Goal: Task Accomplishment & Management: Complete application form

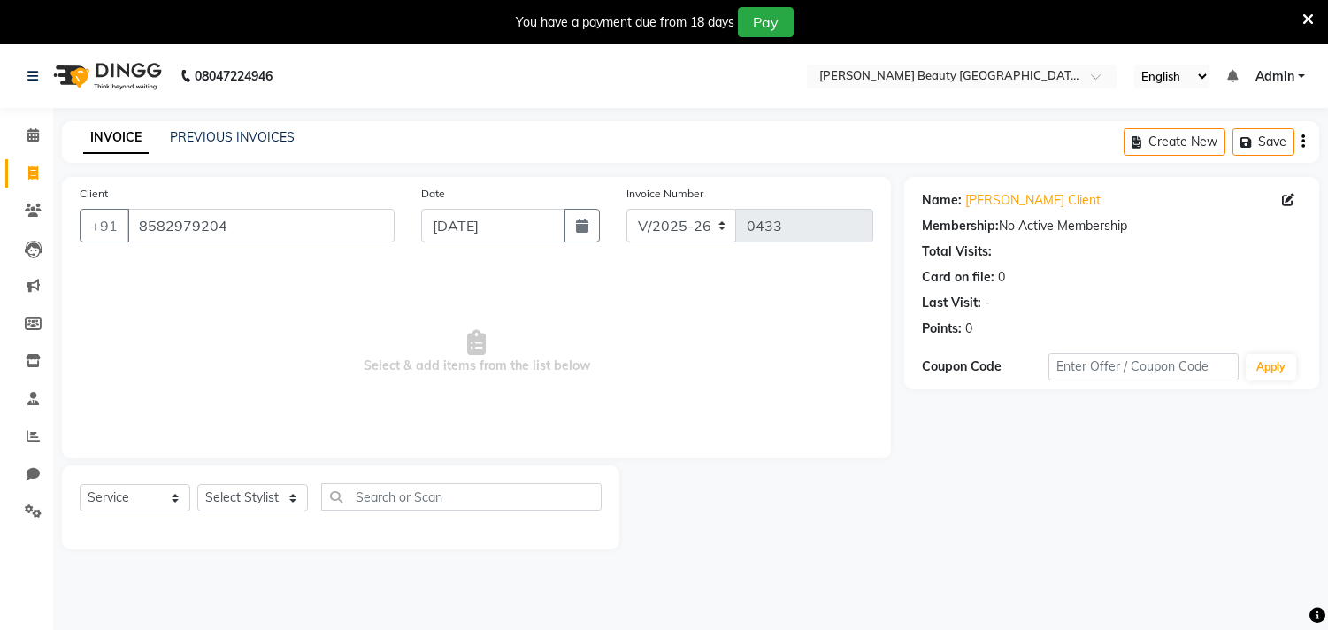
select select "8620"
select select "service"
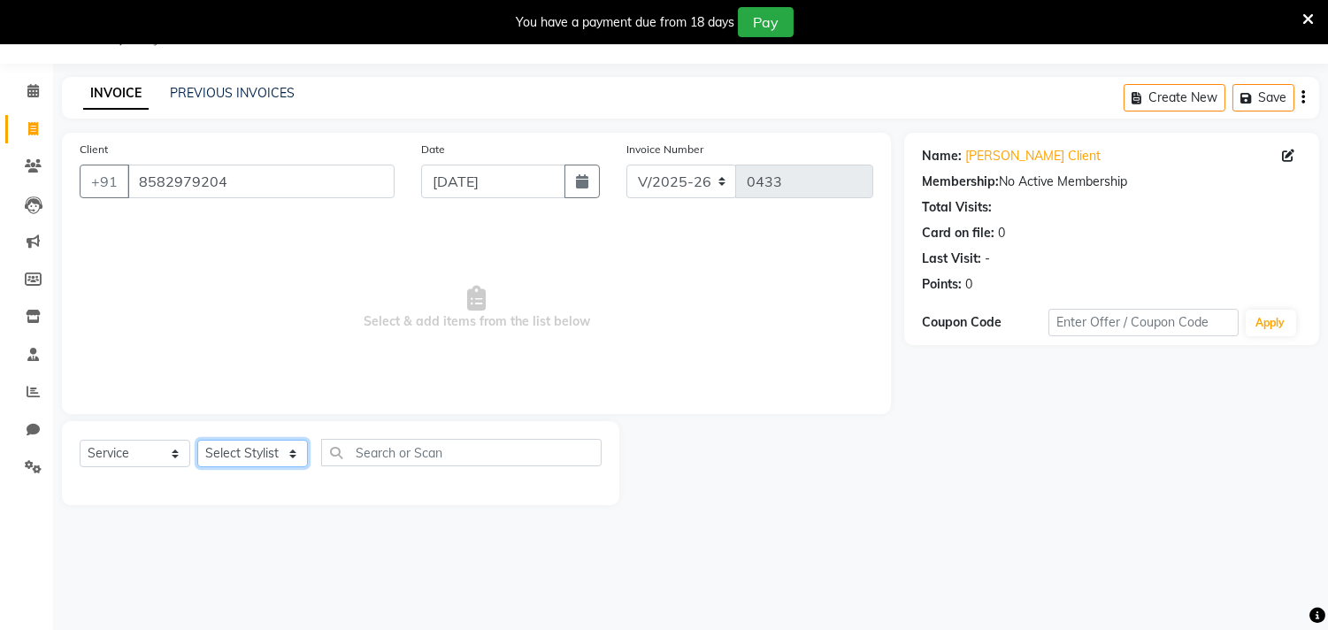
click at [241, 455] on select "Select Stylist Amla [PERSON_NAME] [PERSON_NAME] pornima [PERSON_NAME] [PERSON_N…" at bounding box center [252, 453] width 111 height 27
select select "87283"
click at [197, 440] on select "Select Stylist Amla [PERSON_NAME] [PERSON_NAME] pornima [PERSON_NAME] [PERSON_N…" at bounding box center [252, 453] width 111 height 27
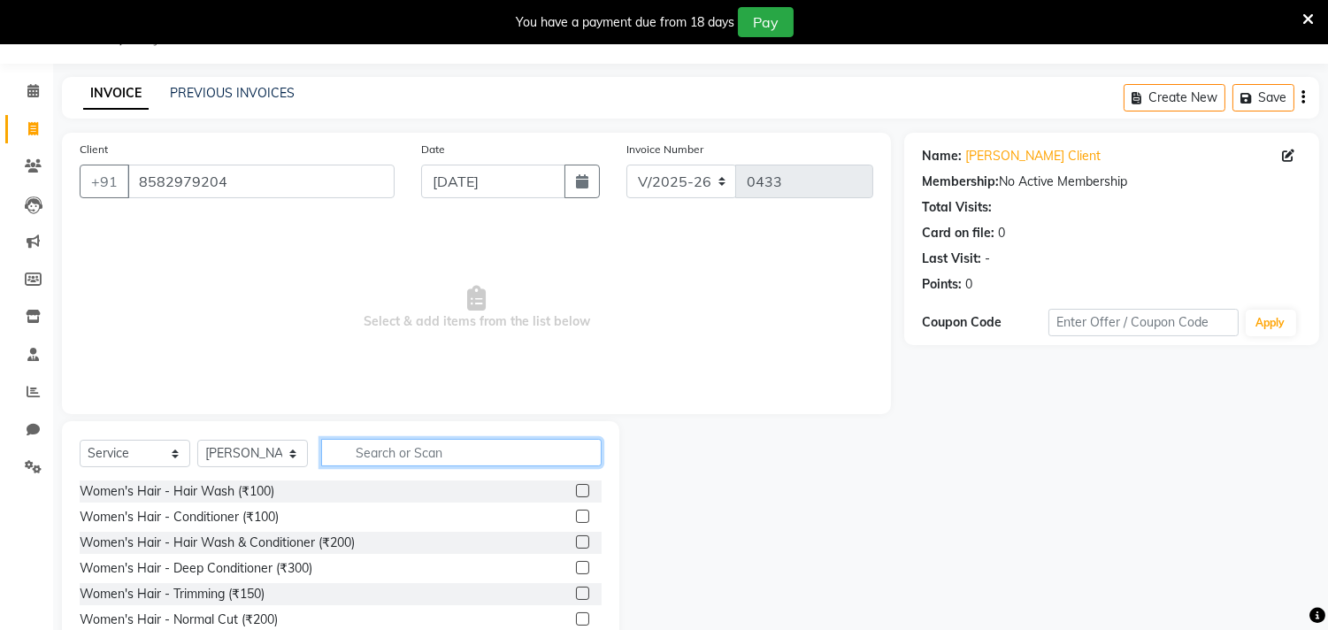
click at [352, 446] on input "text" at bounding box center [461, 452] width 280 height 27
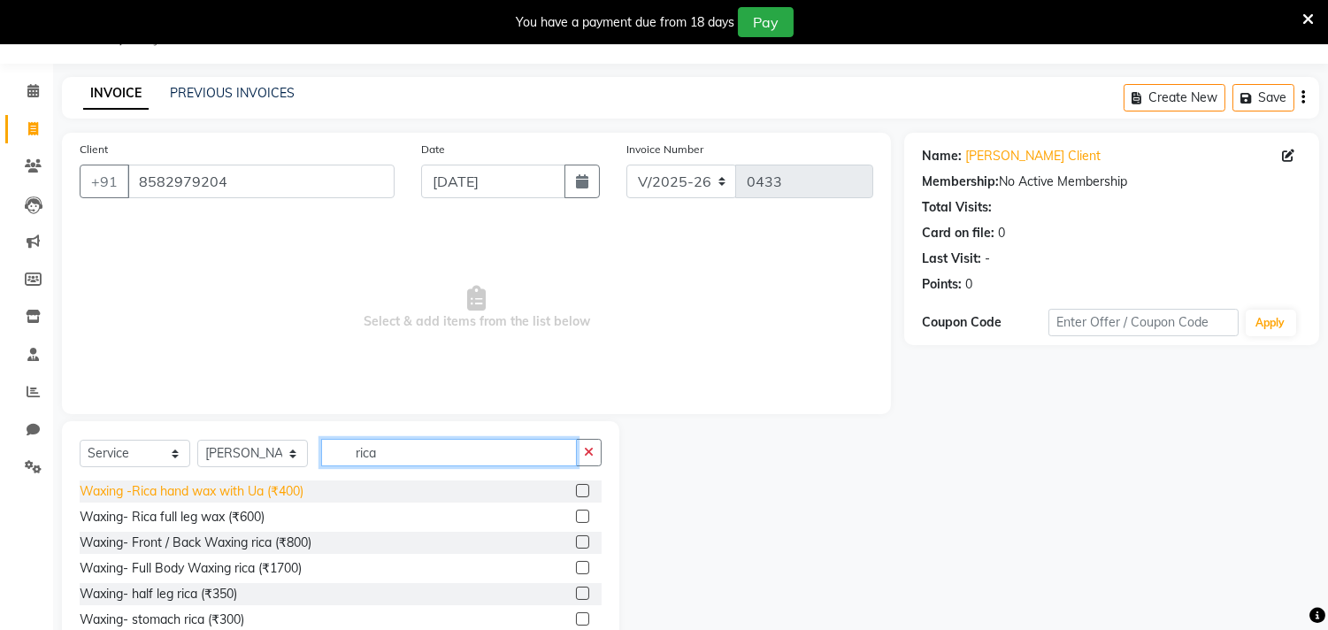
type input "rica"
click at [258, 489] on div "Waxing -Rica hand wax with Ua (₹400)" at bounding box center [192, 491] width 224 height 19
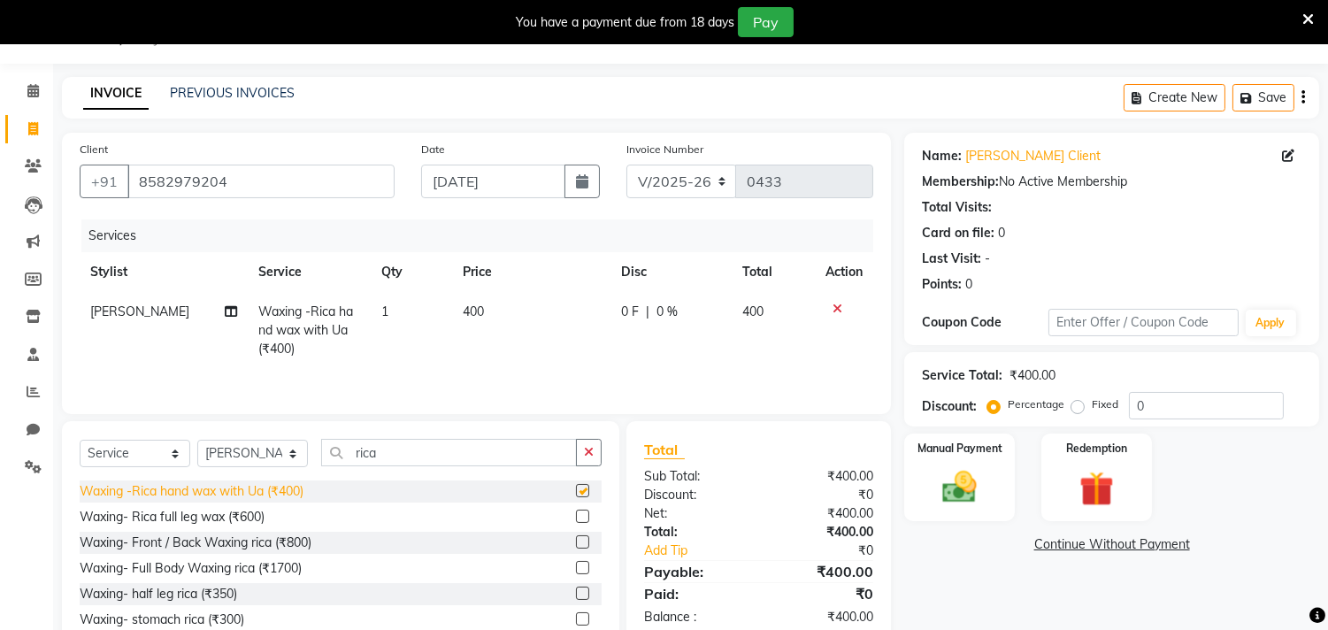
checkbox input "false"
click at [214, 594] on div "Waxing- half leg rica (₹350)" at bounding box center [158, 594] width 157 height 19
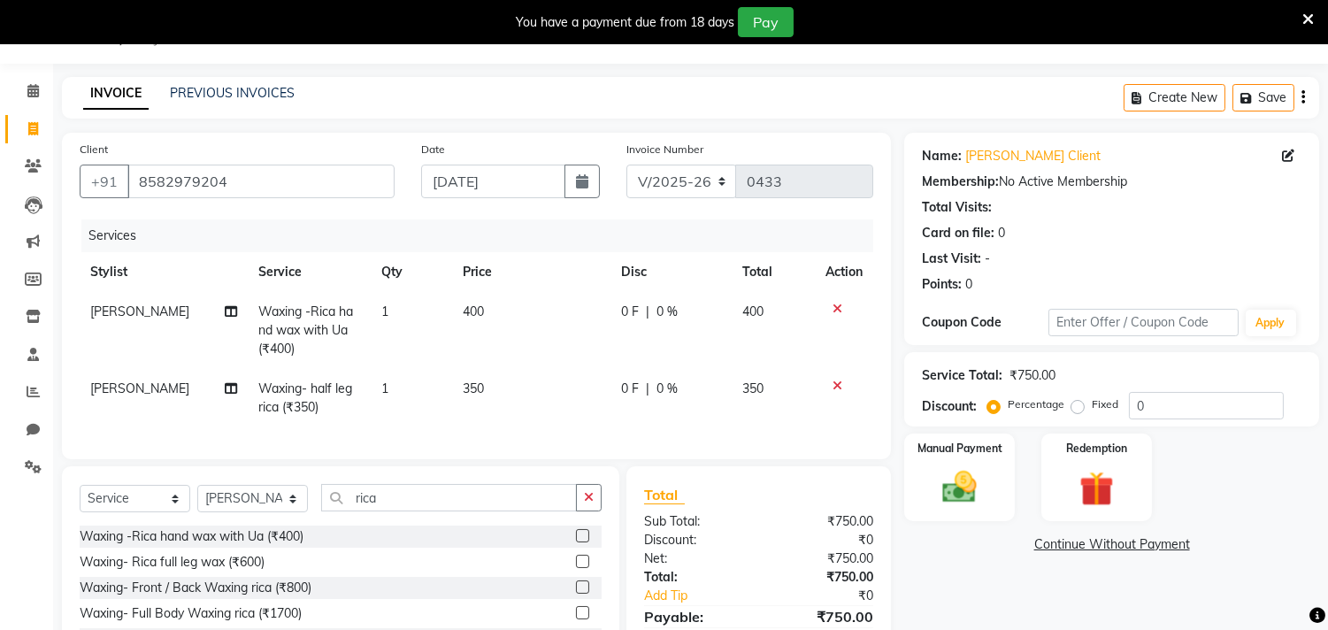
checkbox input "false"
click at [473, 390] on span "350" at bounding box center [473, 388] width 21 height 16
click at [473, 390] on td "350" at bounding box center [531, 398] width 158 height 58
select select "87283"
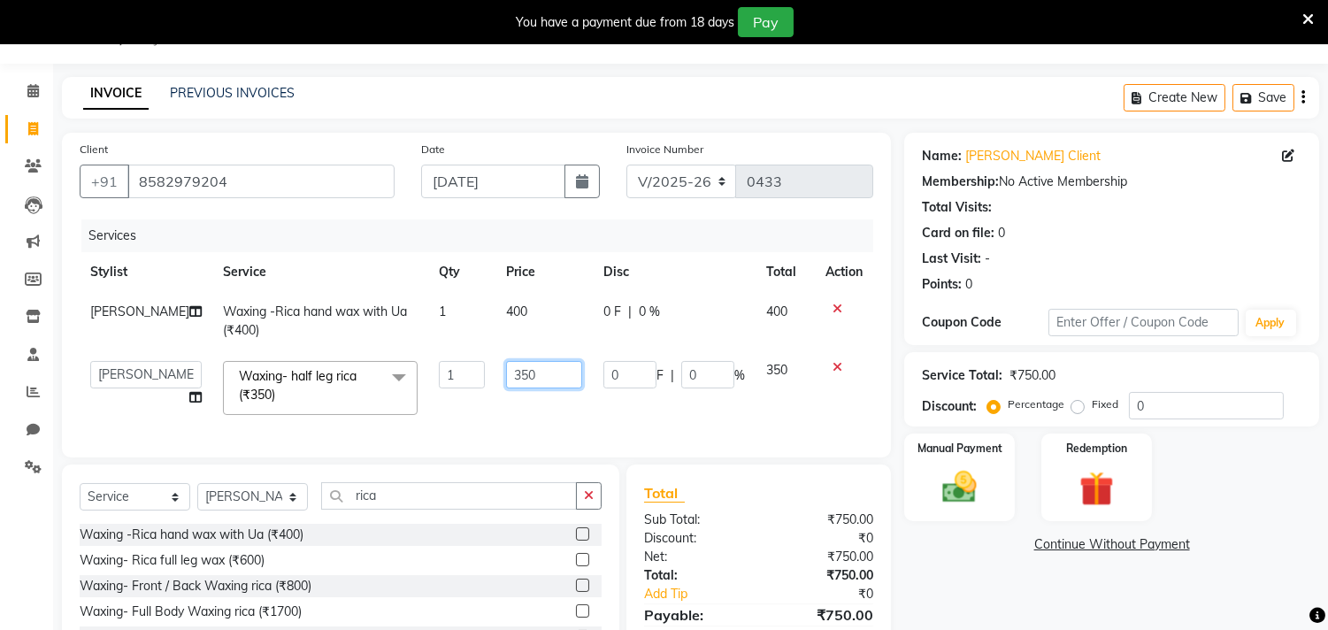
click at [509, 379] on input "350" at bounding box center [544, 374] width 76 height 27
type input "3"
type input "400"
click at [941, 552] on link "Continue Without Payment" at bounding box center [1112, 544] width 408 height 19
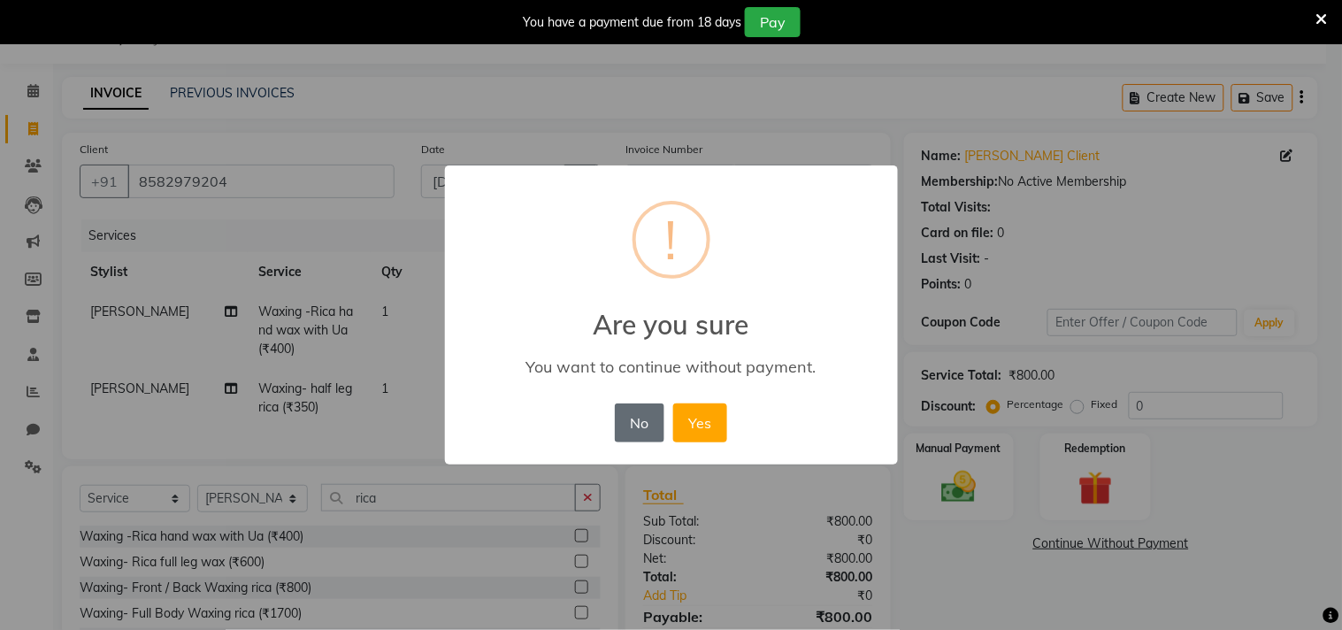
click at [629, 417] on button "No" at bounding box center [640, 422] width 50 height 39
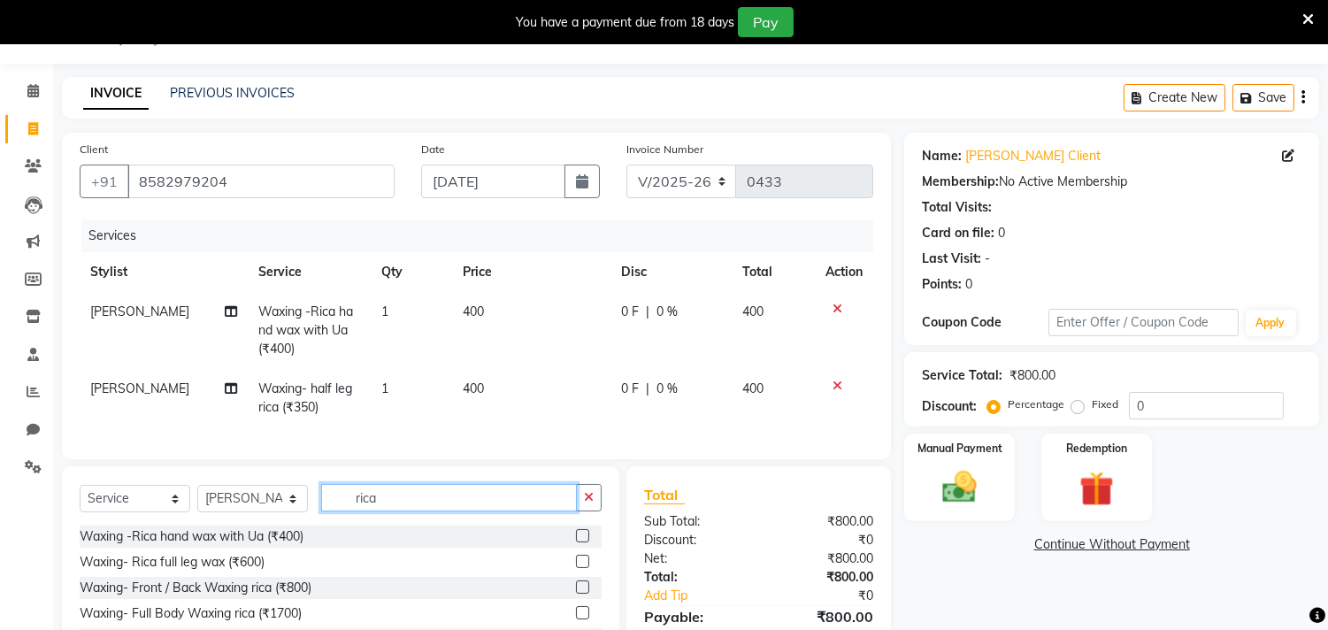
click at [425, 502] on input "rica" at bounding box center [449, 497] width 256 height 27
type input "r"
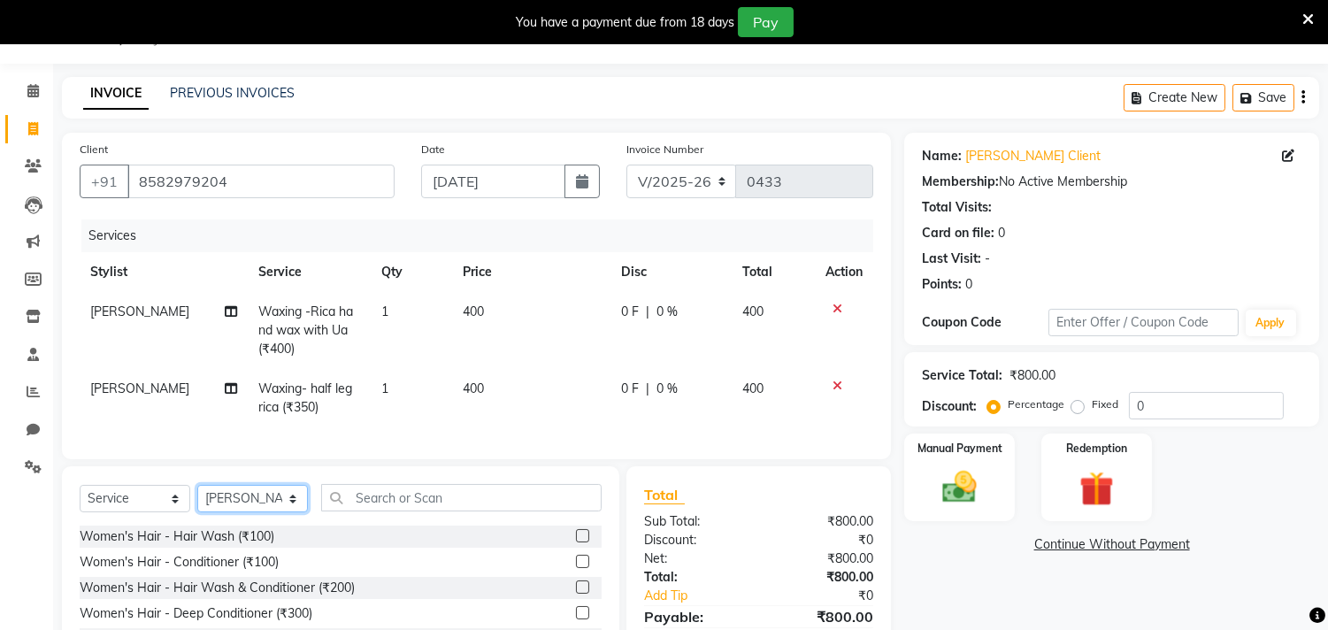
click at [244, 506] on select "Select Stylist Amla [PERSON_NAME] [PERSON_NAME] pornima [PERSON_NAME] [PERSON_N…" at bounding box center [252, 498] width 111 height 27
select select "87286"
click at [197, 500] on select "Select Stylist Amla [PERSON_NAME] [PERSON_NAME] pornima [PERSON_NAME] [PERSON_N…" at bounding box center [252, 498] width 111 height 27
click at [359, 508] on input "text" at bounding box center [461, 497] width 280 height 27
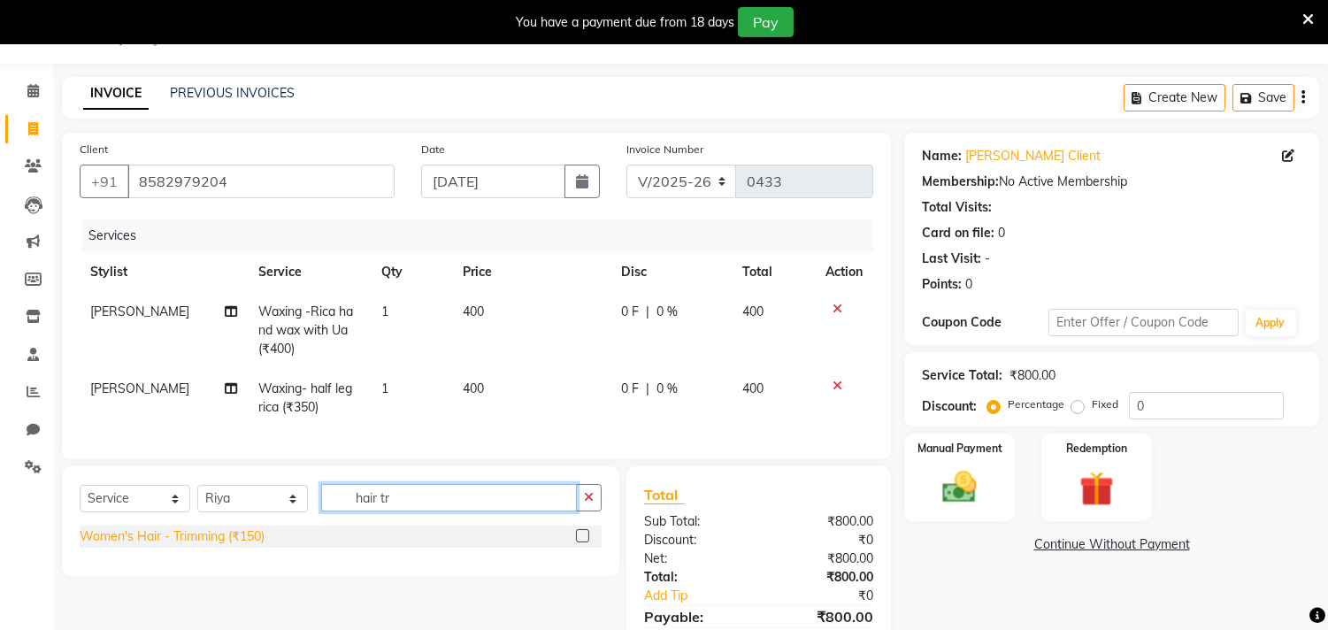
type input "hair tr"
click at [234, 546] on div "Women's Hair - Trimming (₹150)" at bounding box center [172, 536] width 185 height 19
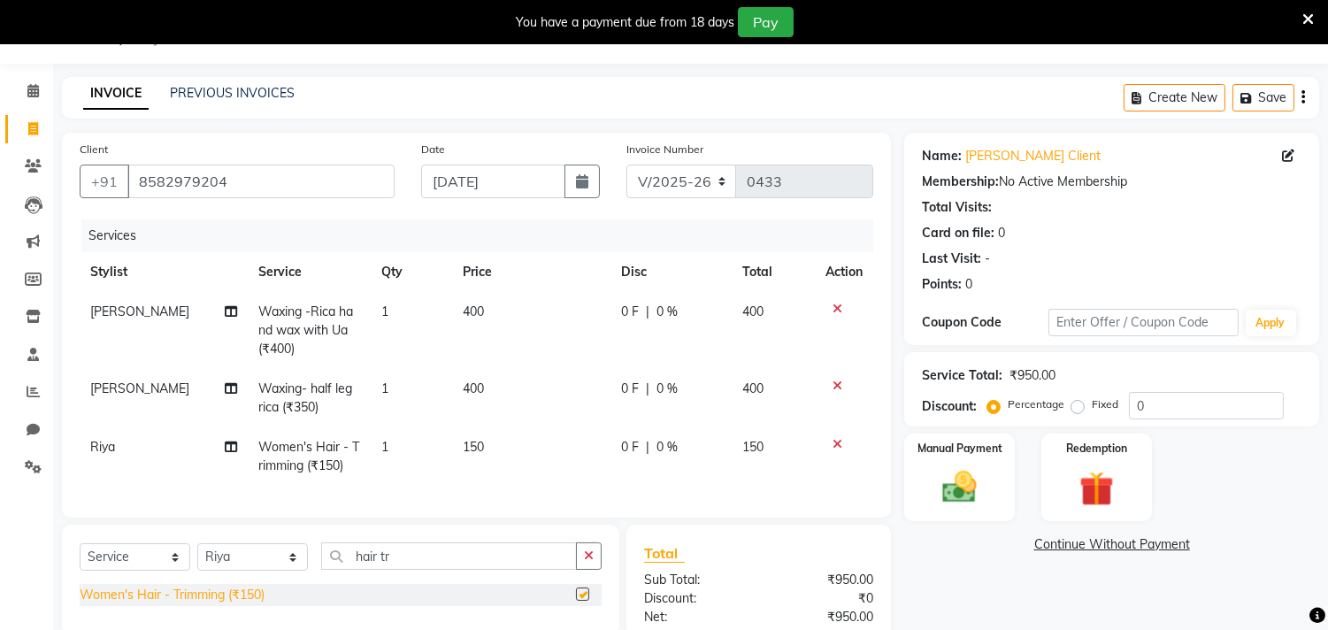
checkbox input "false"
click at [420, 569] on input "hair tr" at bounding box center [449, 555] width 256 height 27
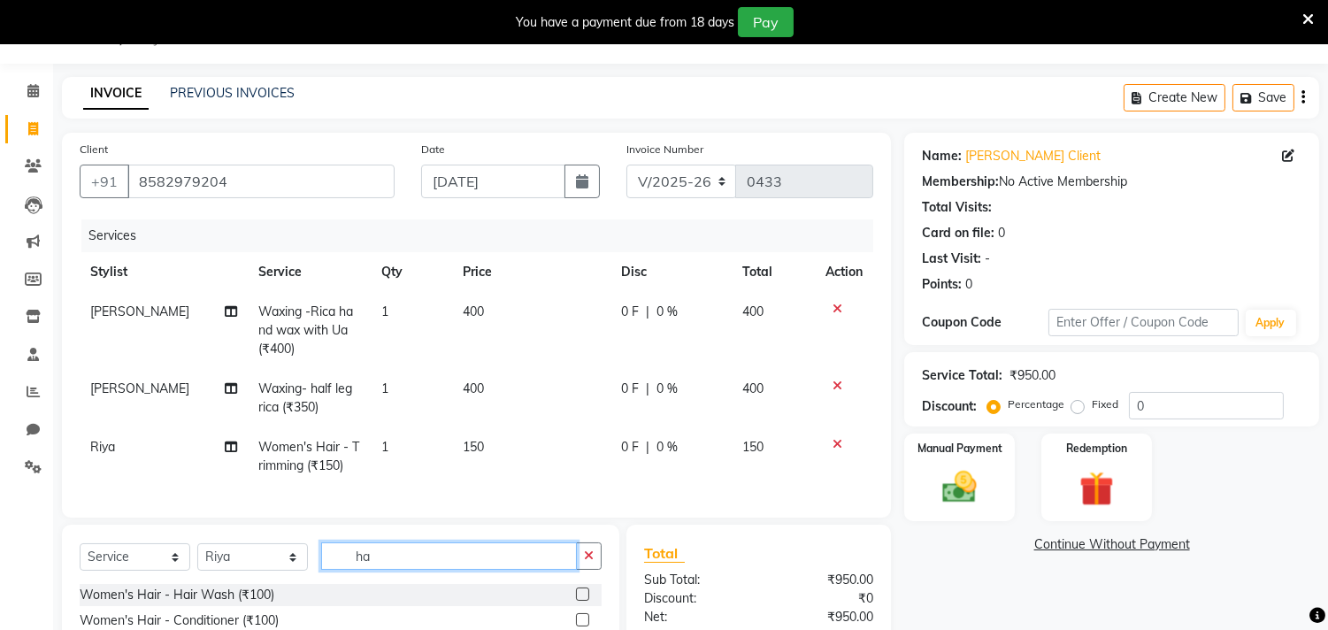
type input "h"
type input "thread"
click at [218, 604] on div "Threading - Eyebrows (₹50)" at bounding box center [158, 595] width 157 height 19
checkbox input "false"
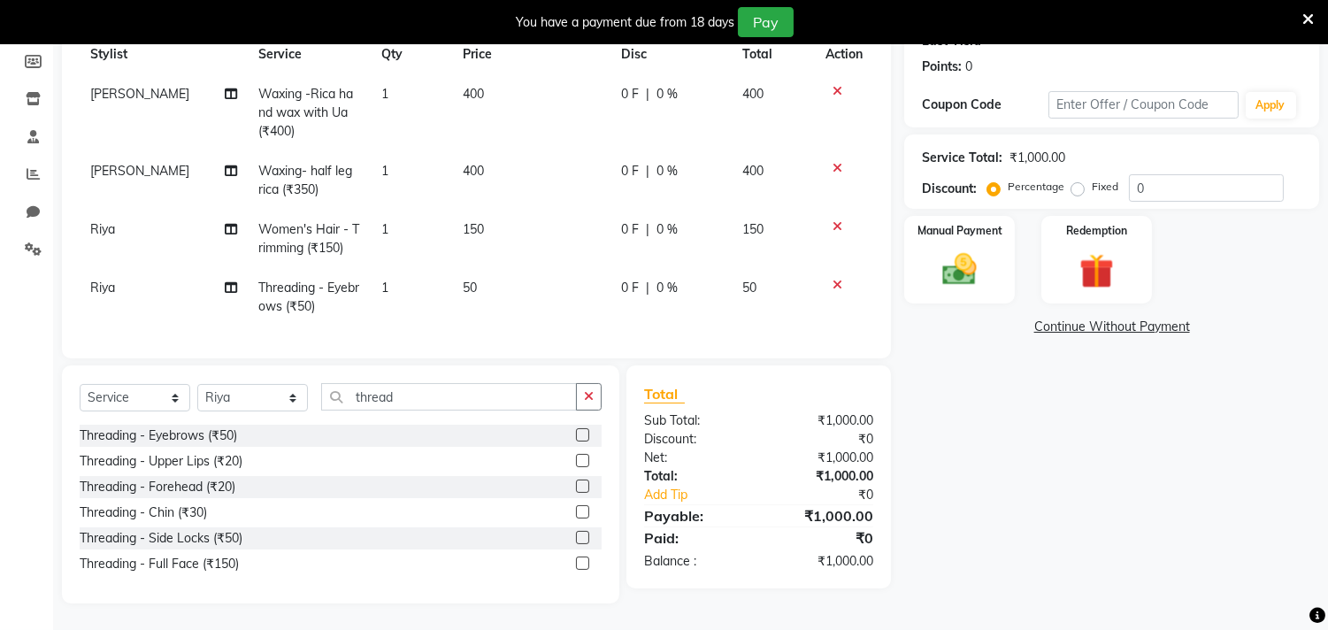
scroll to position [276, 0]
click at [460, 401] on input "thread" at bounding box center [449, 396] width 256 height 27
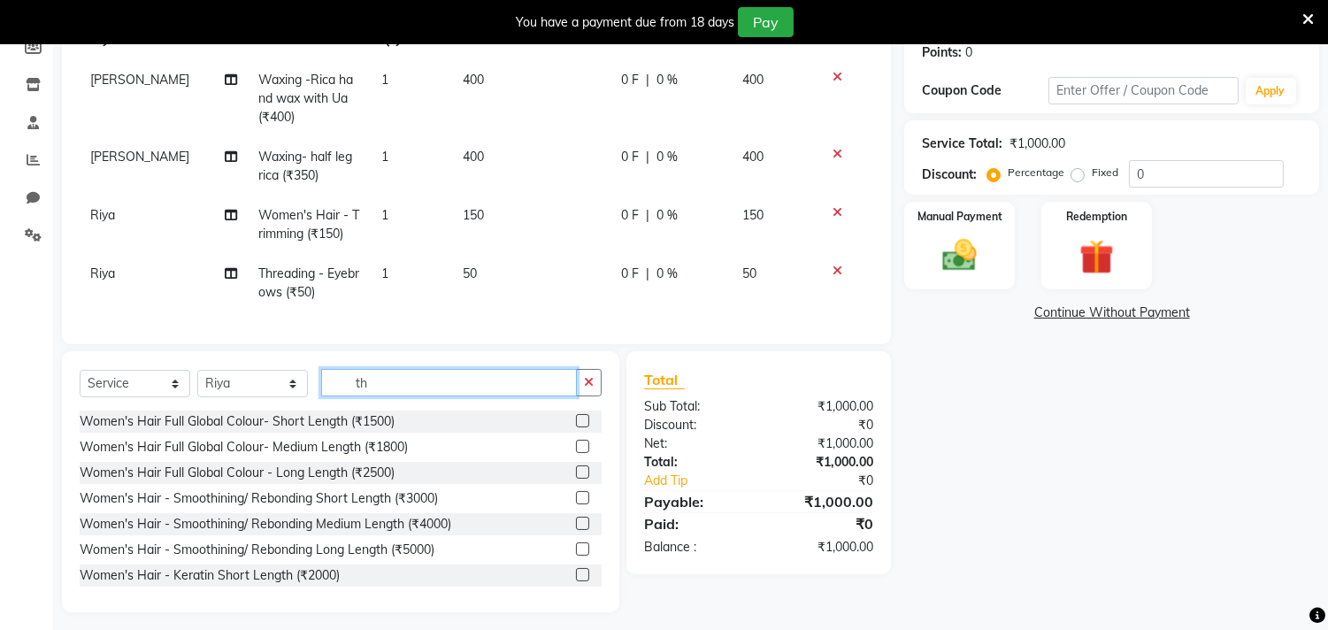
type input "t"
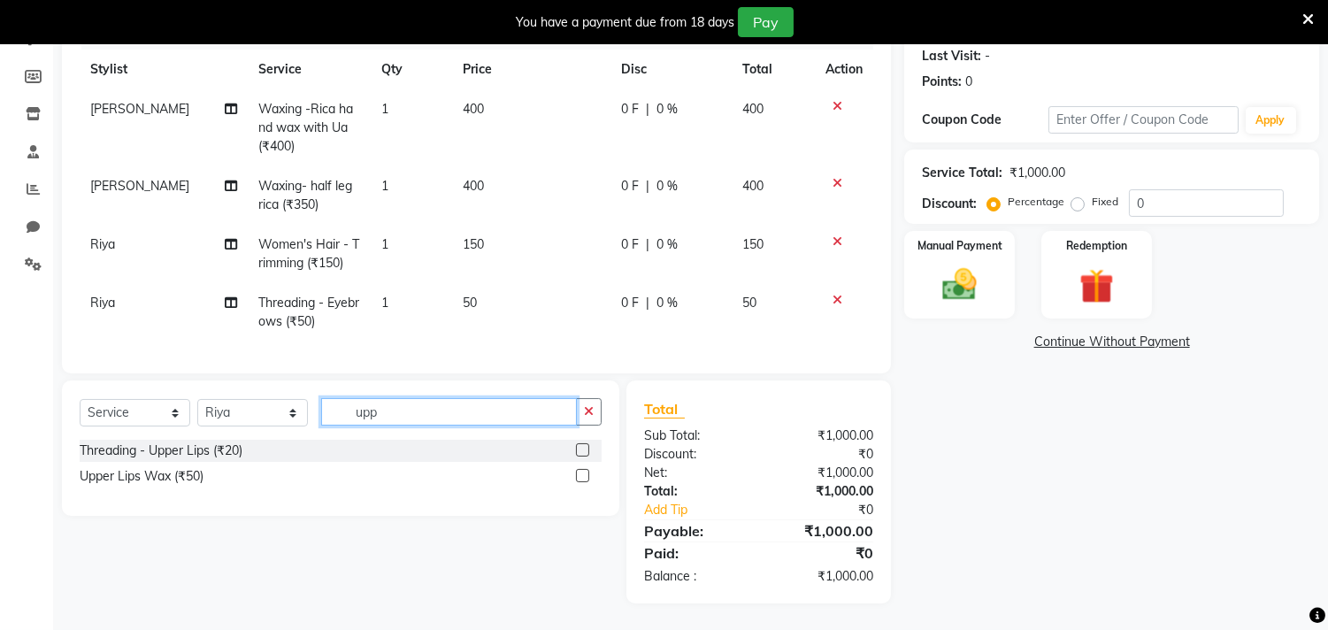
scroll to position [261, 0]
type input "upp"
click at [178, 456] on div "Threading - Upper Lips (₹20)" at bounding box center [161, 450] width 163 height 19
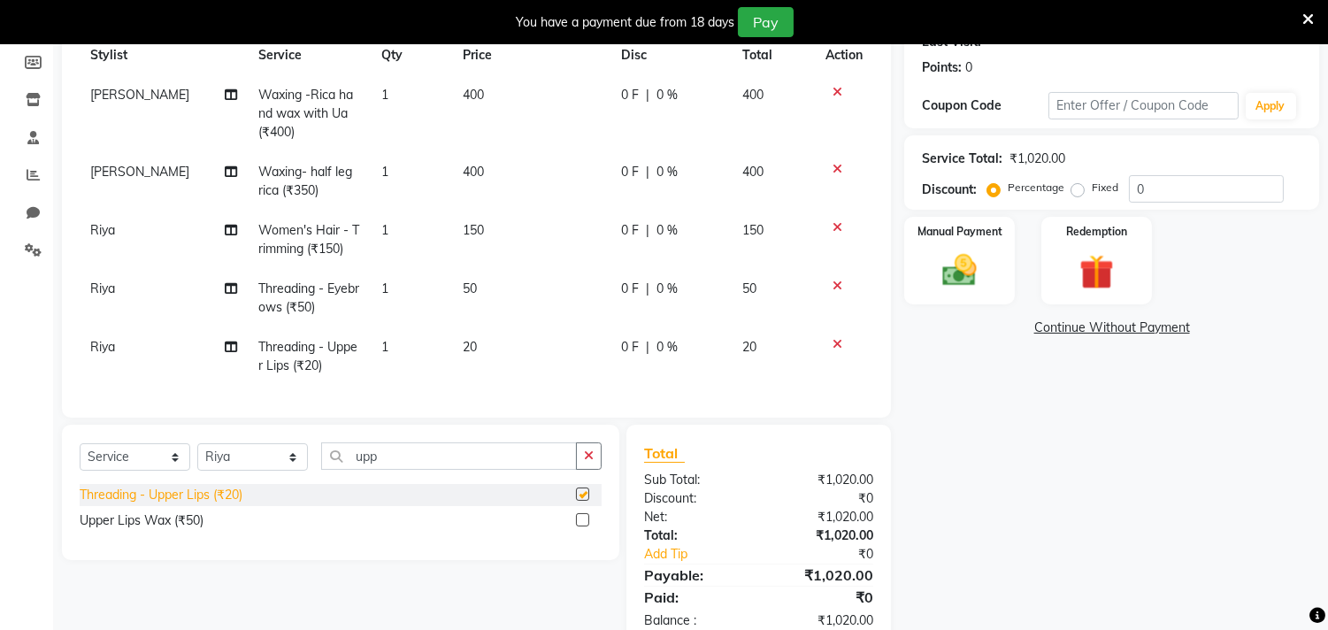
checkbox input "false"
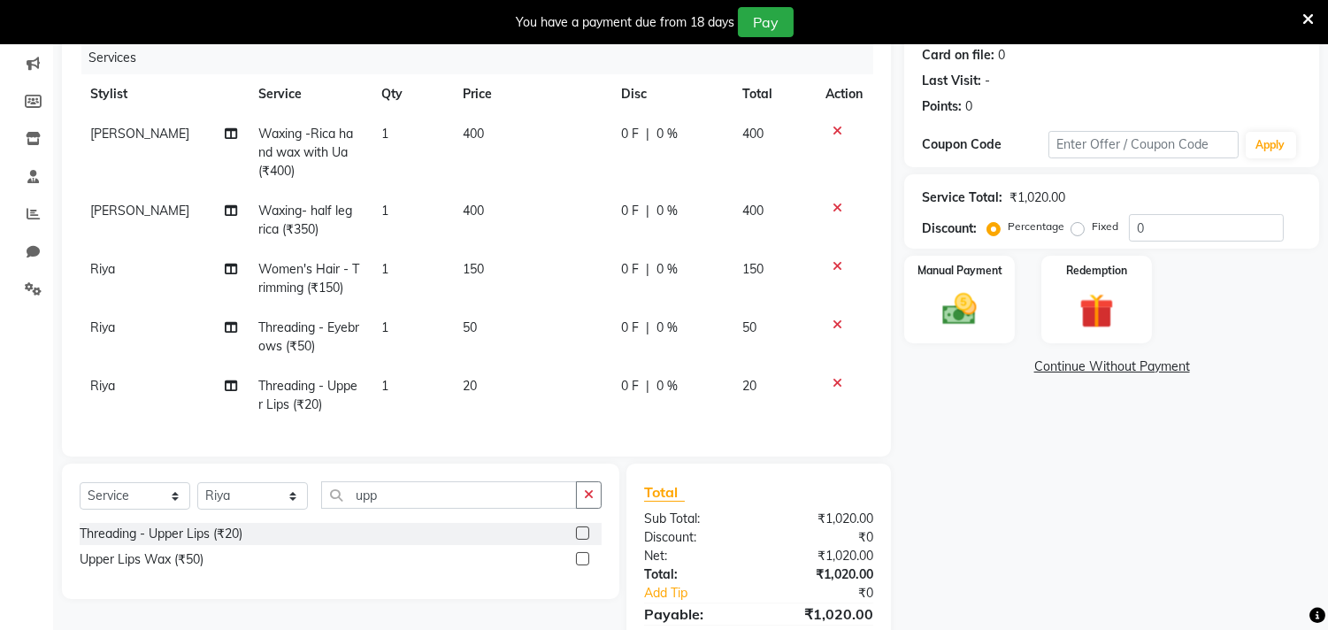
scroll to position [223, 0]
click at [830, 378] on div at bounding box center [843, 382] width 37 height 12
click at [835, 379] on icon at bounding box center [837, 382] width 10 height 12
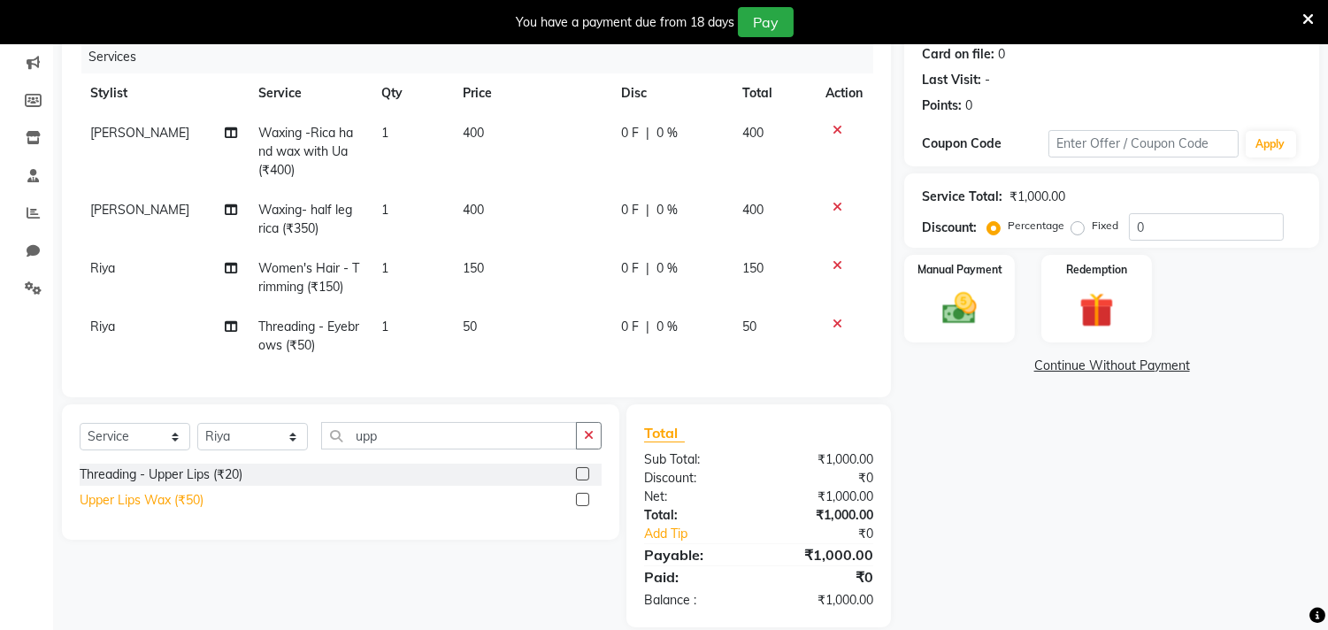
click at [150, 509] on div "Upper Lips Wax (₹50)" at bounding box center [142, 500] width 124 height 19
checkbox input "false"
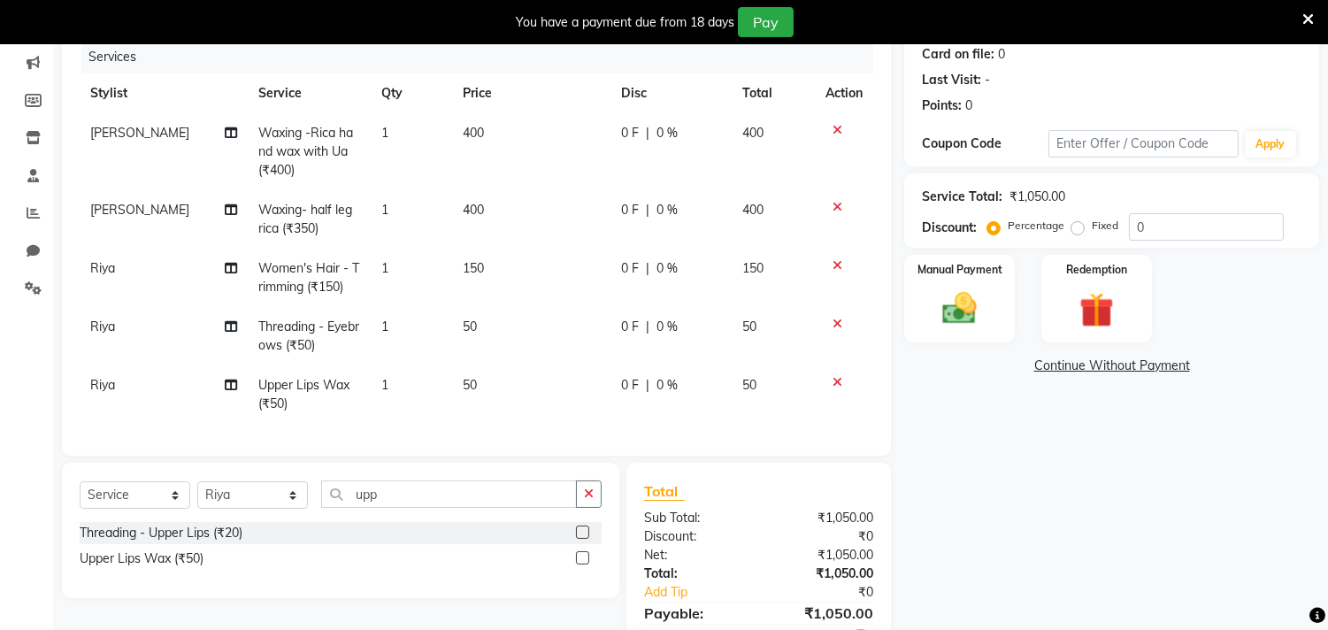
click at [1092, 226] on label "Fixed" at bounding box center [1105, 226] width 27 height 16
click at [1077, 226] on input "Fixed" at bounding box center [1081, 225] width 12 height 12
radio input "true"
click at [1160, 219] on input "0" at bounding box center [1206, 226] width 155 height 27
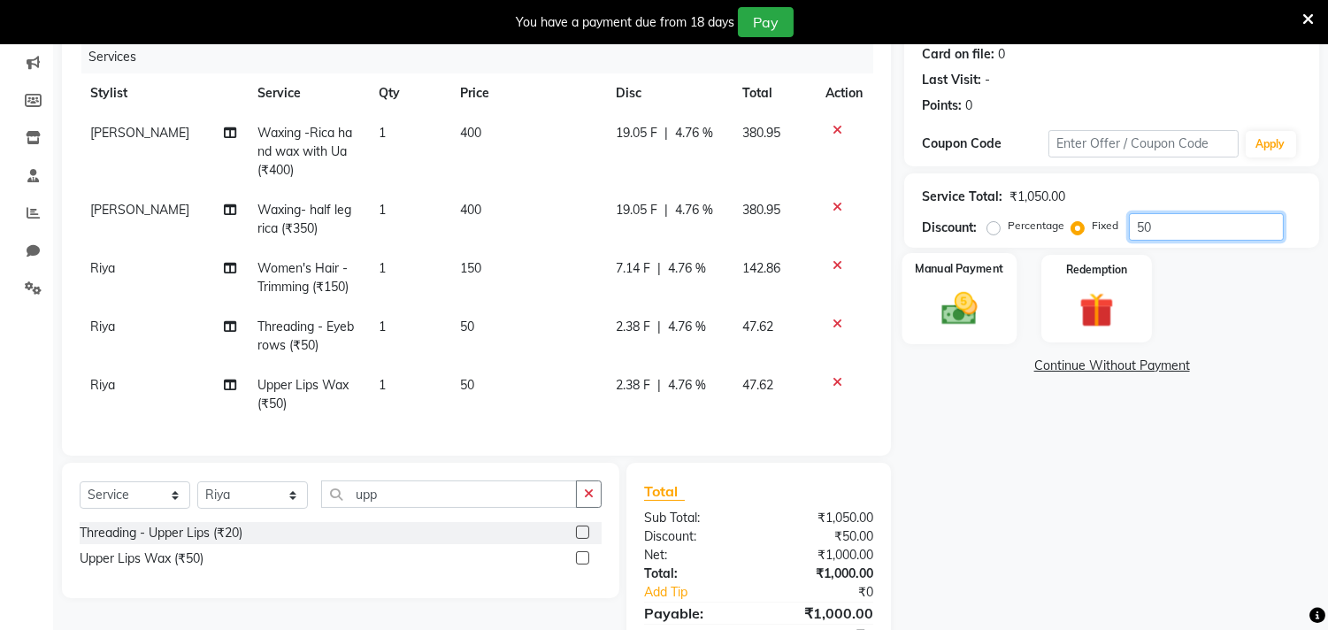
type input "50"
click at [968, 288] on img at bounding box center [960, 309] width 58 height 42
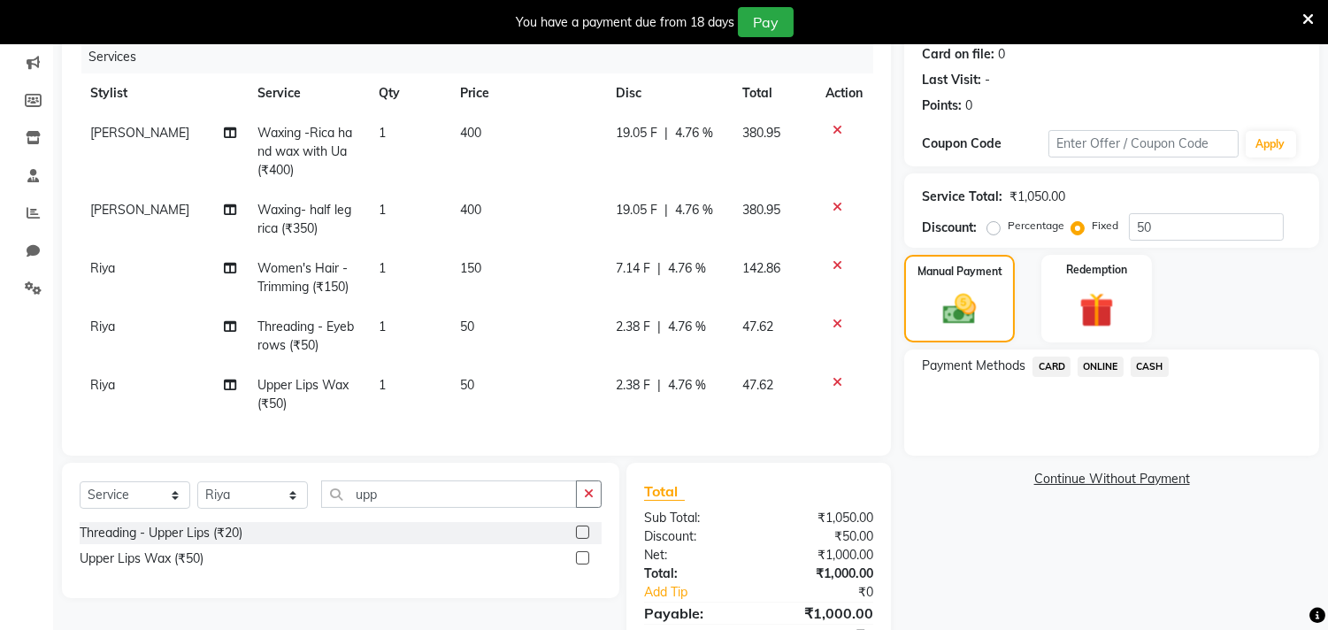
click at [1099, 358] on span "ONLINE" at bounding box center [1100, 366] width 46 height 20
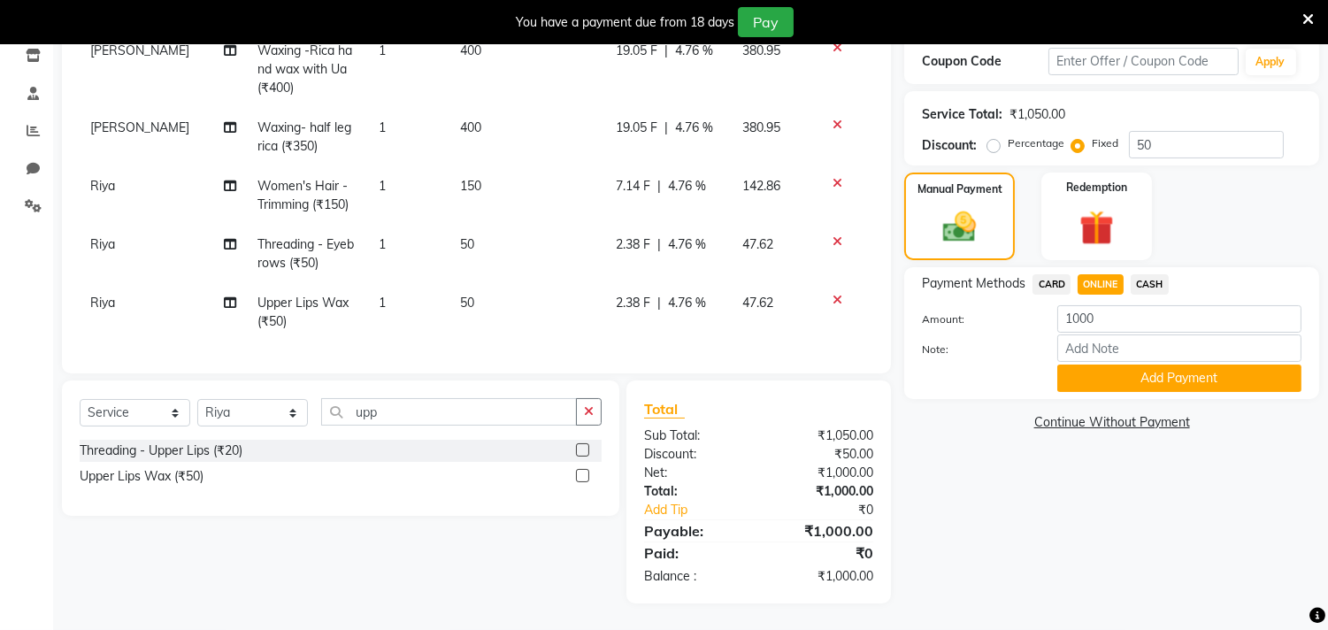
scroll to position [319, 0]
click at [1125, 364] on button "Add Payment" at bounding box center [1179, 377] width 244 height 27
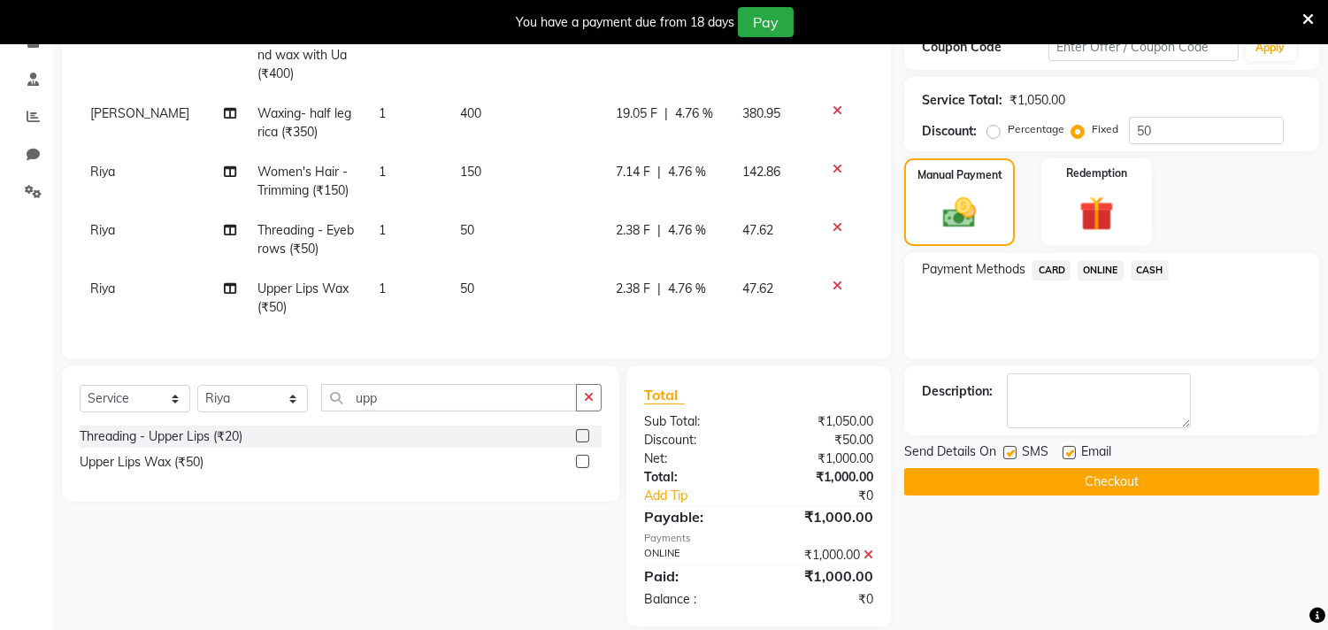
scroll to position [356, 0]
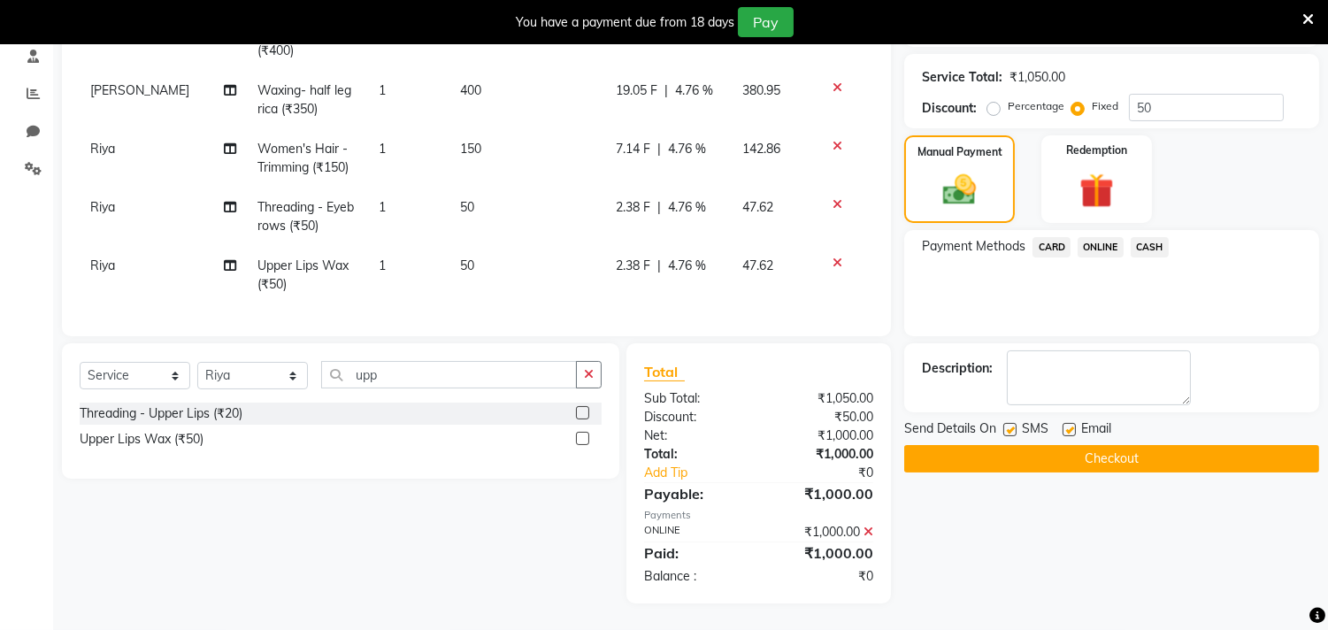
click at [1118, 445] on button "Checkout" at bounding box center [1111, 458] width 415 height 27
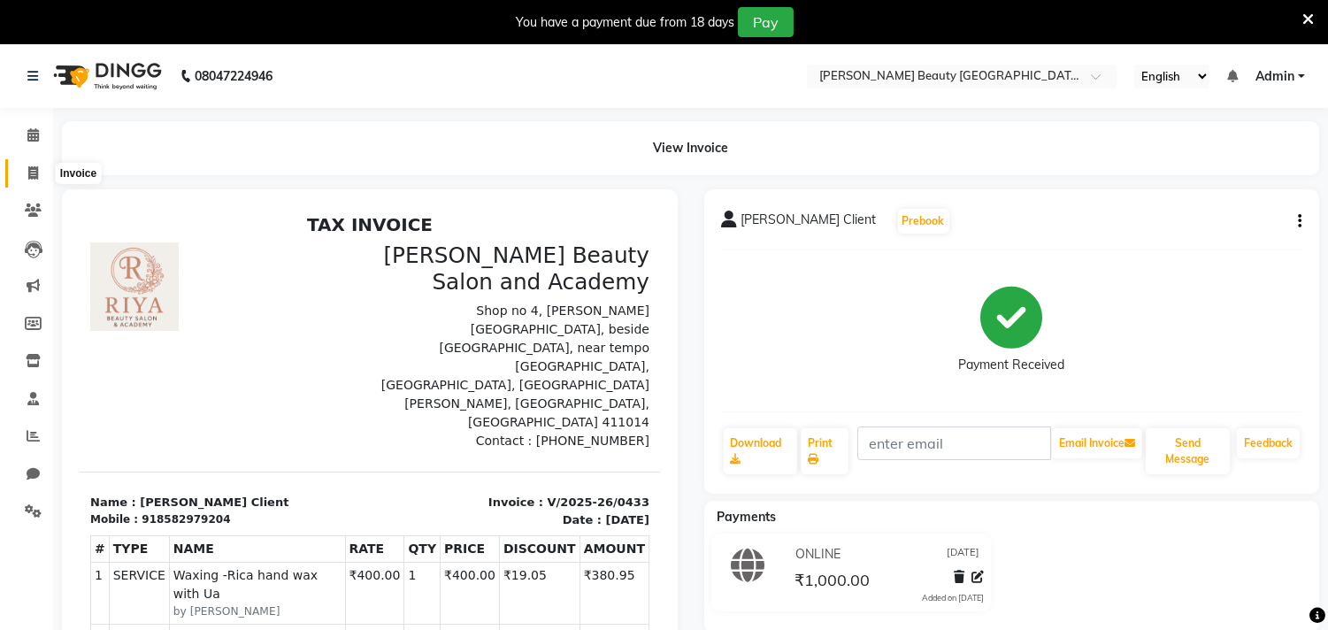
click at [32, 172] on icon at bounding box center [33, 172] width 10 height 13
select select "service"
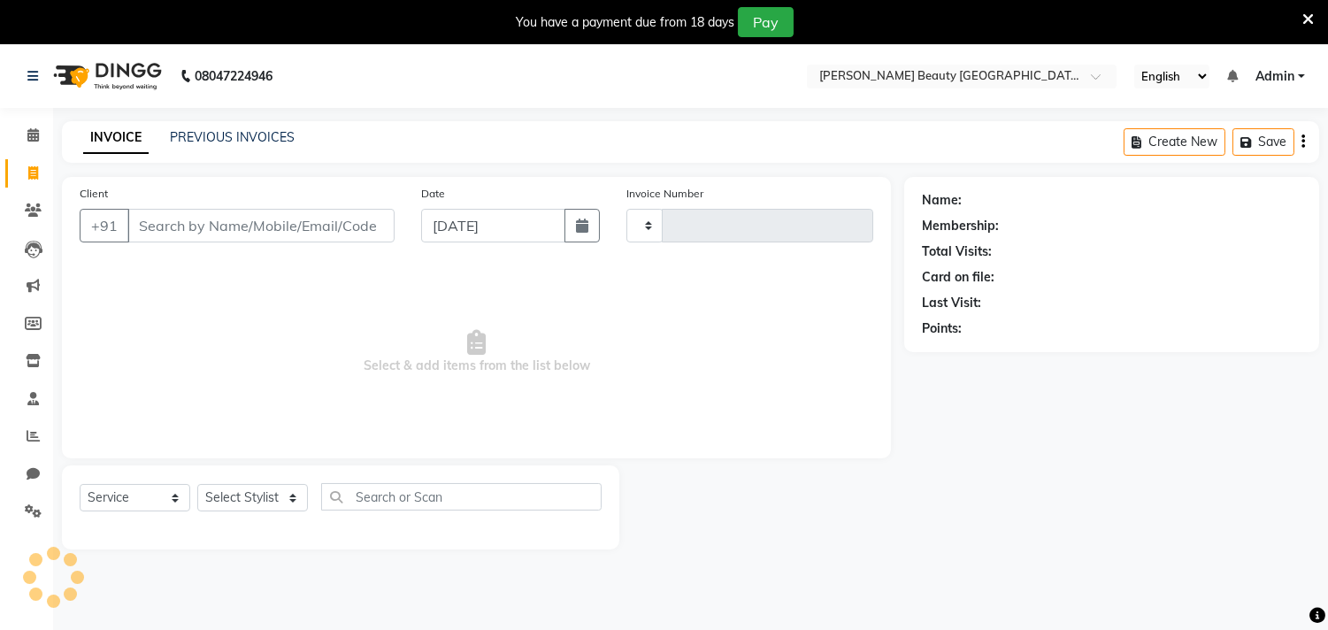
type input "0434"
select select "8620"
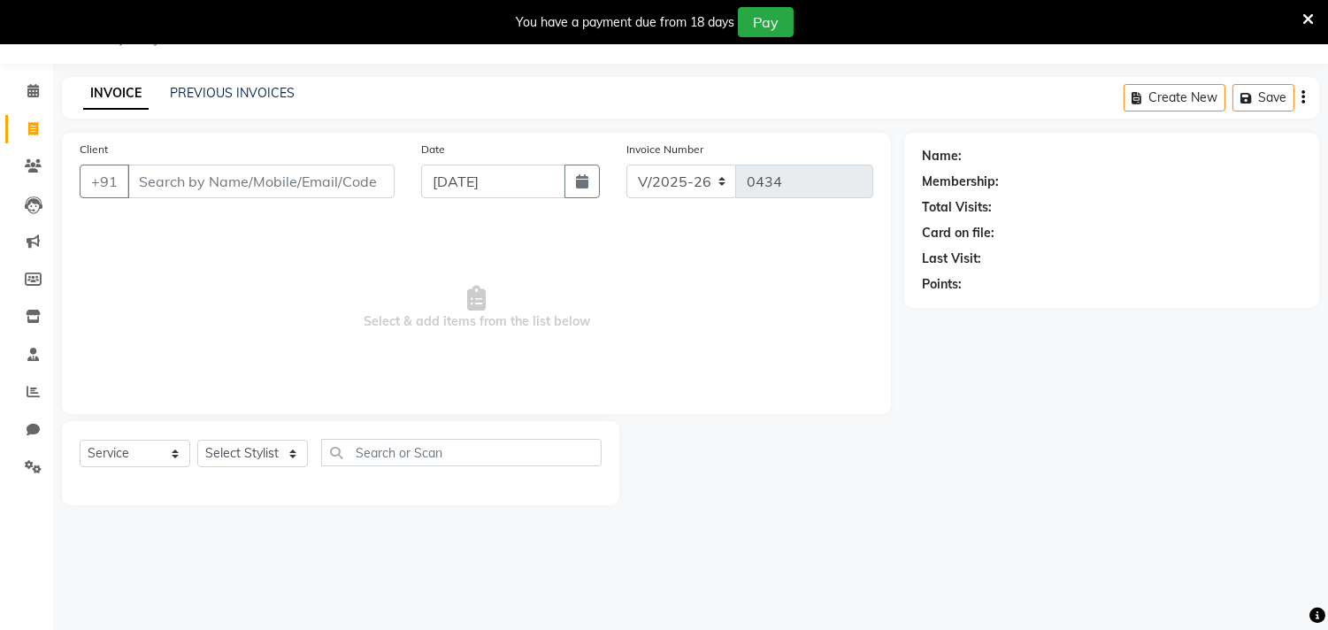
click at [188, 191] on input "Client" at bounding box center [260, 182] width 267 height 34
click at [227, 89] on link "PREVIOUS INVOICES" at bounding box center [232, 93] width 125 height 16
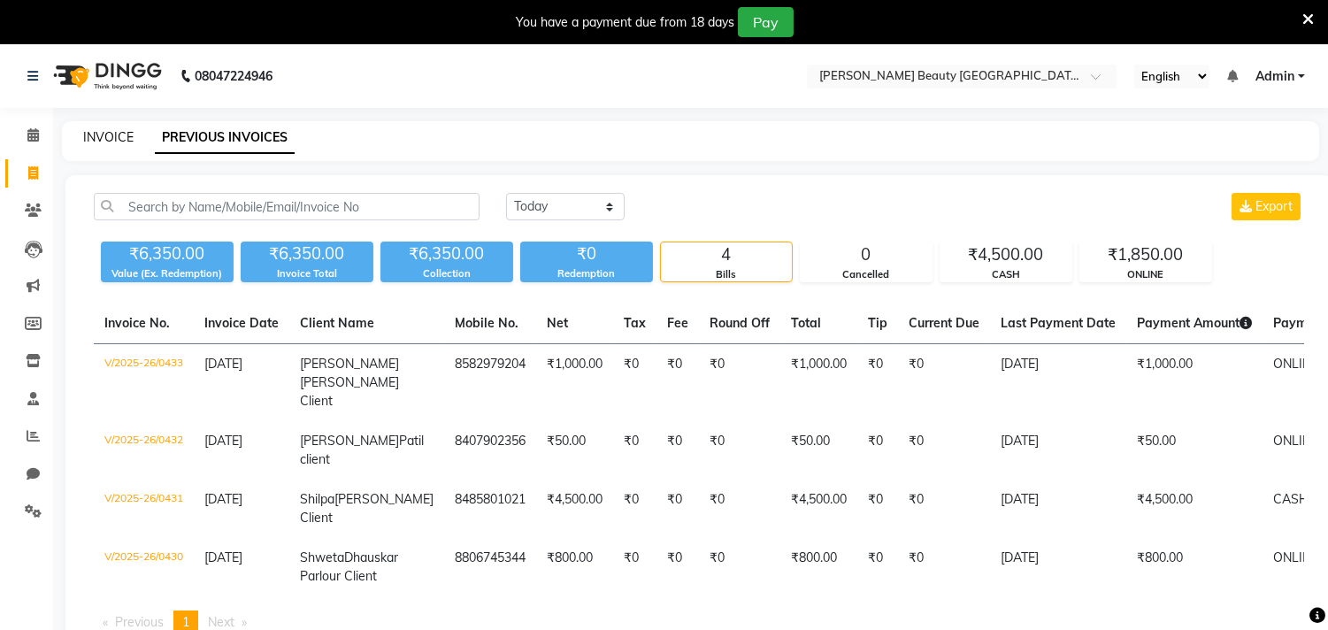
click at [91, 134] on link "INVOICE" at bounding box center [108, 137] width 50 height 16
select select "service"
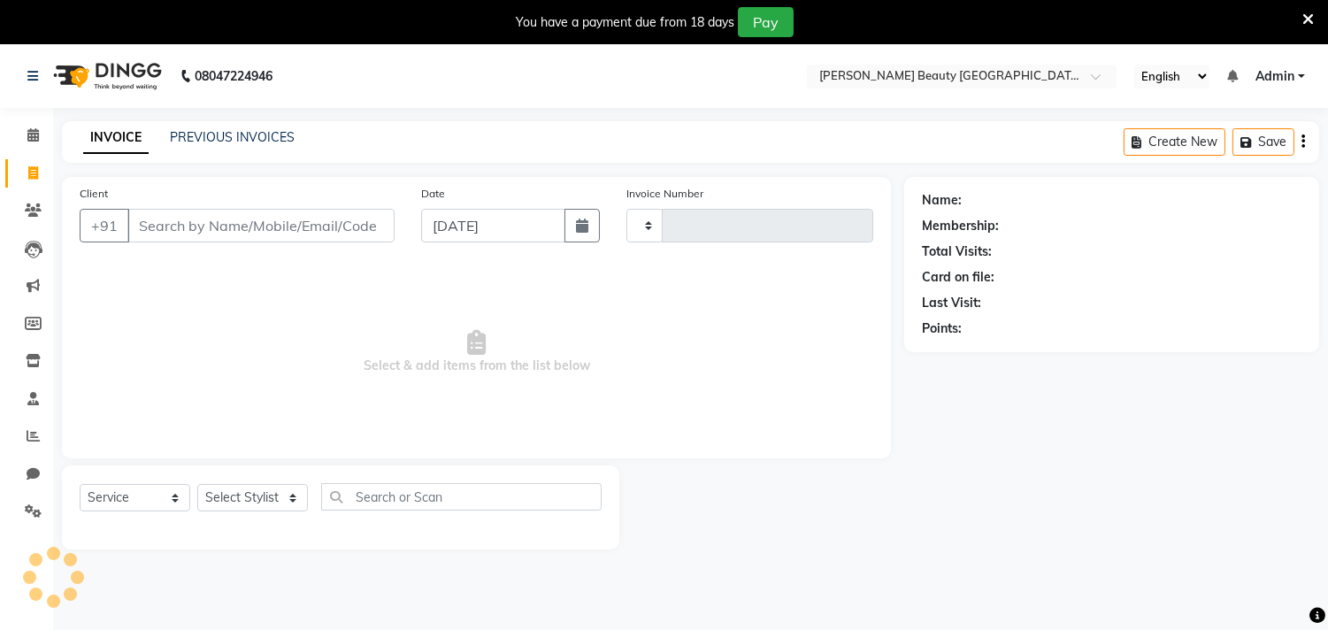
type input "0434"
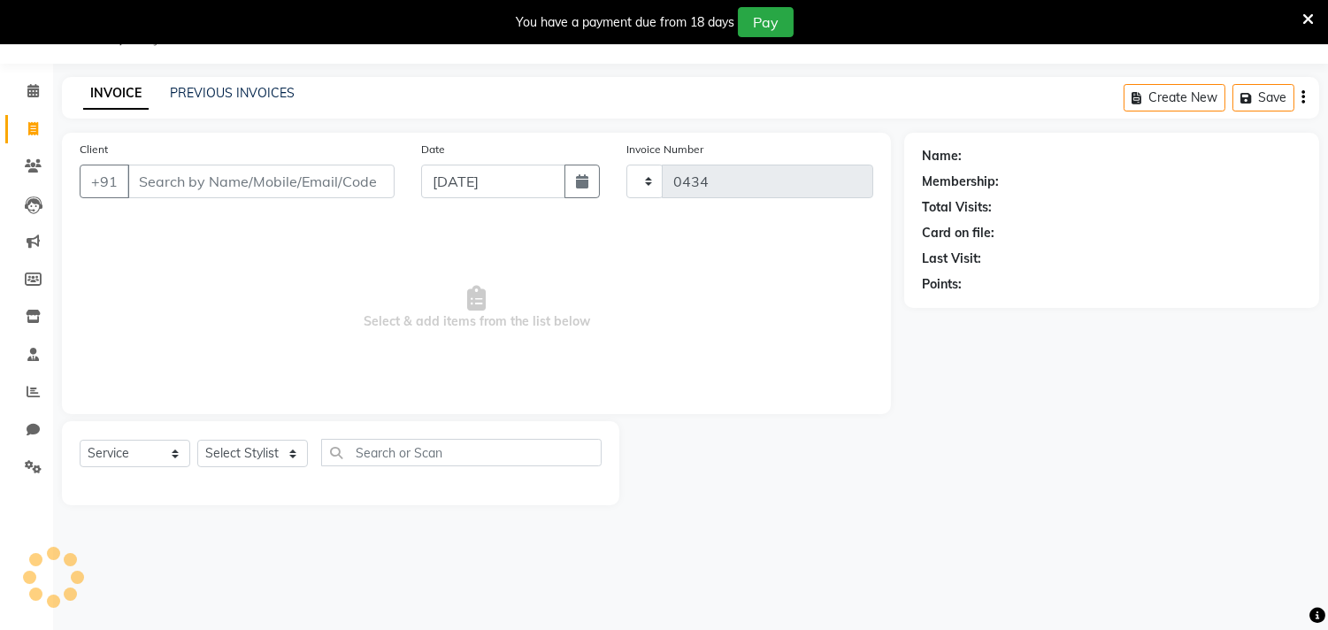
select select "8620"
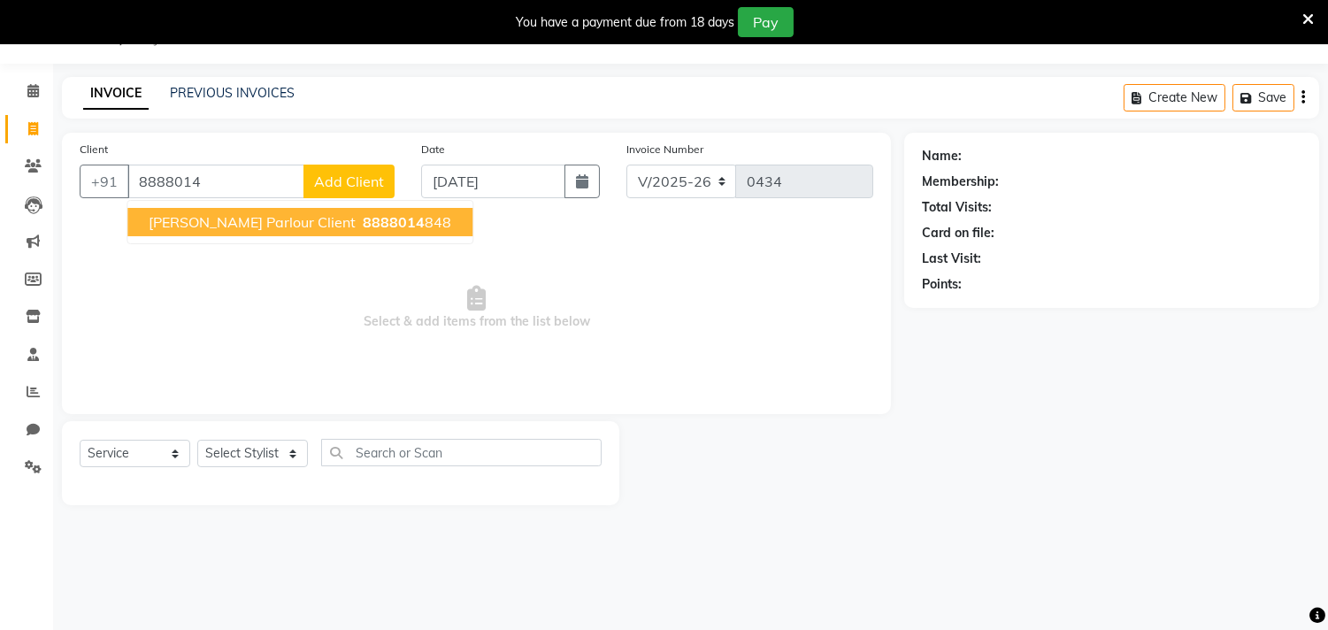
click at [210, 215] on span "[PERSON_NAME] Parlour Client" at bounding box center [252, 222] width 207 height 18
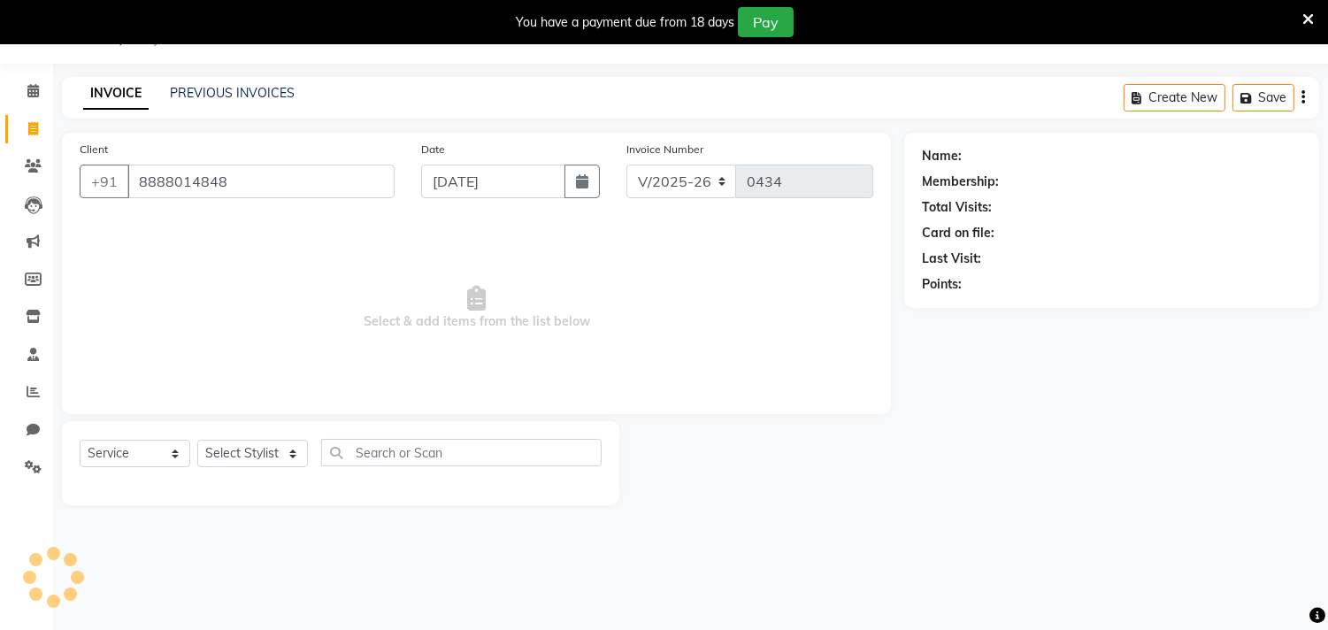
type input "8888014848"
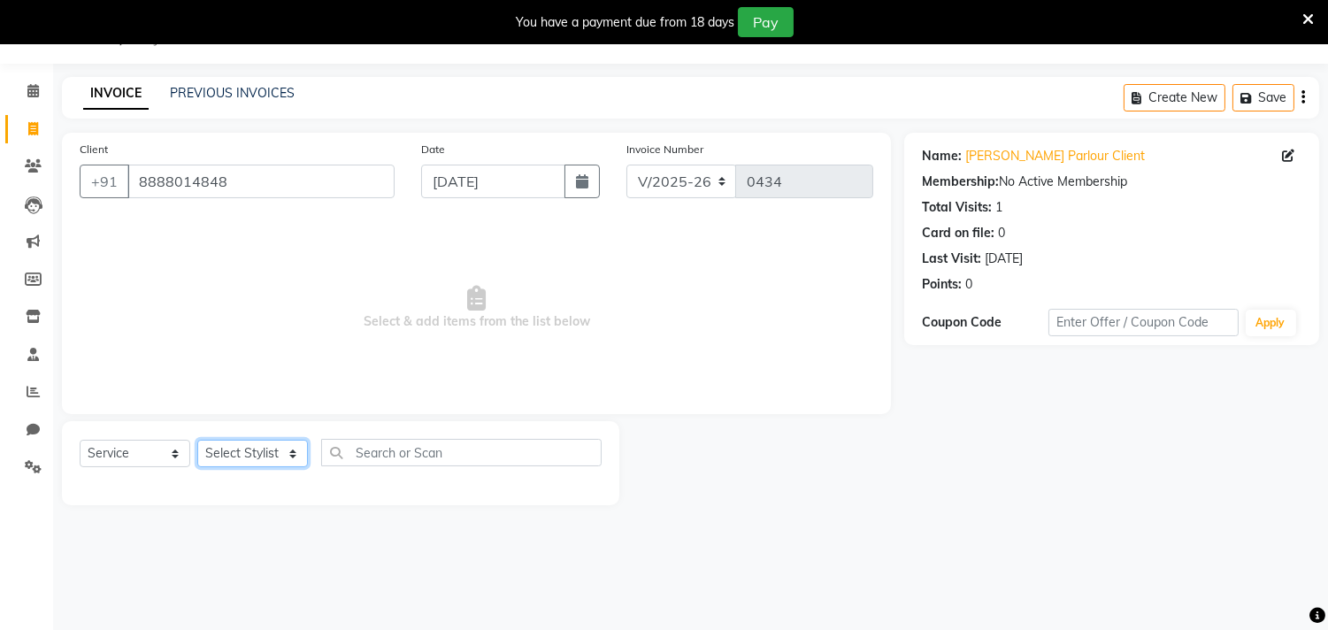
click at [259, 458] on select "Select Stylist Amla [PERSON_NAME] [PERSON_NAME] pornima [PERSON_NAME] [PERSON_N…" at bounding box center [252, 453] width 111 height 27
select select "87285"
click at [197, 440] on select "Select Stylist Amla [PERSON_NAME] [PERSON_NAME] pornima [PERSON_NAME] [PERSON_N…" at bounding box center [252, 453] width 111 height 27
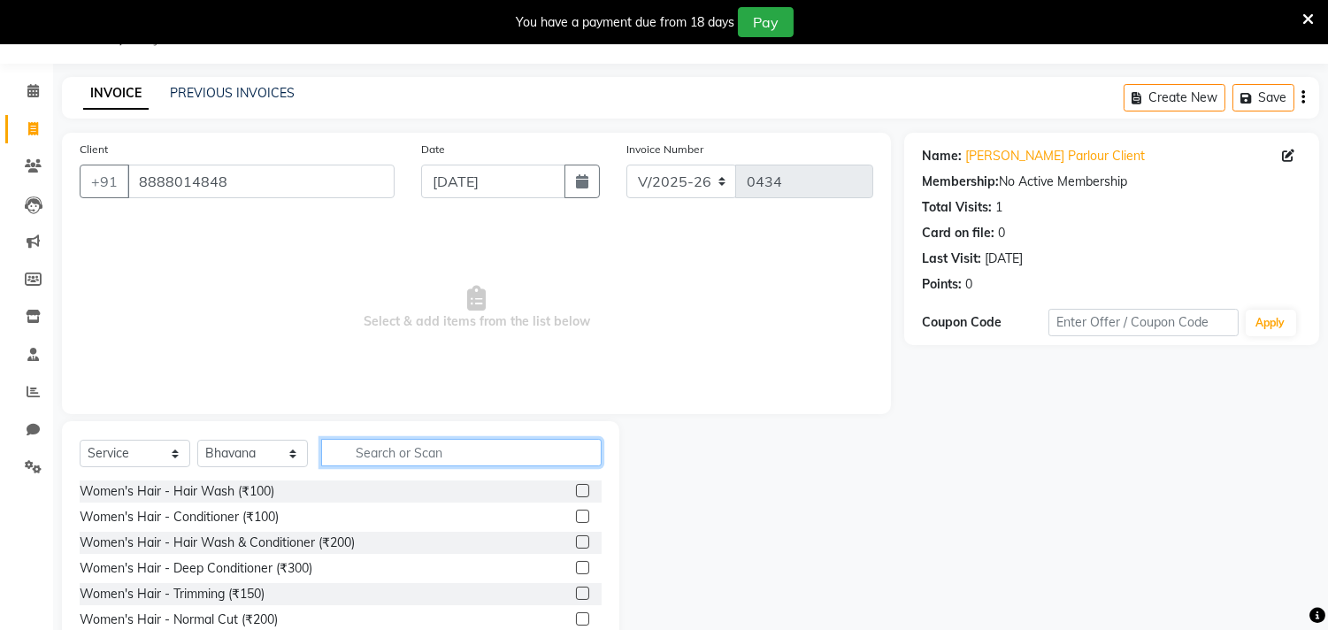
click at [443, 451] on input "text" at bounding box center [461, 452] width 280 height 27
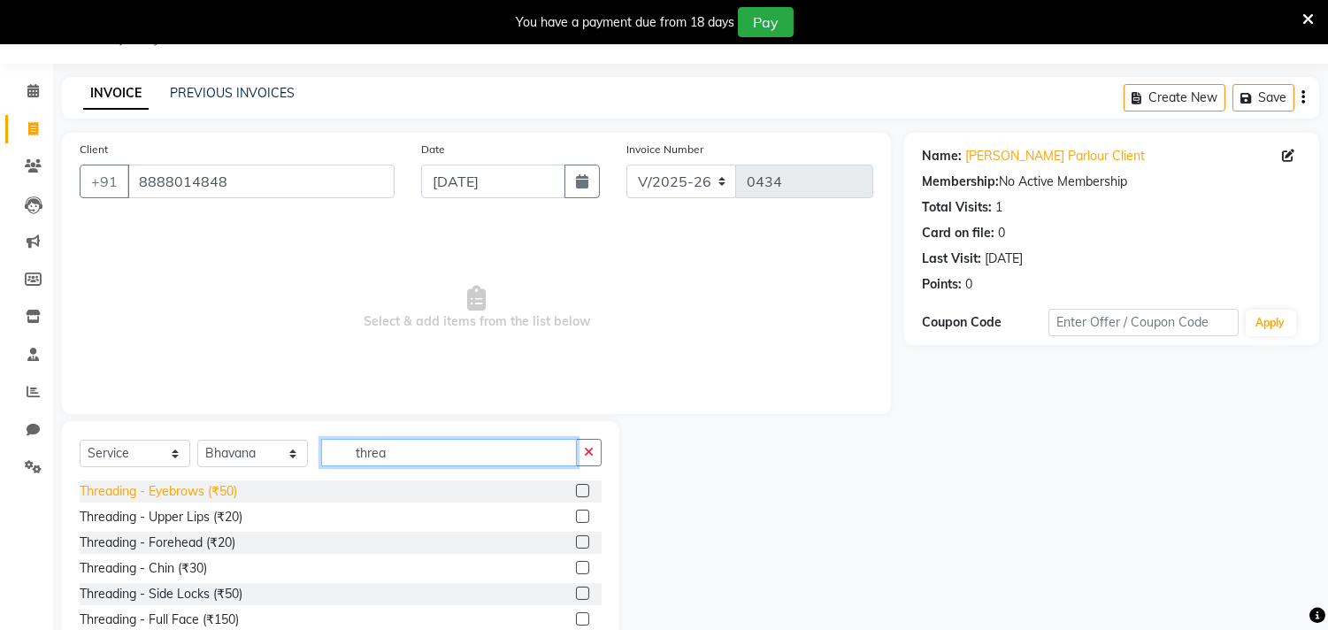
type input "threa"
click at [216, 496] on div "Threading - Eyebrows (₹50)" at bounding box center [158, 491] width 157 height 19
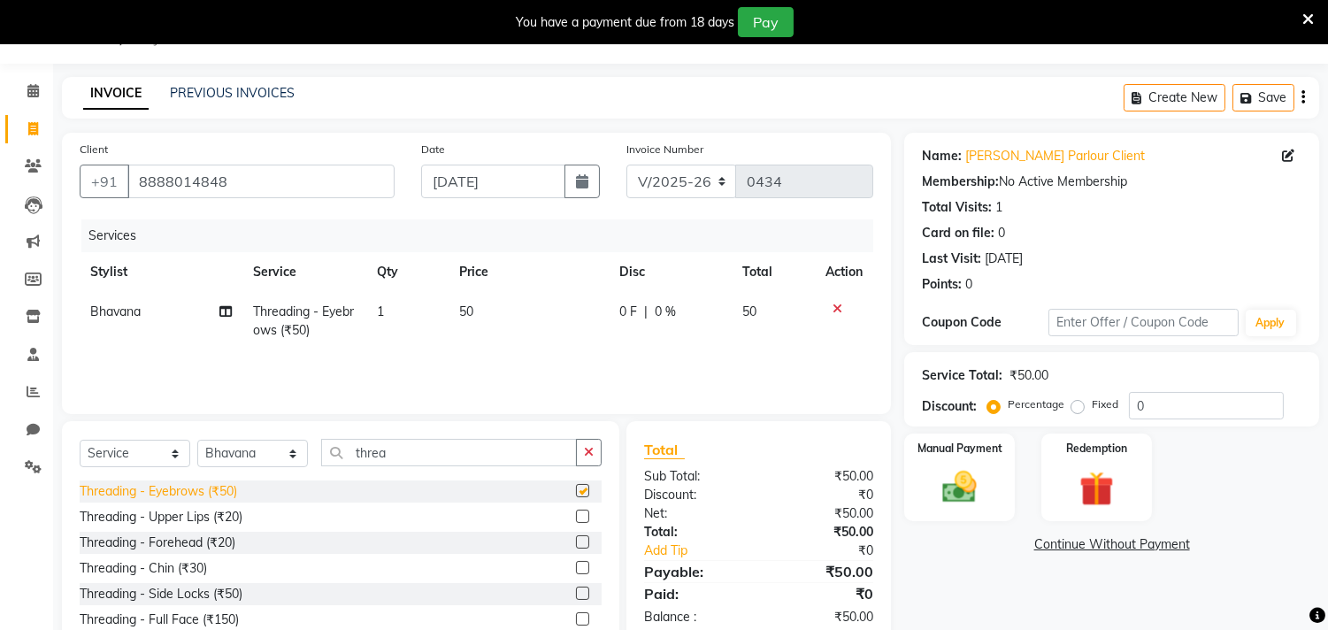
checkbox input "false"
click at [196, 537] on div "Threading - Forehead (₹20)" at bounding box center [158, 542] width 156 height 19
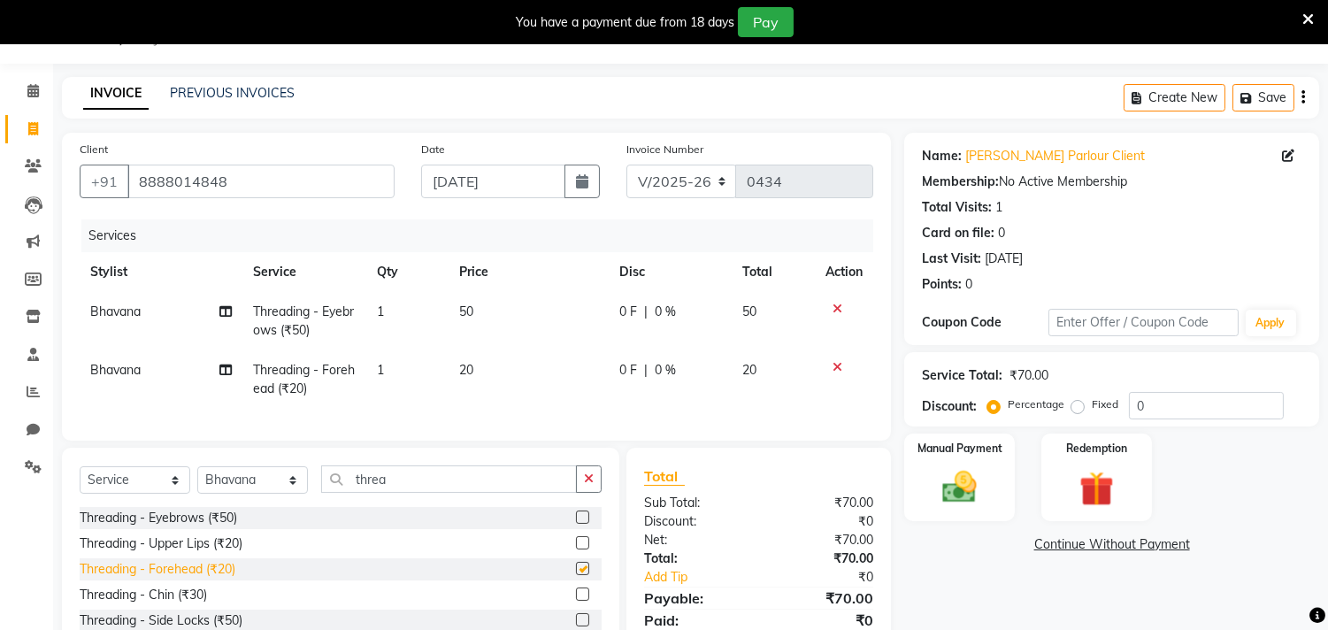
checkbox input "false"
click at [995, 475] on div "Manual Payment" at bounding box center [959, 477] width 115 height 90
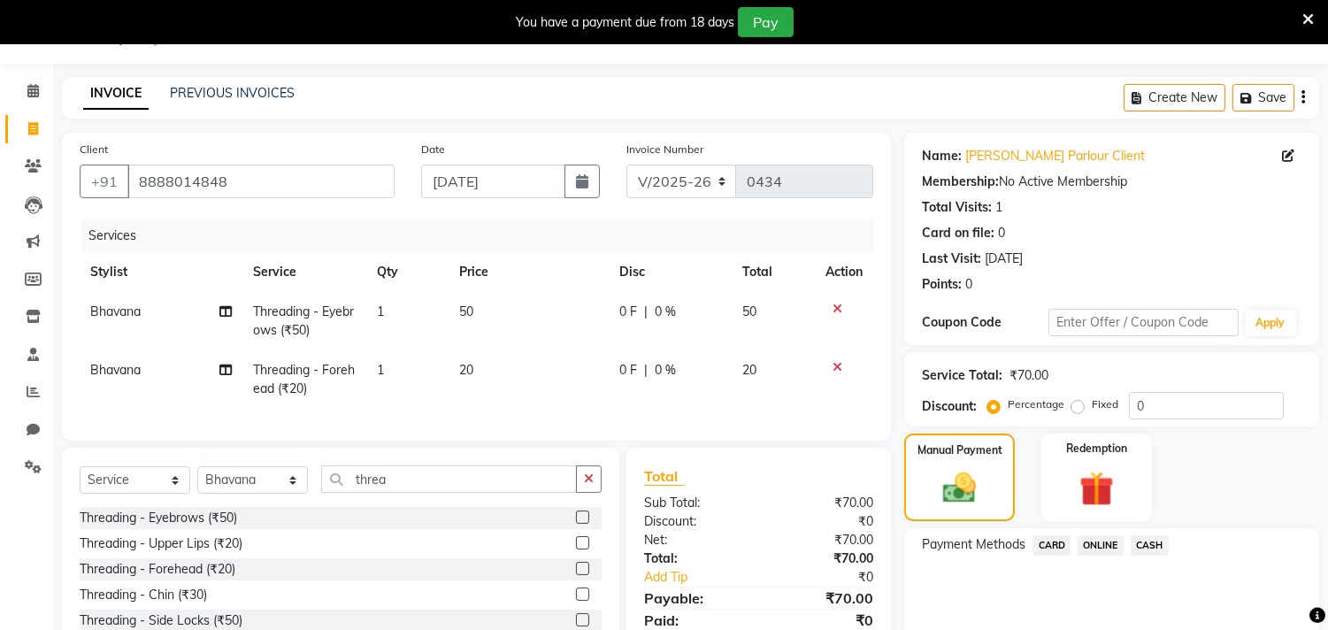
click at [1150, 542] on span "CASH" at bounding box center [1149, 545] width 38 height 20
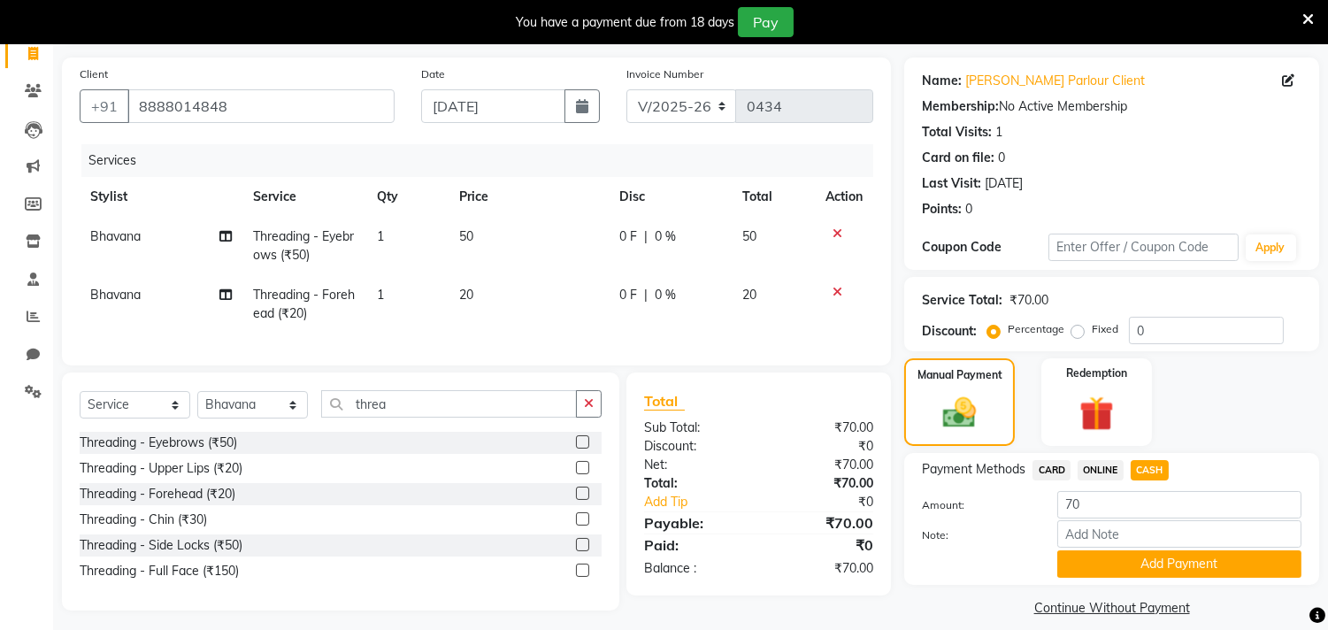
scroll to position [142, 0]
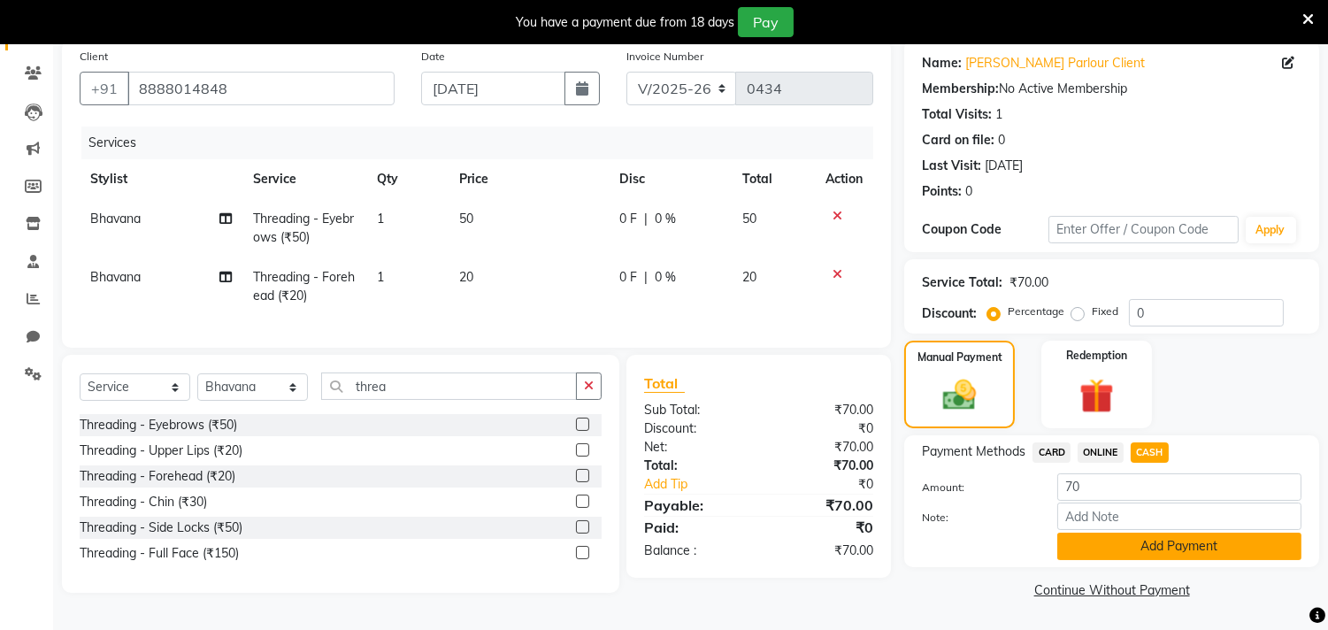
click at [1139, 540] on button "Add Payment" at bounding box center [1179, 545] width 244 height 27
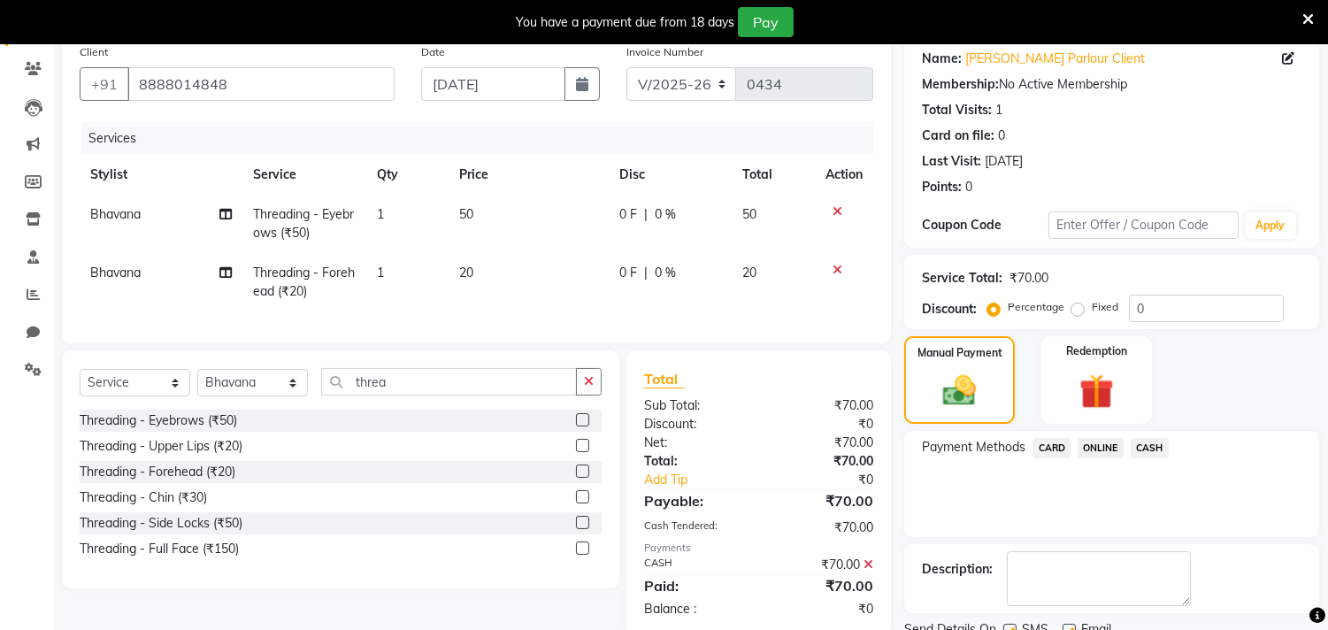
scroll to position [210, 0]
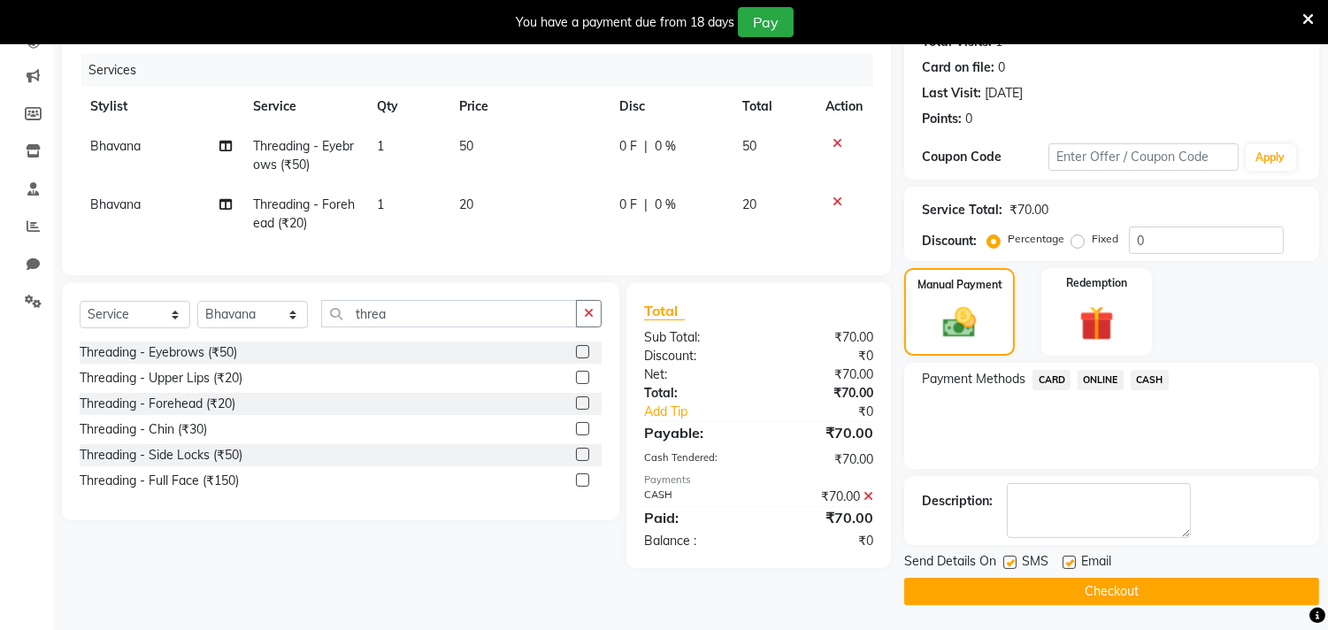
click at [1115, 590] on button "Checkout" at bounding box center [1111, 591] width 415 height 27
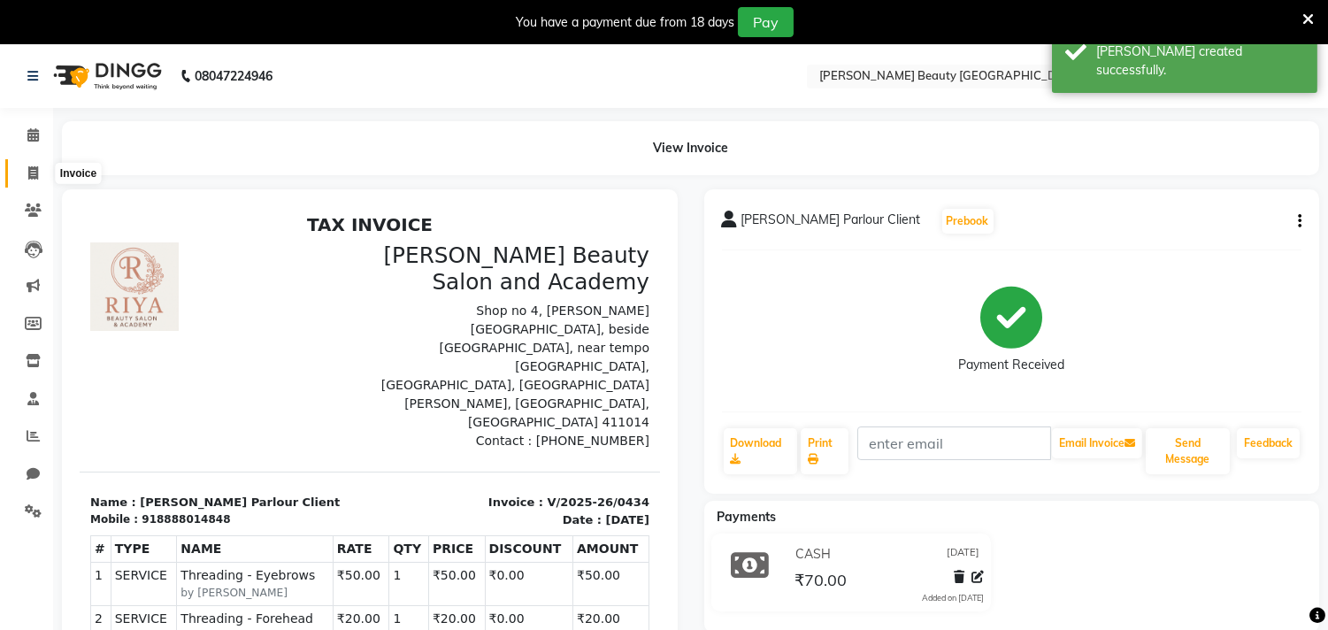
click at [29, 165] on span at bounding box center [33, 174] width 31 height 20
select select "8620"
select select "service"
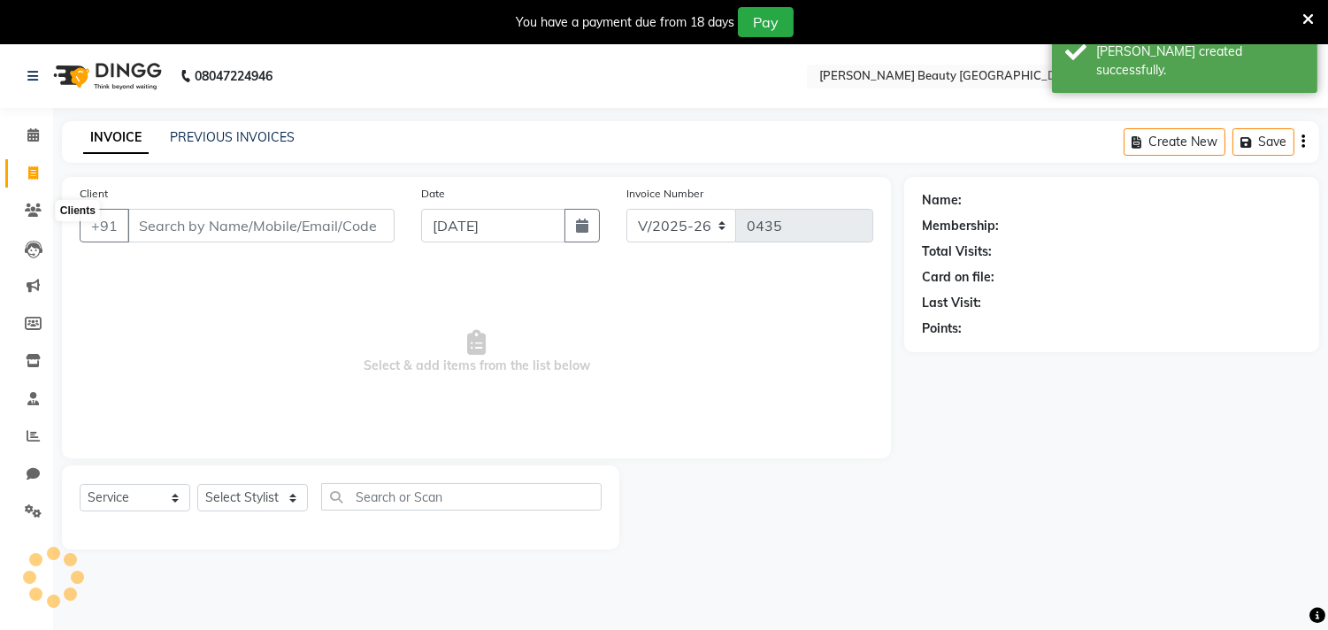
scroll to position [44, 0]
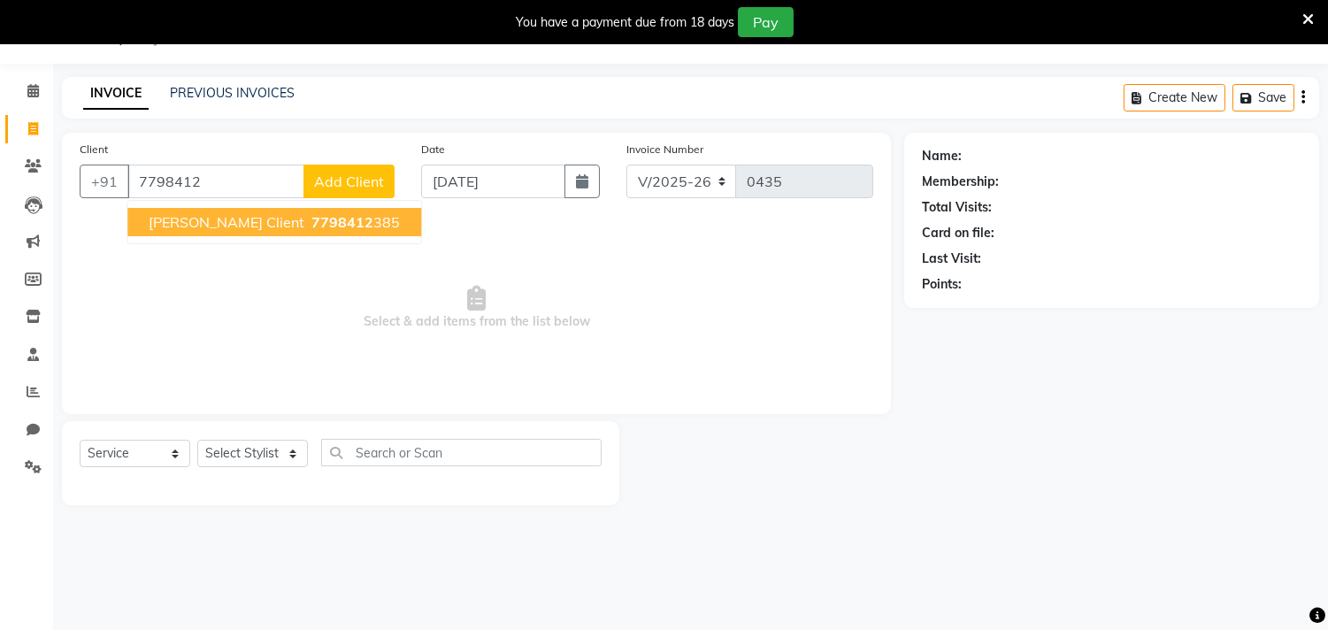
click at [170, 226] on span "[PERSON_NAME] Client" at bounding box center [227, 222] width 156 height 18
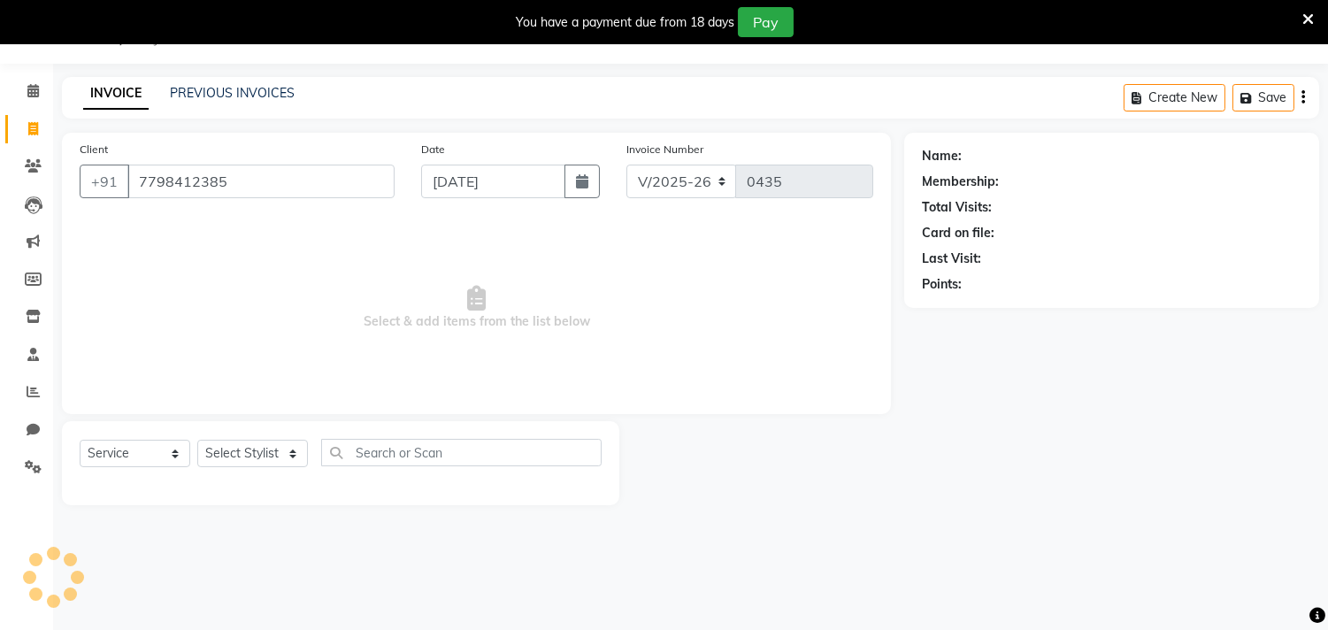
type input "7798412385"
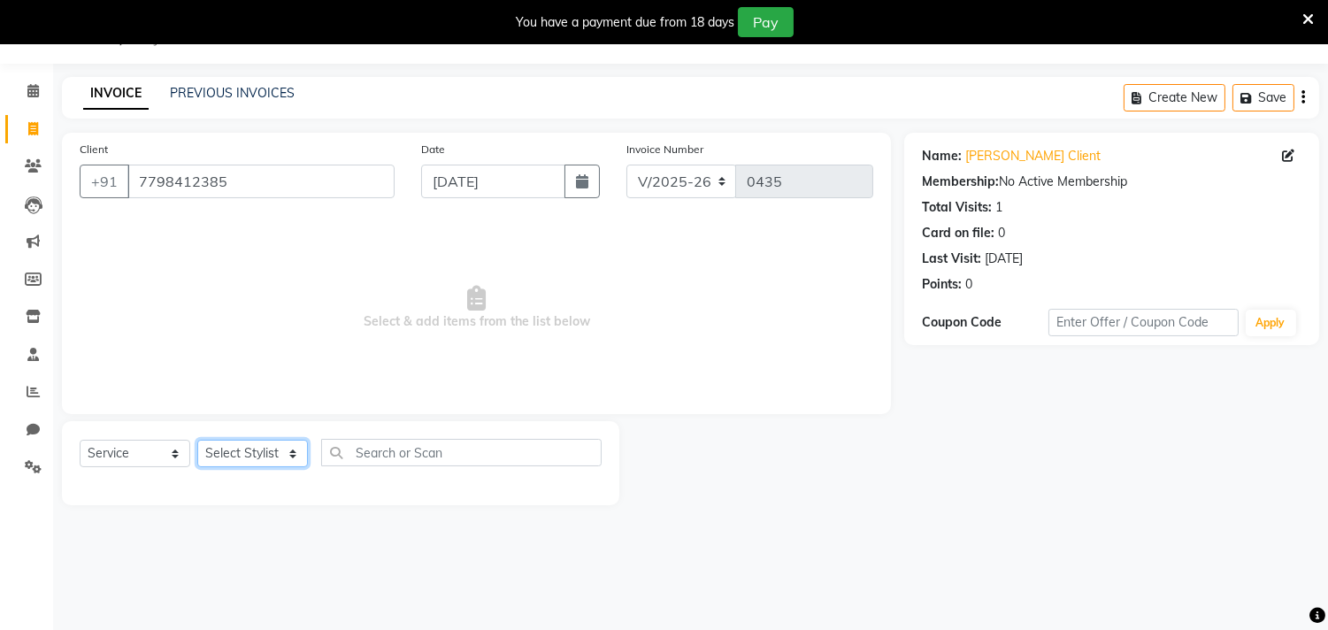
click at [287, 454] on select "Select Stylist Amla [PERSON_NAME] [PERSON_NAME] pornima [PERSON_NAME] [PERSON_N…" at bounding box center [252, 453] width 111 height 27
select select "87285"
click at [197, 440] on select "Select Stylist Amla [PERSON_NAME] [PERSON_NAME] pornima [PERSON_NAME] [PERSON_N…" at bounding box center [252, 453] width 111 height 27
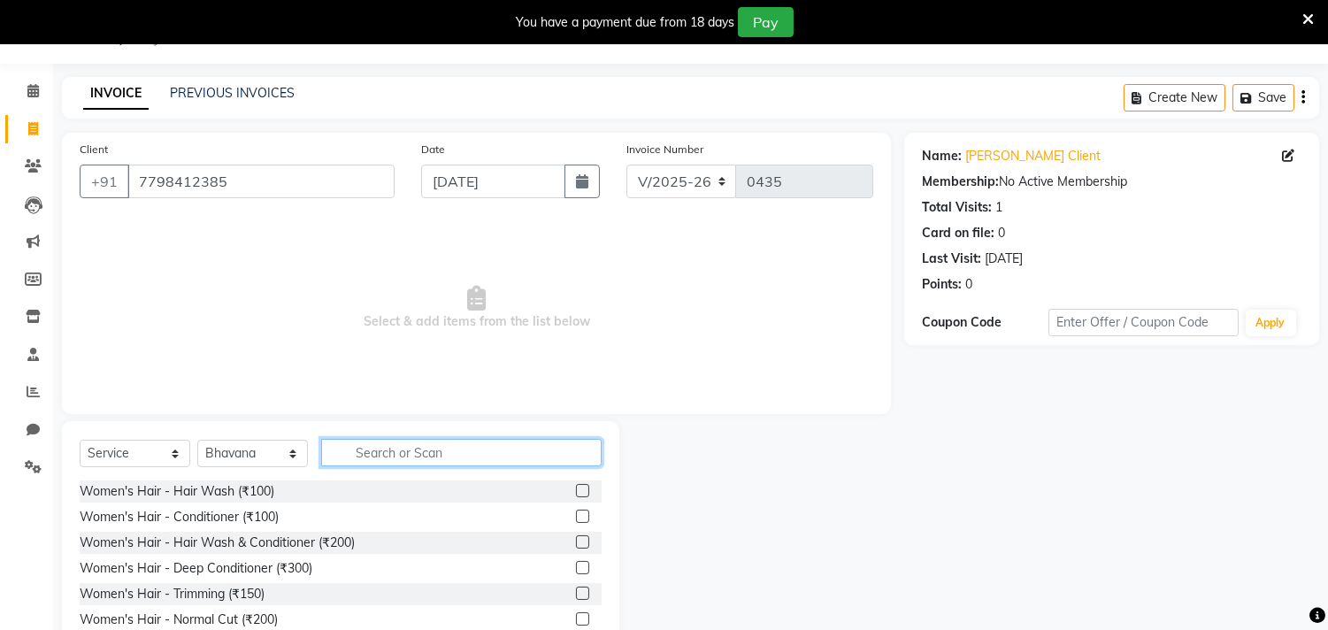
click at [407, 449] on input "text" at bounding box center [461, 452] width 280 height 27
type input "b"
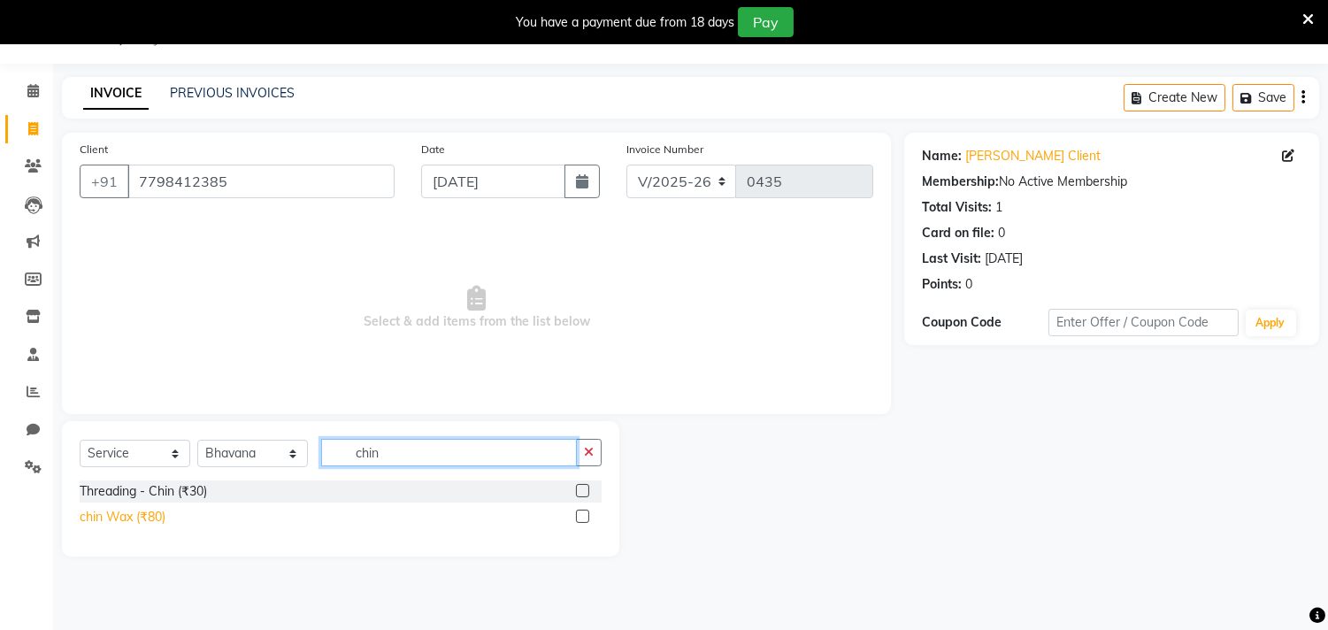
type input "chin"
click at [127, 523] on div "chin Wax (₹80)" at bounding box center [123, 517] width 86 height 19
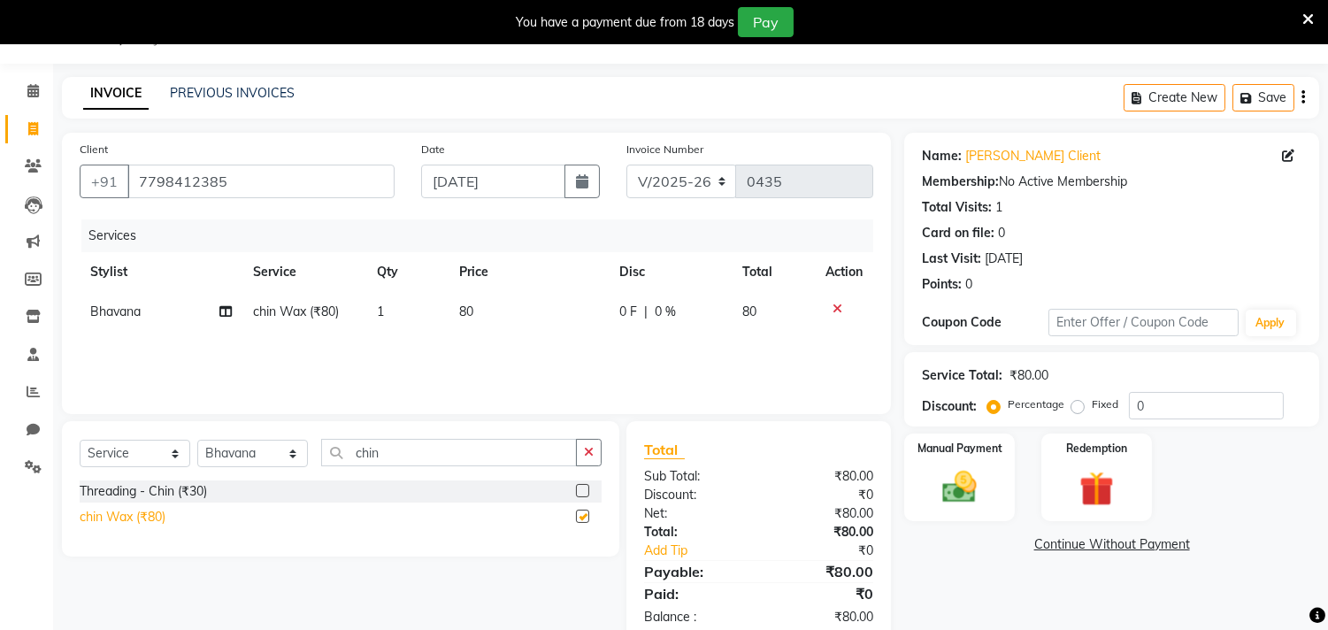
checkbox input "false"
click at [484, 310] on td "80" at bounding box center [528, 312] width 160 height 40
select select "87285"
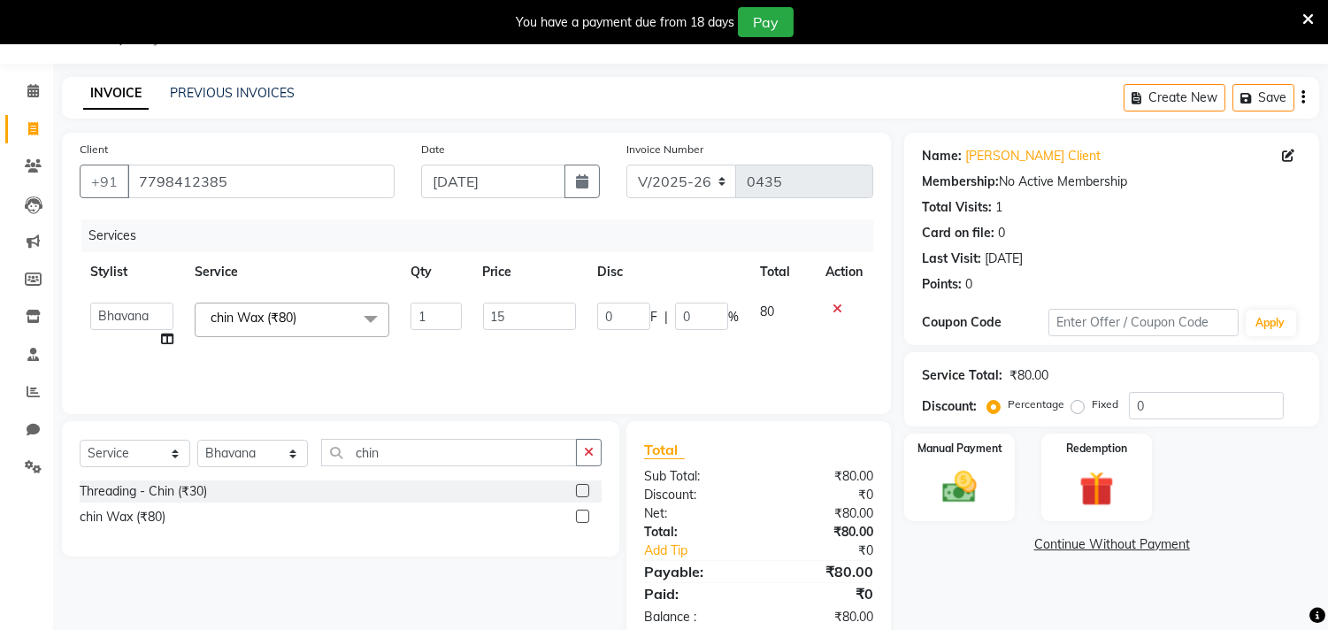
type input "150"
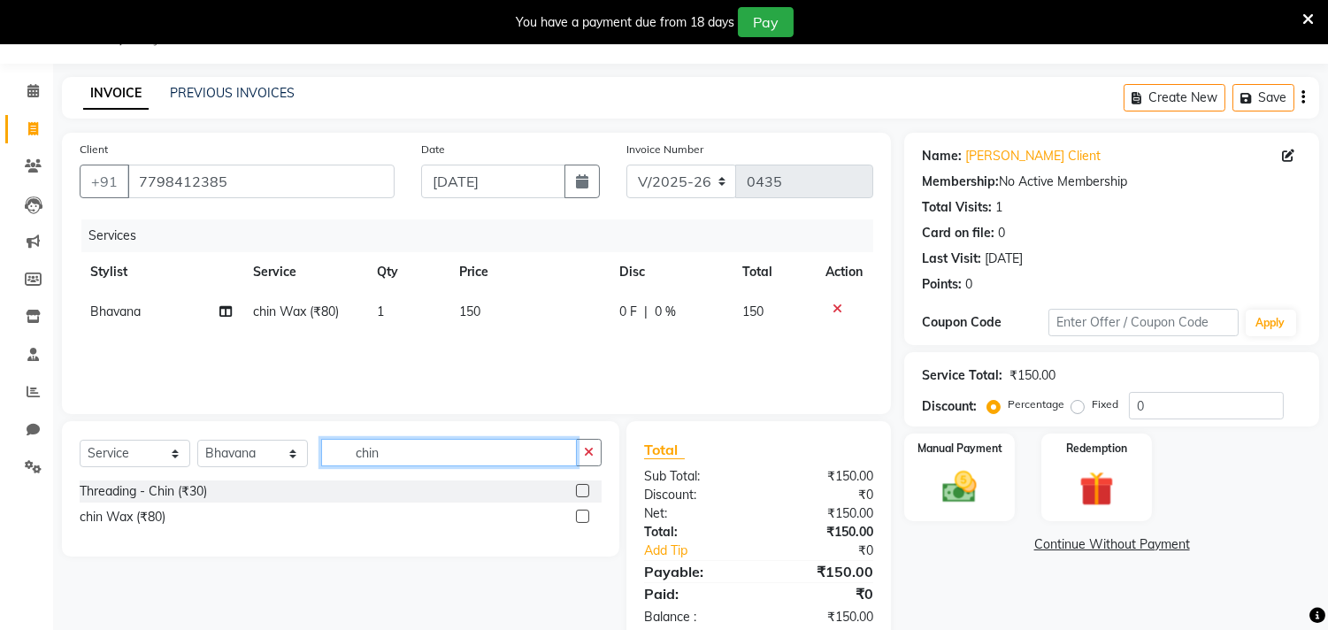
click at [449, 455] on input "chin" at bounding box center [449, 452] width 256 height 27
type input "c"
type input "upp"
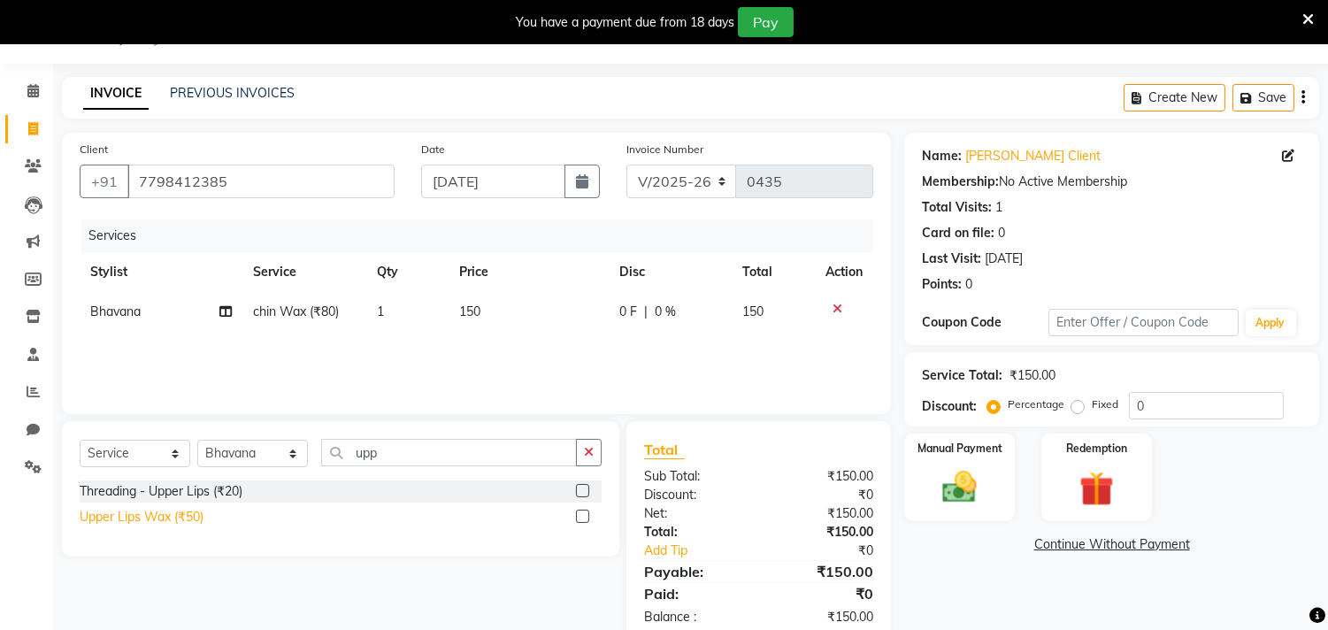
click at [169, 525] on div "Upper Lips Wax (₹50)" at bounding box center [142, 517] width 124 height 19
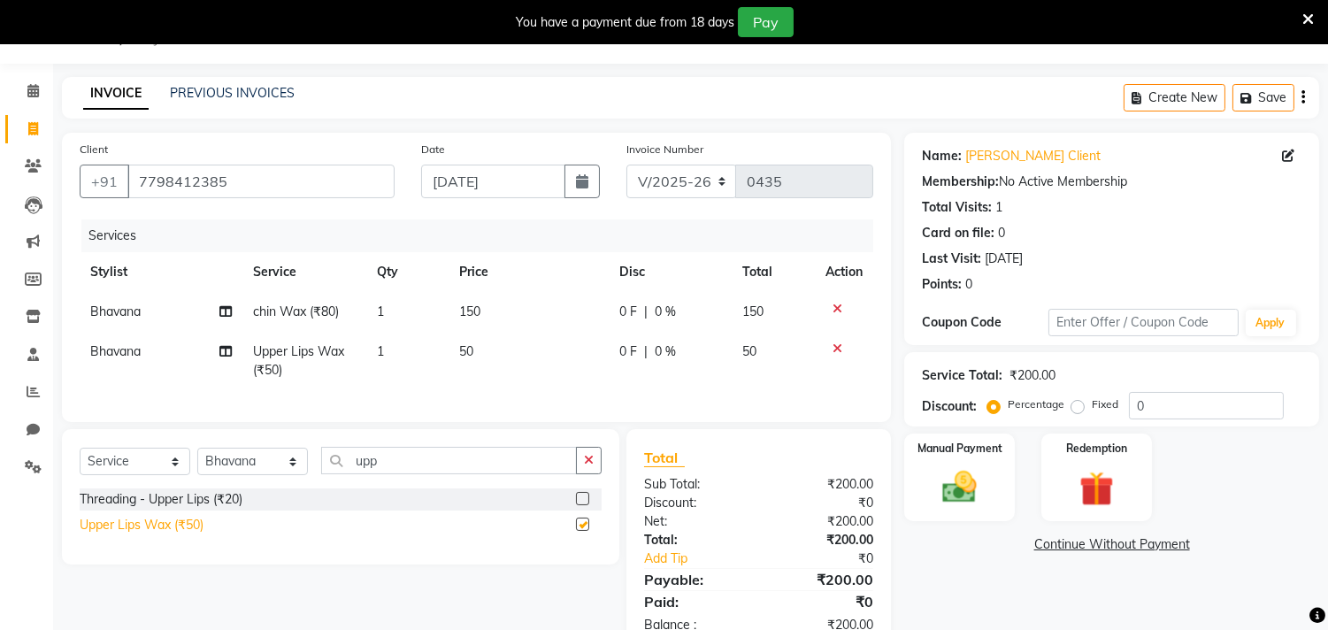
checkbox input "false"
click at [978, 467] on img at bounding box center [960, 488] width 58 height 42
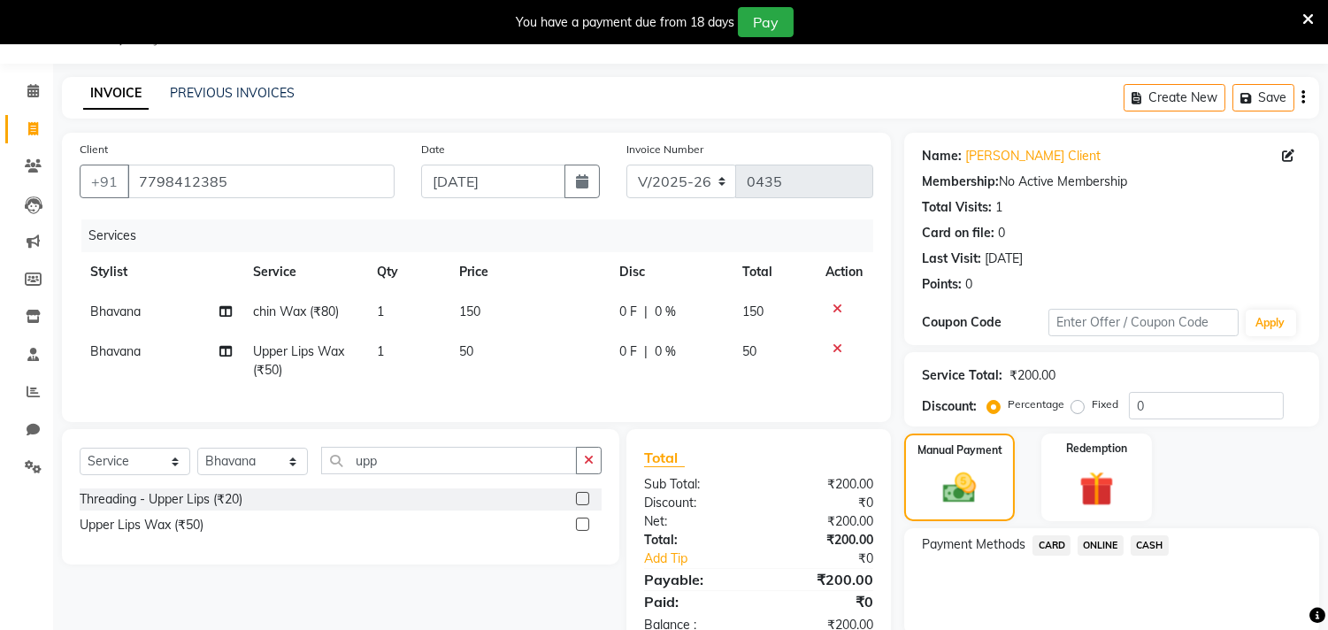
click at [1143, 540] on span "CASH" at bounding box center [1149, 545] width 38 height 20
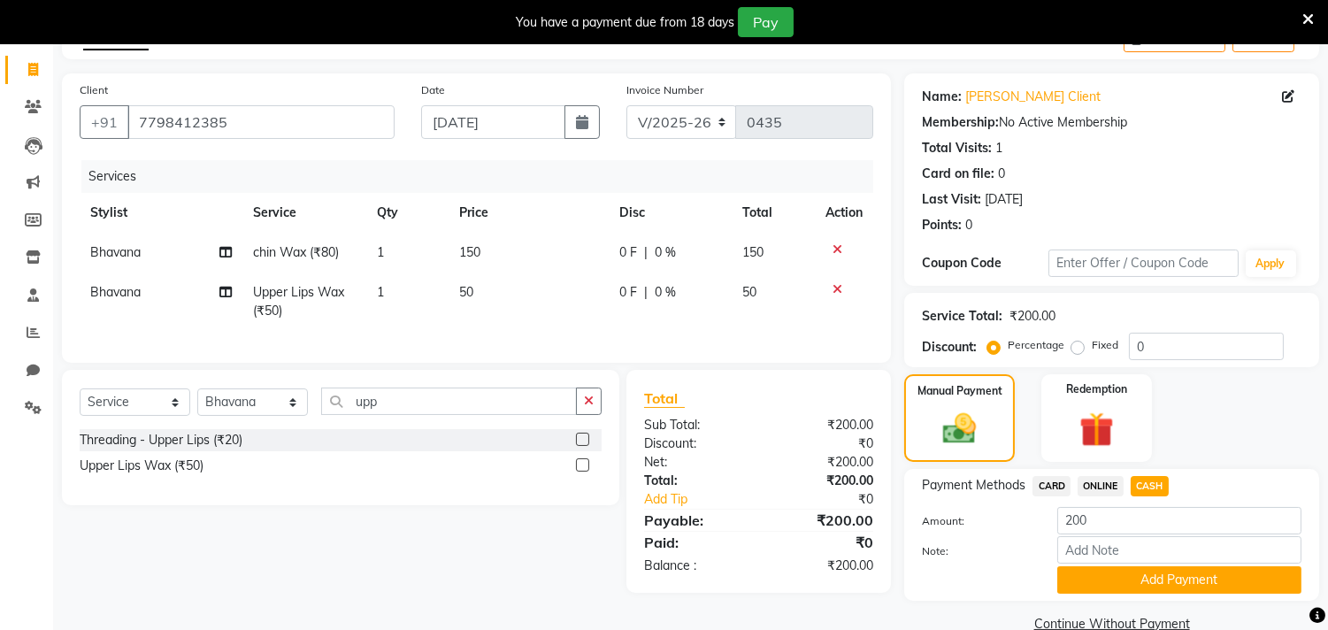
scroll to position [136, 0]
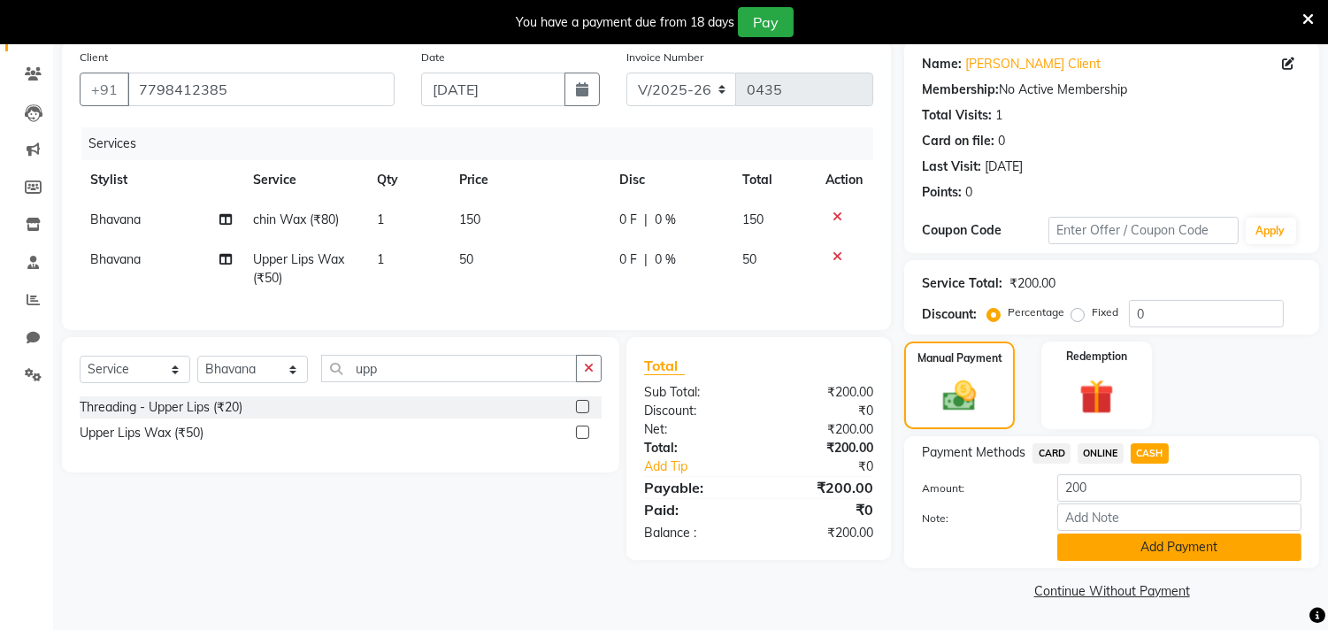
click at [1143, 544] on button "Add Payment" at bounding box center [1179, 546] width 244 height 27
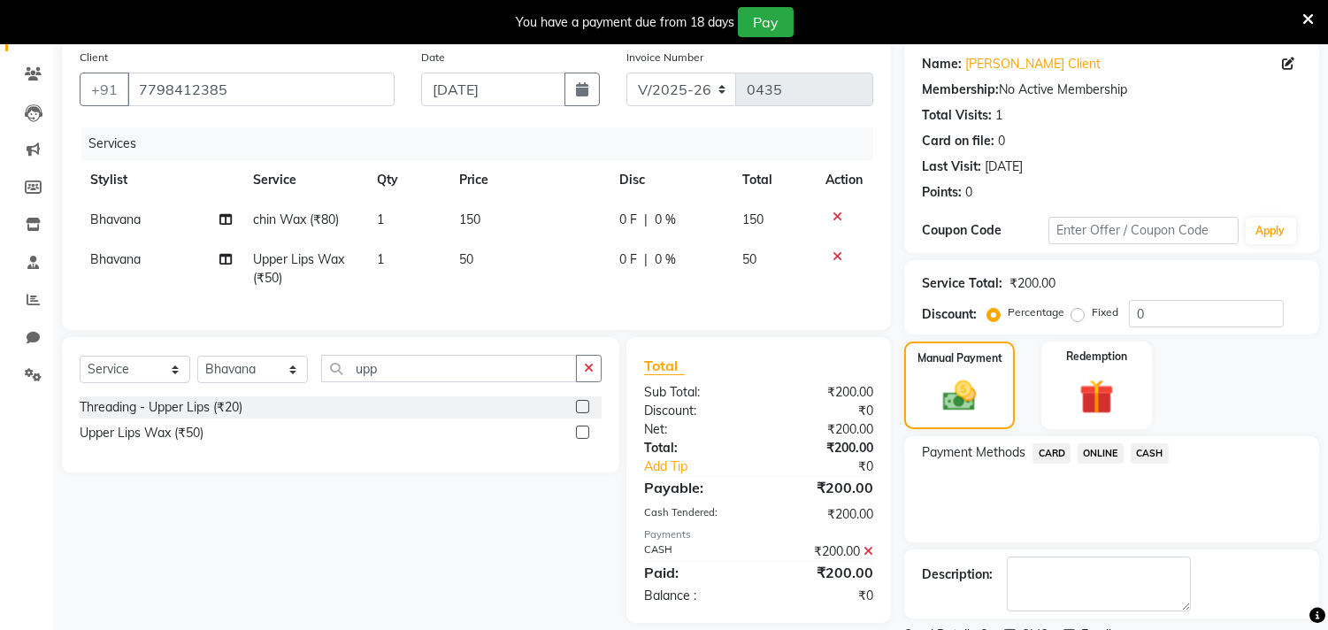
scroll to position [210, 0]
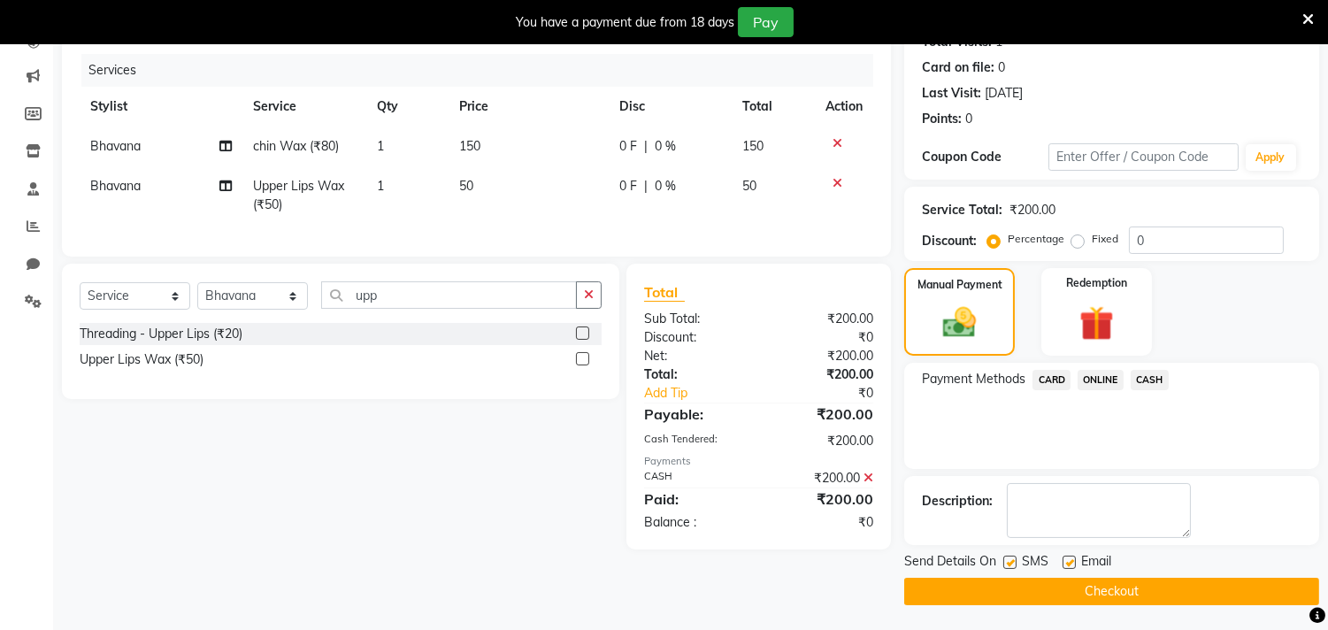
click at [1125, 591] on button "Checkout" at bounding box center [1111, 591] width 415 height 27
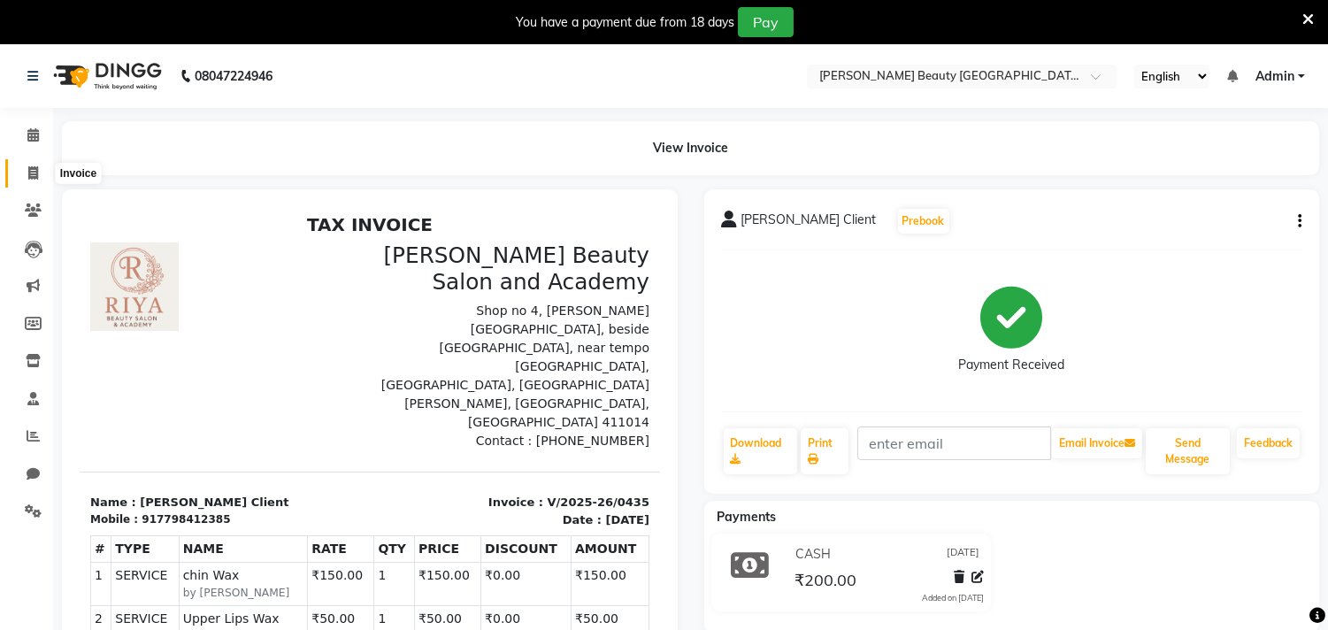
click at [28, 172] on icon at bounding box center [33, 172] width 10 height 13
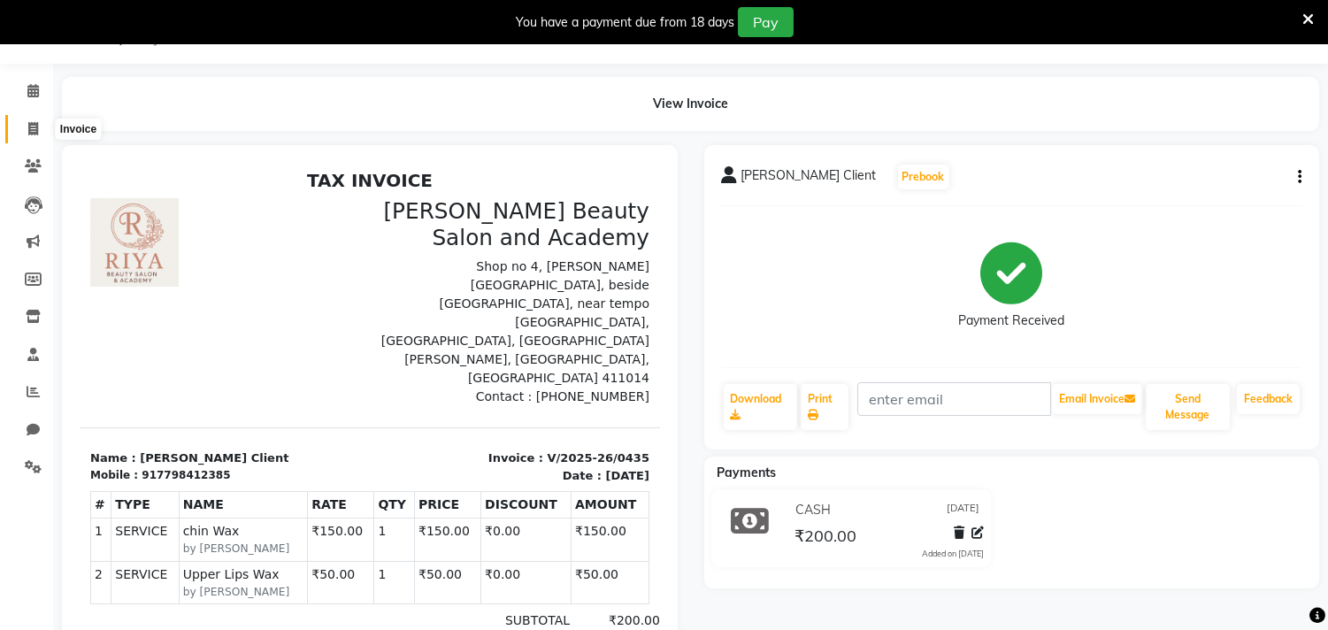
select select "8620"
select select "service"
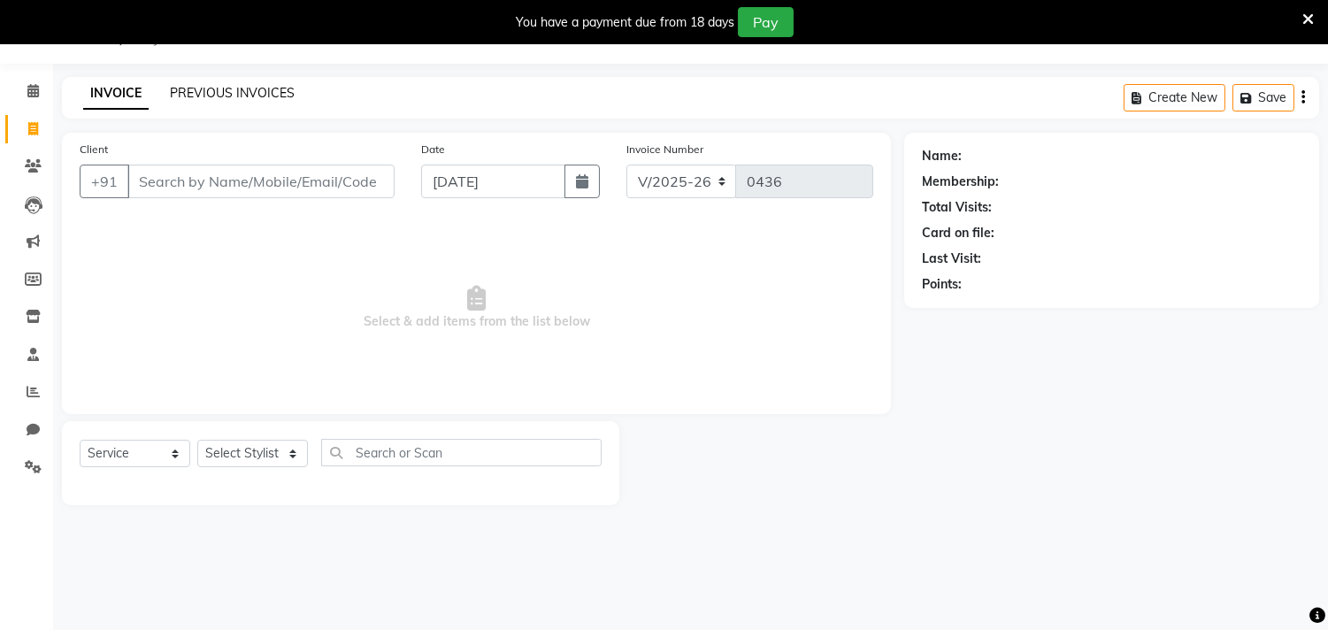
click at [242, 91] on link "PREVIOUS INVOICES" at bounding box center [232, 93] width 125 height 16
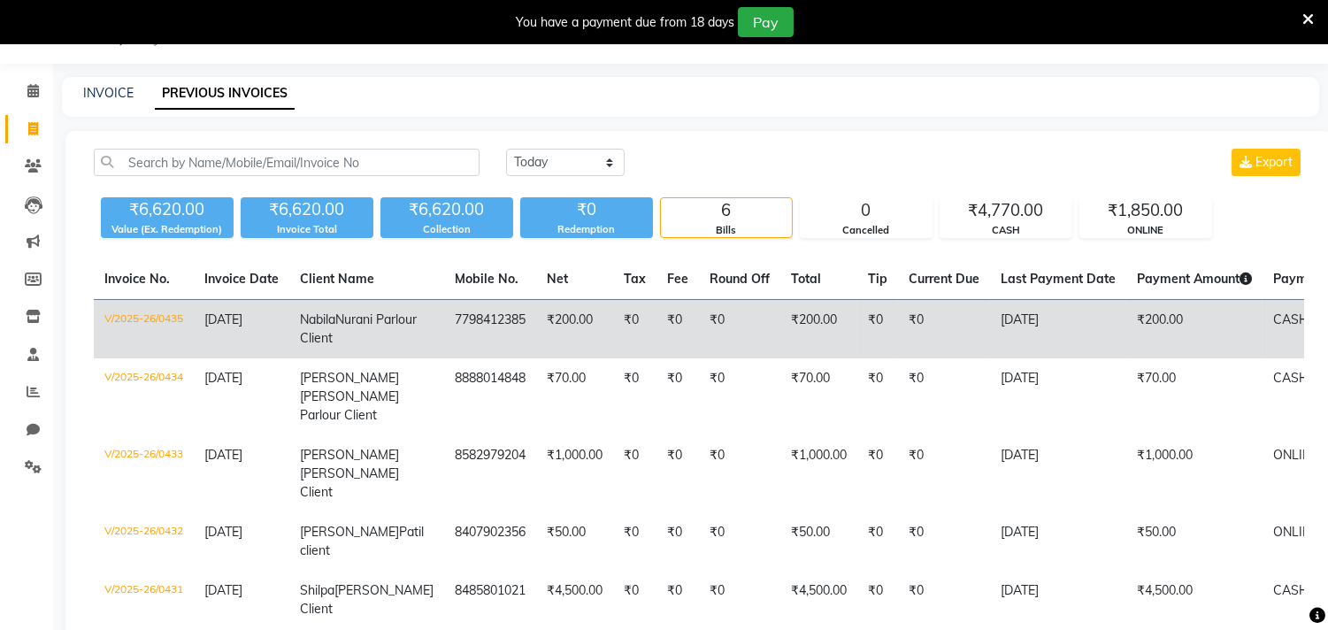
click at [375, 328] on td "[PERSON_NAME] Client" at bounding box center [366, 329] width 155 height 59
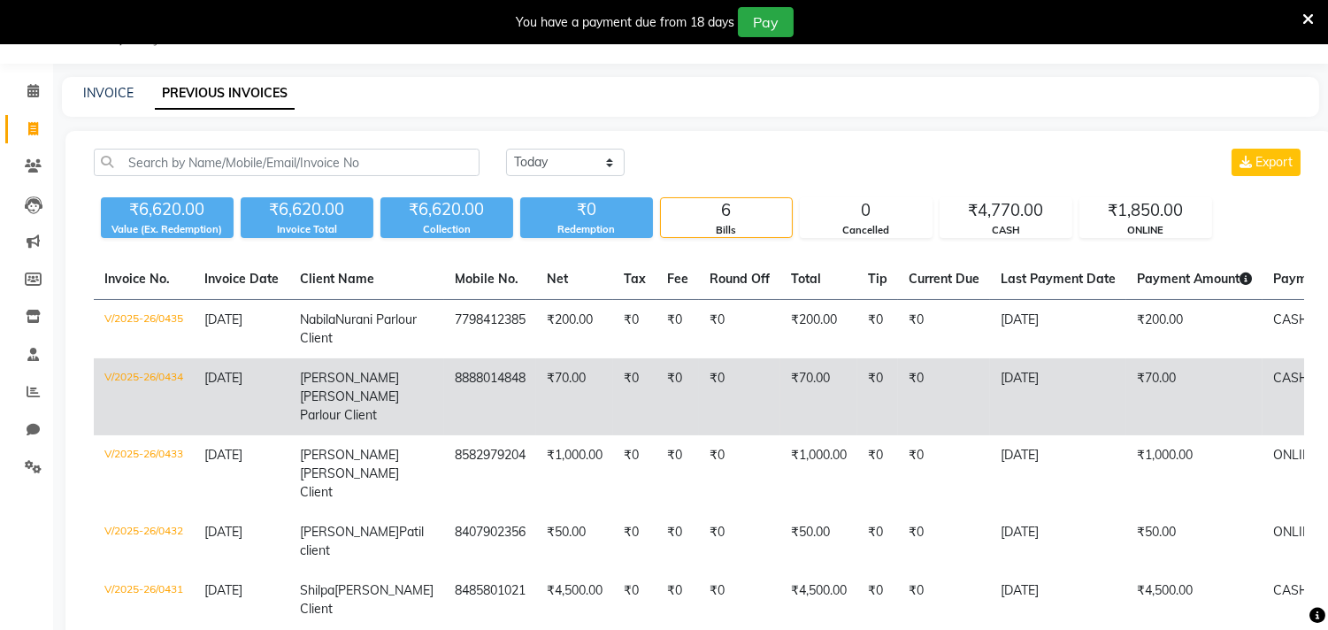
click at [444, 414] on td "8888014848" at bounding box center [490, 396] width 92 height 77
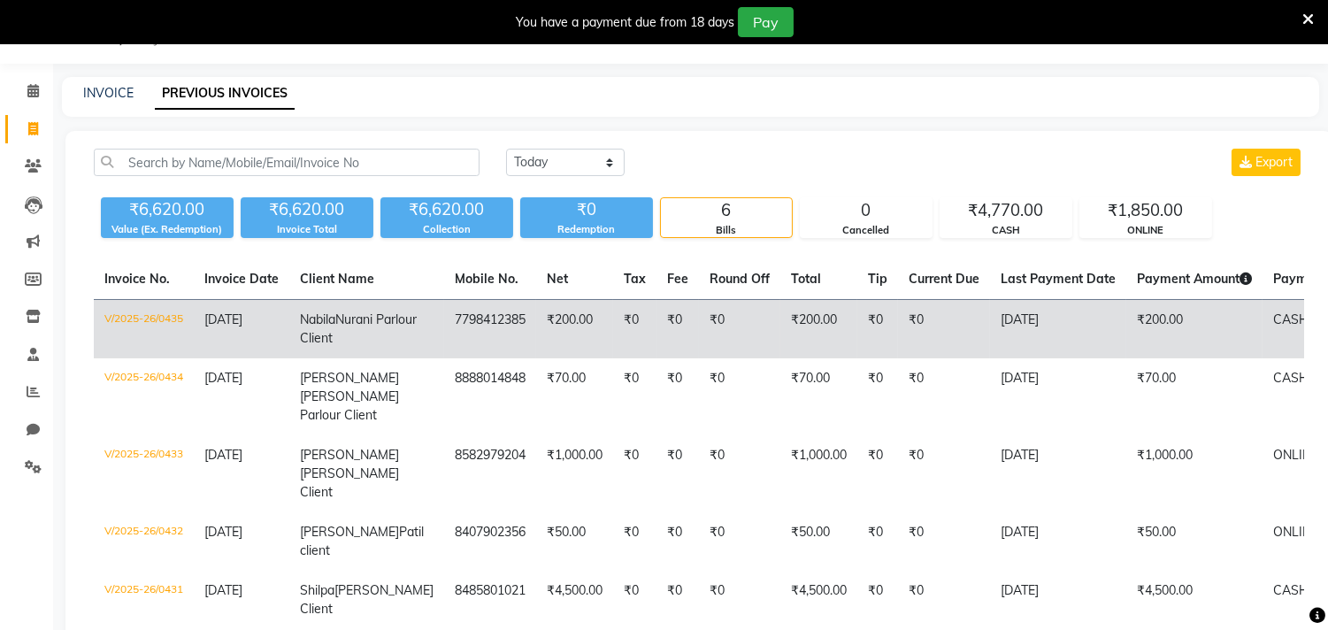
click at [461, 356] on td "7798412385" at bounding box center [490, 329] width 92 height 59
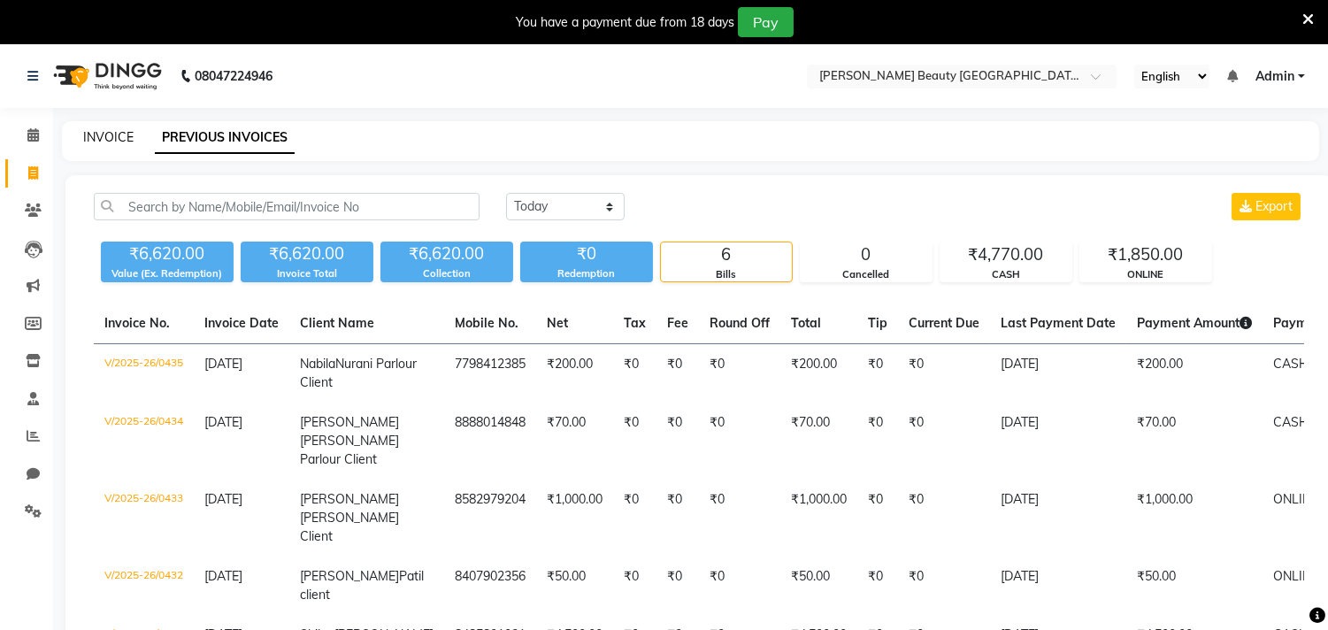
click at [119, 134] on link "INVOICE" at bounding box center [108, 137] width 50 height 16
select select "8620"
select select "service"
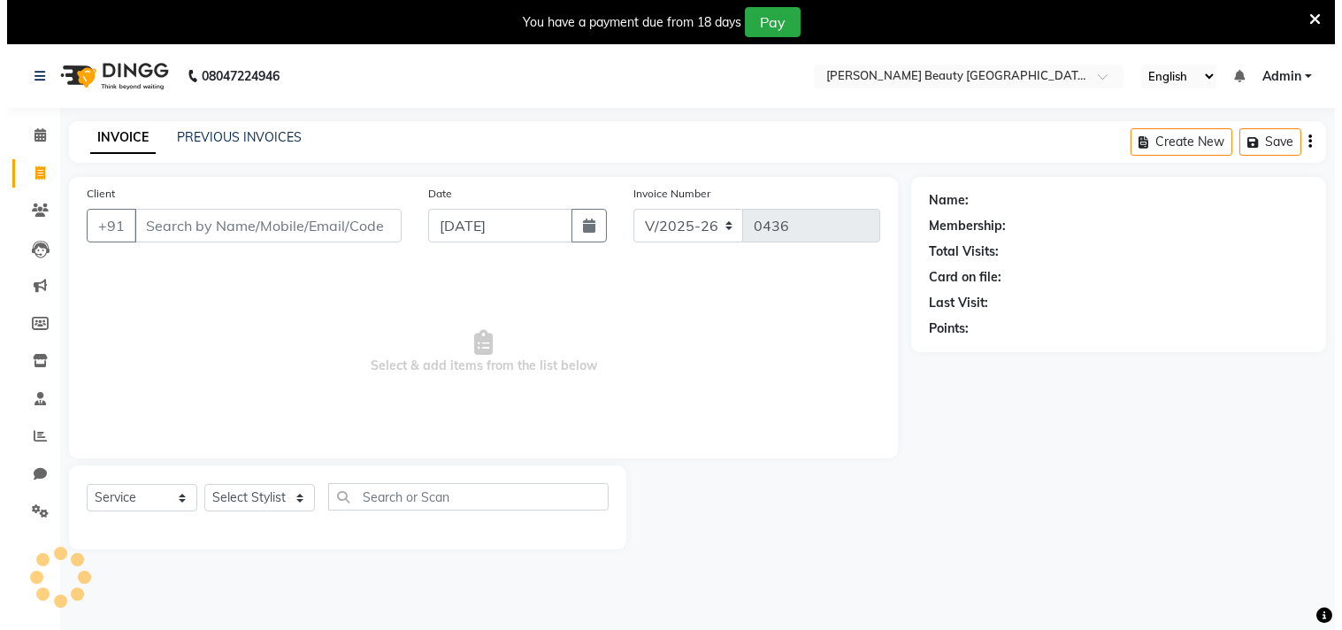
scroll to position [44, 0]
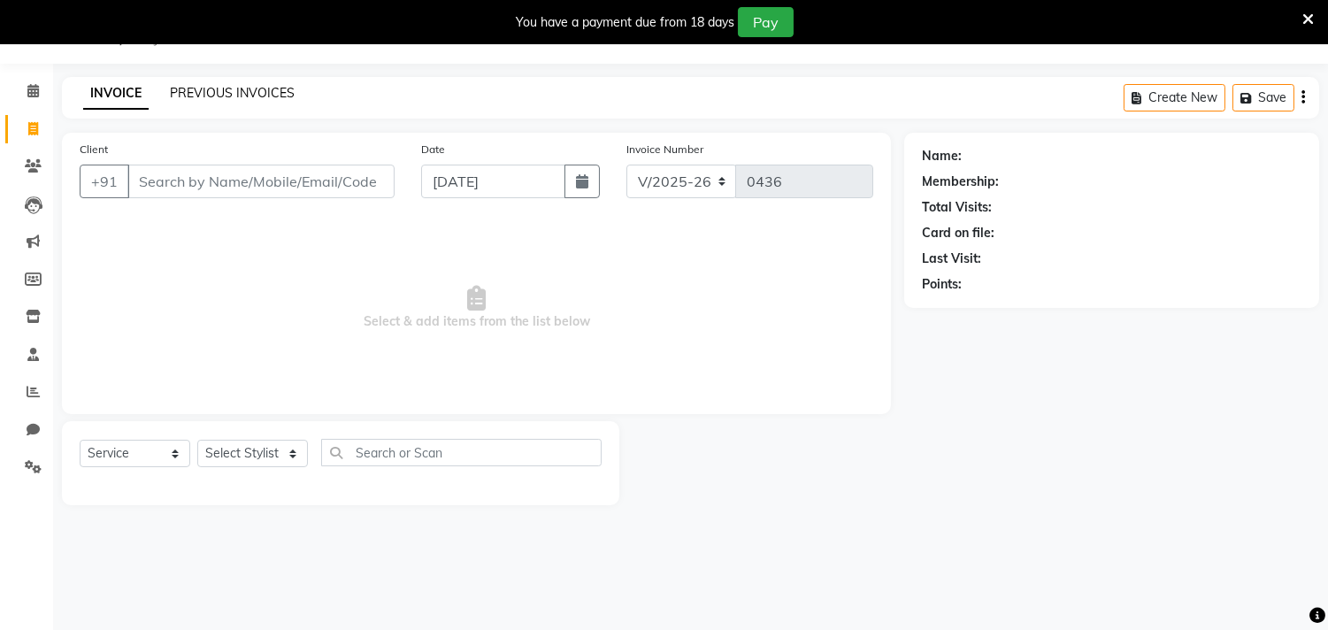
click at [258, 90] on link "PREVIOUS INVOICES" at bounding box center [232, 93] width 125 height 16
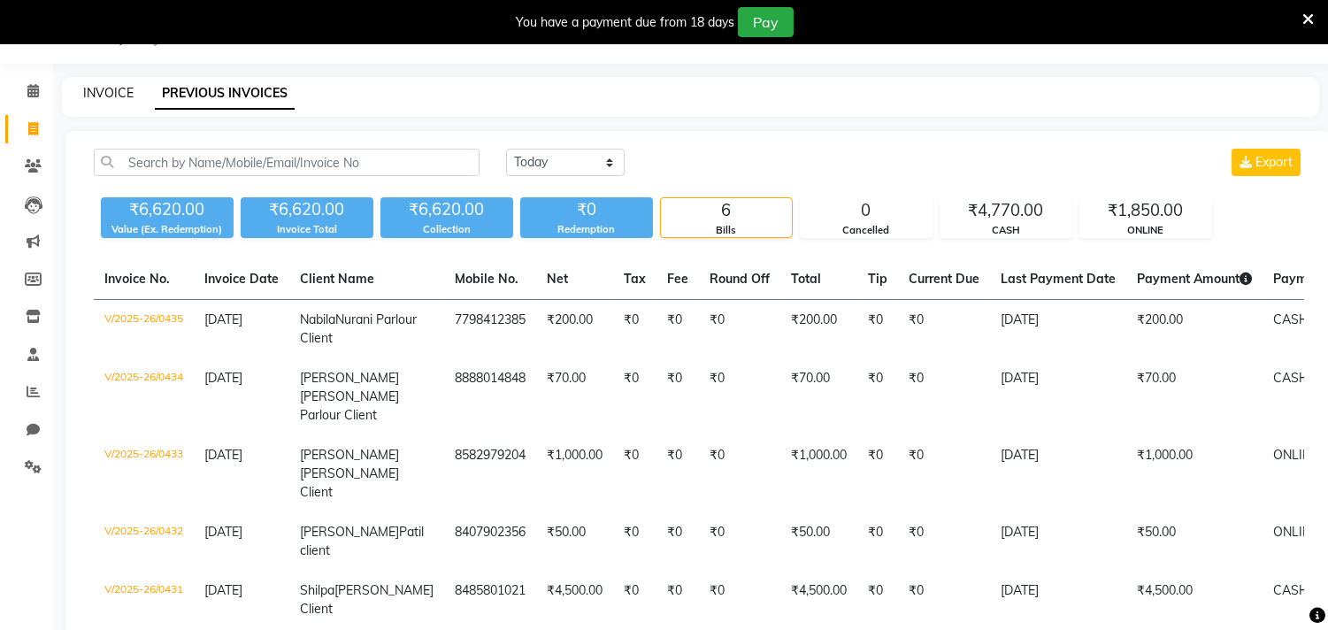
click at [119, 92] on link "INVOICE" at bounding box center [108, 93] width 50 height 16
select select "8620"
select select "service"
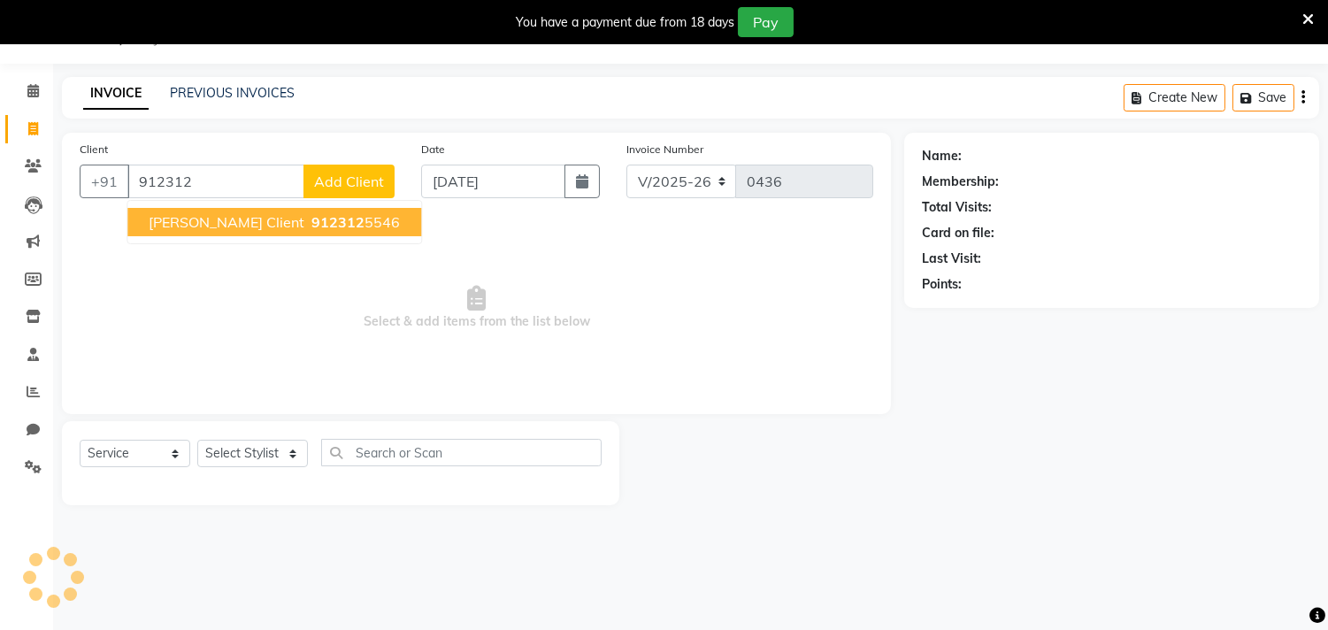
click at [313, 209] on button "[PERSON_NAME] Client 912312 5546" at bounding box center [274, 222] width 294 height 28
type input "9123125546"
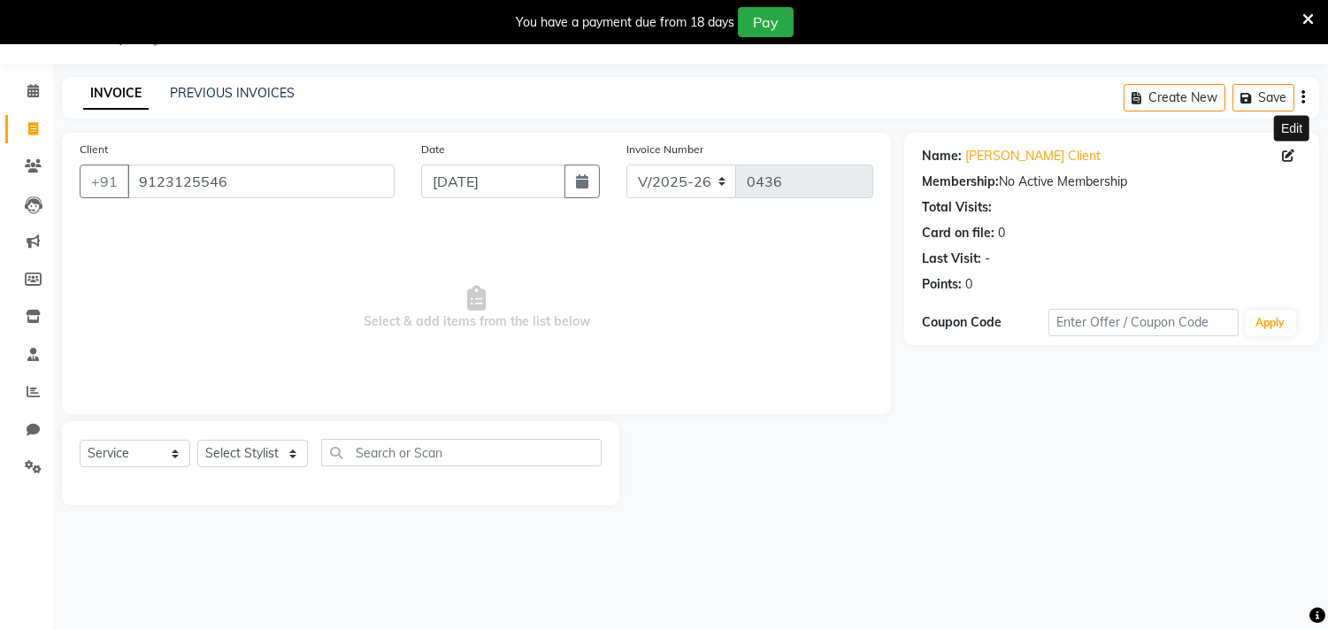
click at [1289, 154] on icon at bounding box center [1288, 155] width 12 height 12
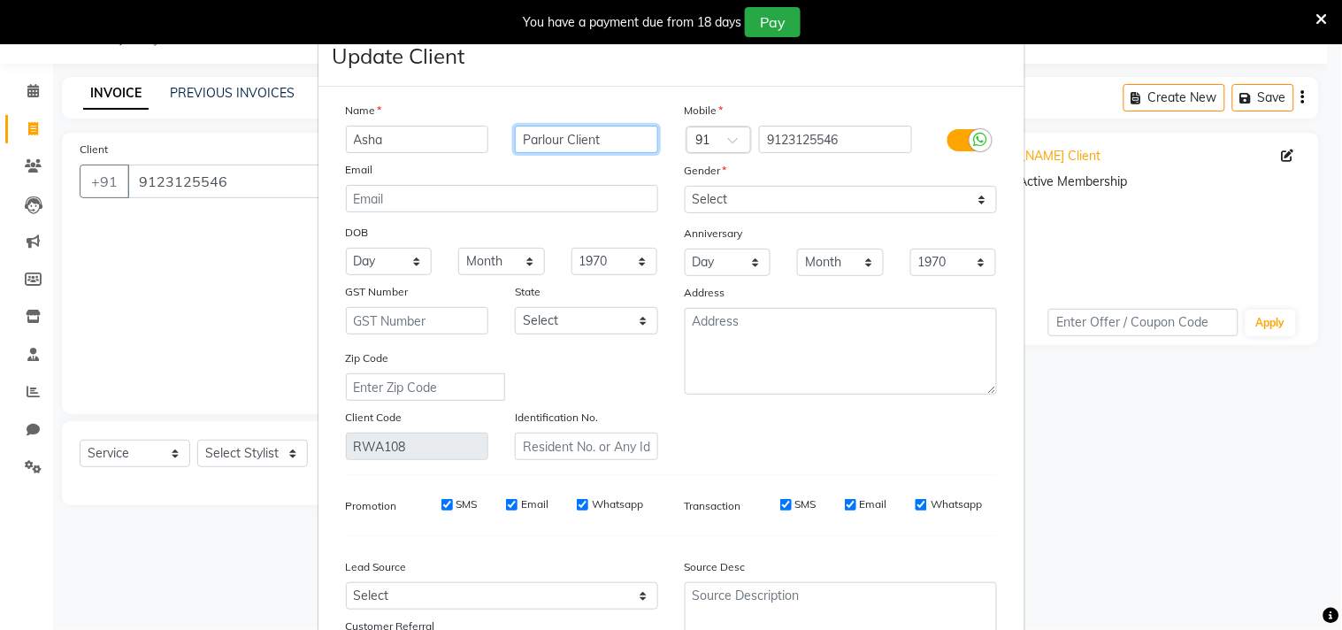
click at [555, 139] on input "Parlour Client" at bounding box center [586, 139] width 143 height 27
type input "[PERSON_NAME] Client"
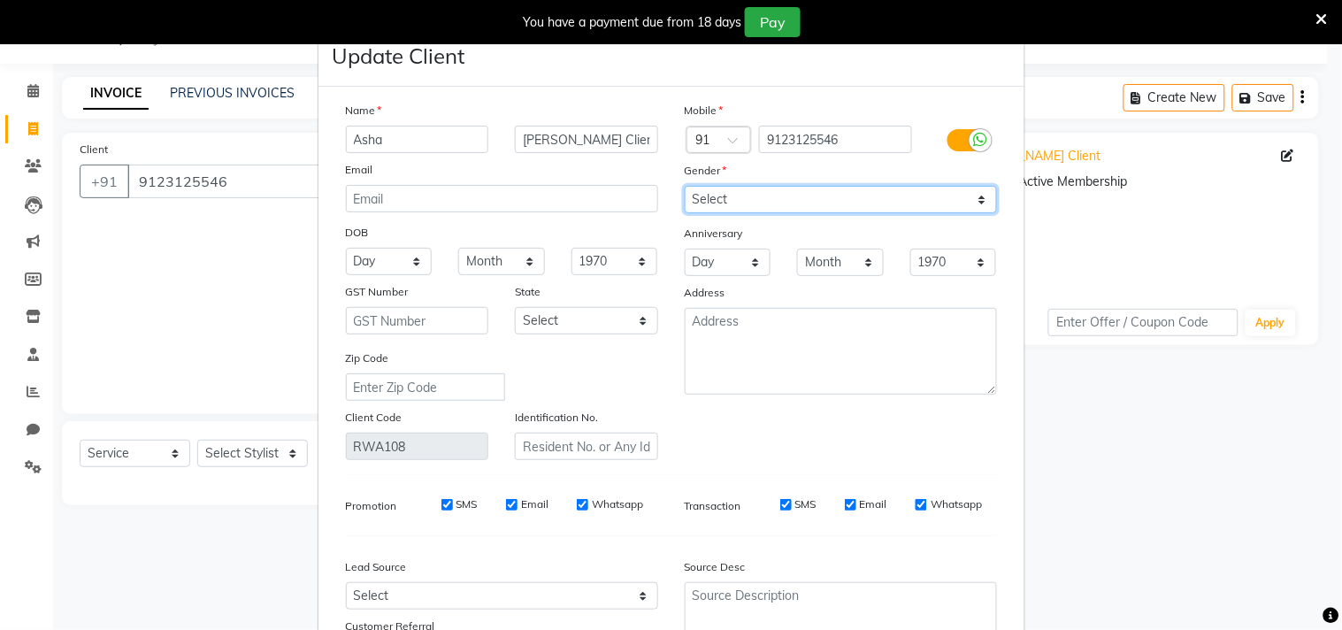
click at [766, 195] on select "Select [DEMOGRAPHIC_DATA] [DEMOGRAPHIC_DATA] Other Prefer Not To Say" at bounding box center [841, 199] width 312 height 27
select select "[DEMOGRAPHIC_DATA]"
click at [685, 186] on select "Select [DEMOGRAPHIC_DATA] [DEMOGRAPHIC_DATA] Other Prefer Not To Say" at bounding box center [841, 199] width 312 height 27
click at [391, 262] on select "Day 01 02 03 04 05 06 07 08 09 10 11 12 13 14 15 16 17 18 19 20 21 22 23 24 25 …" at bounding box center [389, 261] width 87 height 27
select select "07"
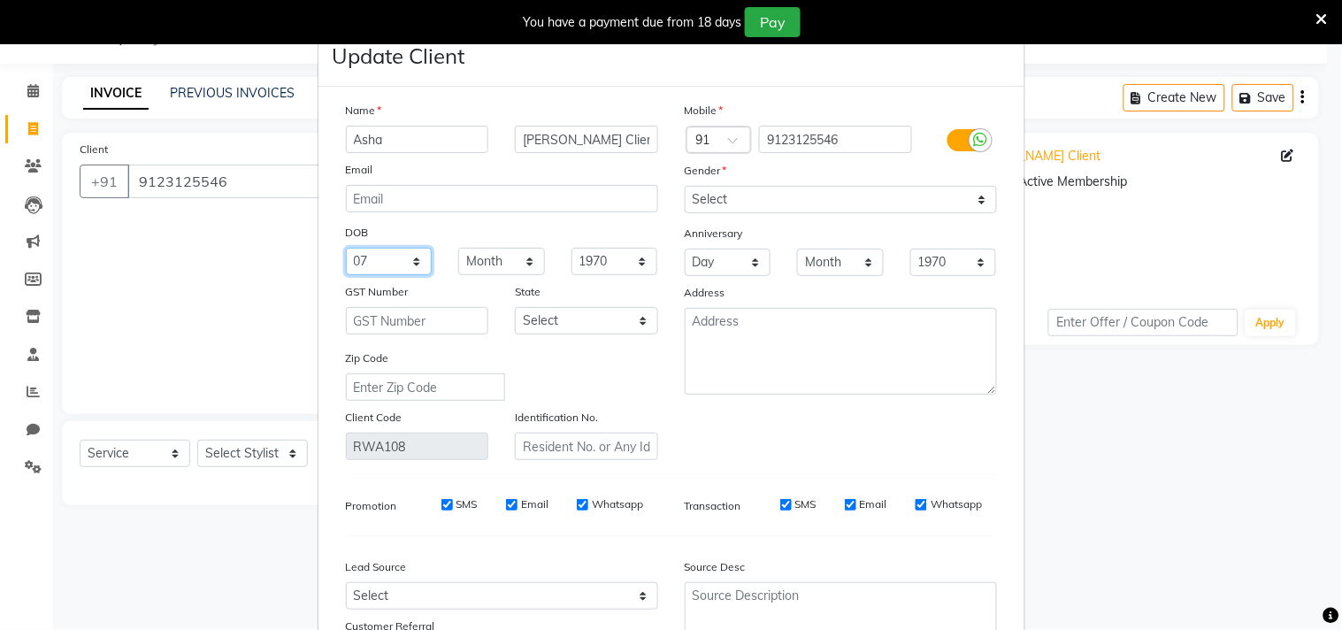
click at [346, 248] on select "Day 01 02 03 04 05 06 07 08 09 10 11 12 13 14 15 16 17 18 19 20 21 22 23 24 25 …" at bounding box center [389, 261] width 87 height 27
click at [507, 260] on select "Month January February March April May June July August September October Novem…" at bounding box center [501, 261] width 87 height 27
select select "07"
click at [458, 248] on select "Month January February March April May June July August September October Novem…" at bounding box center [501, 261] width 87 height 27
click at [580, 264] on select "1940 1941 1942 1943 1944 1945 1946 1947 1948 1949 1950 1951 1952 1953 1954 1955…" at bounding box center [614, 261] width 87 height 27
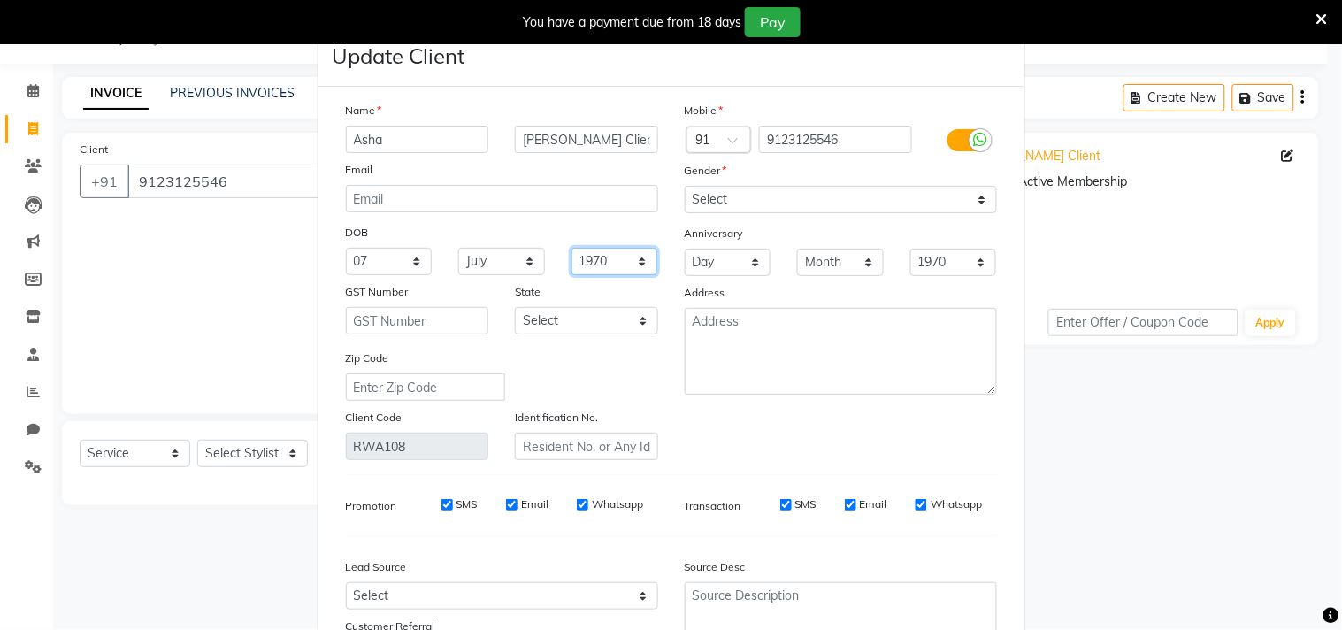
select select "1990"
click at [571, 248] on select "1940 1941 1942 1943 1944 1945 1946 1947 1948 1949 1950 1951 1952 1953 1954 1955…" at bounding box center [614, 261] width 87 height 27
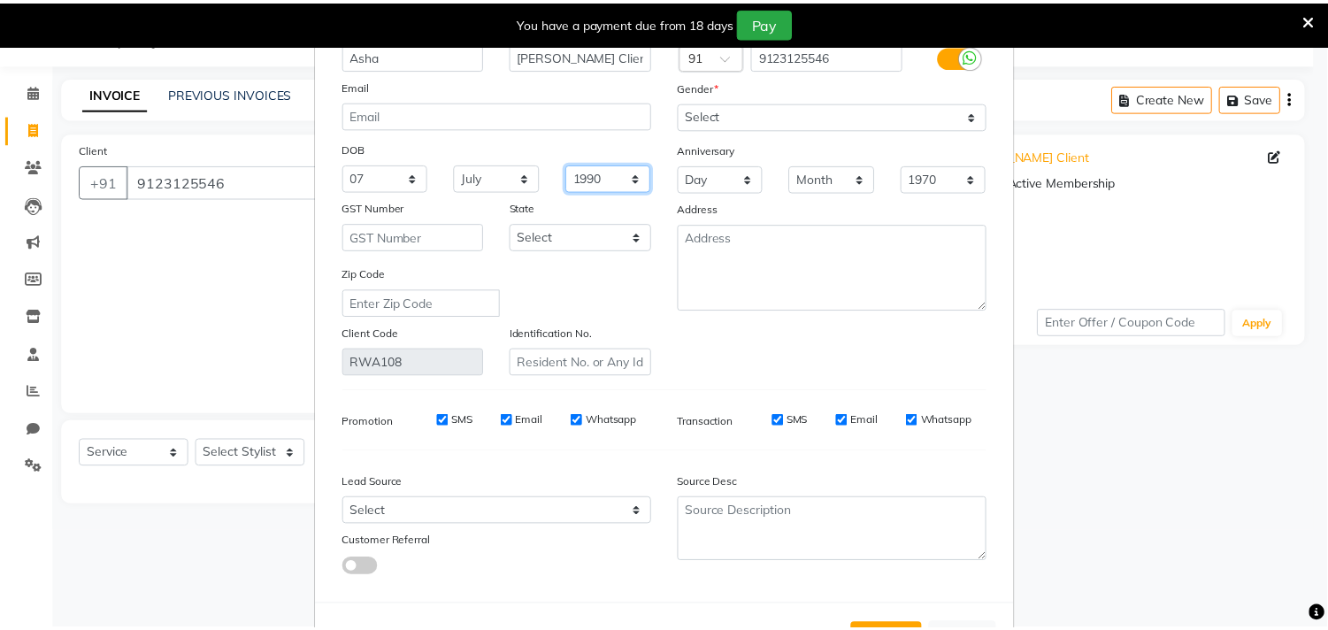
scroll to position [157, 0]
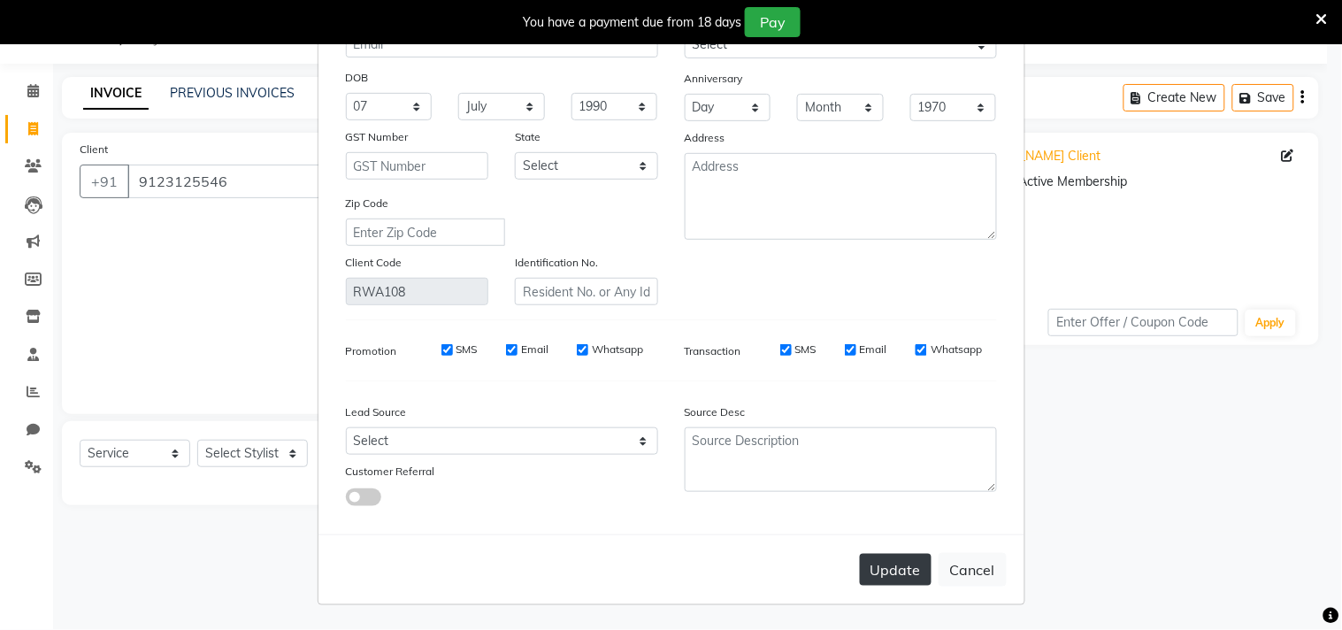
click at [887, 572] on button "Update" at bounding box center [896, 570] width 72 height 32
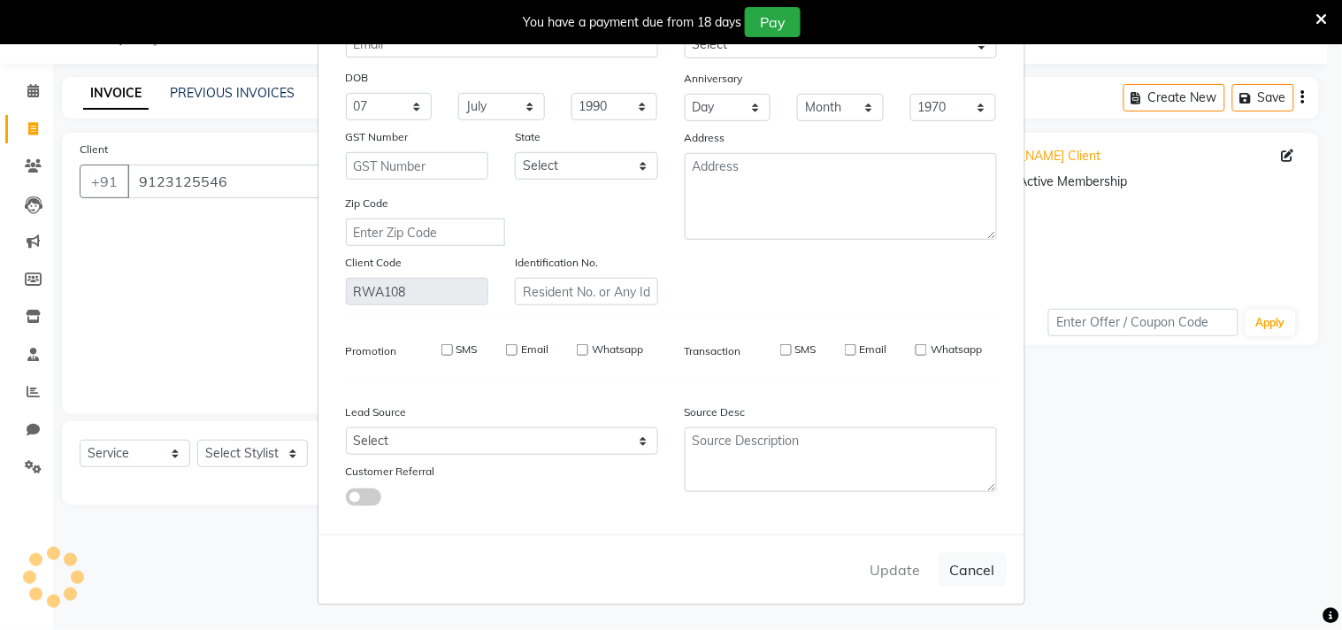
select select
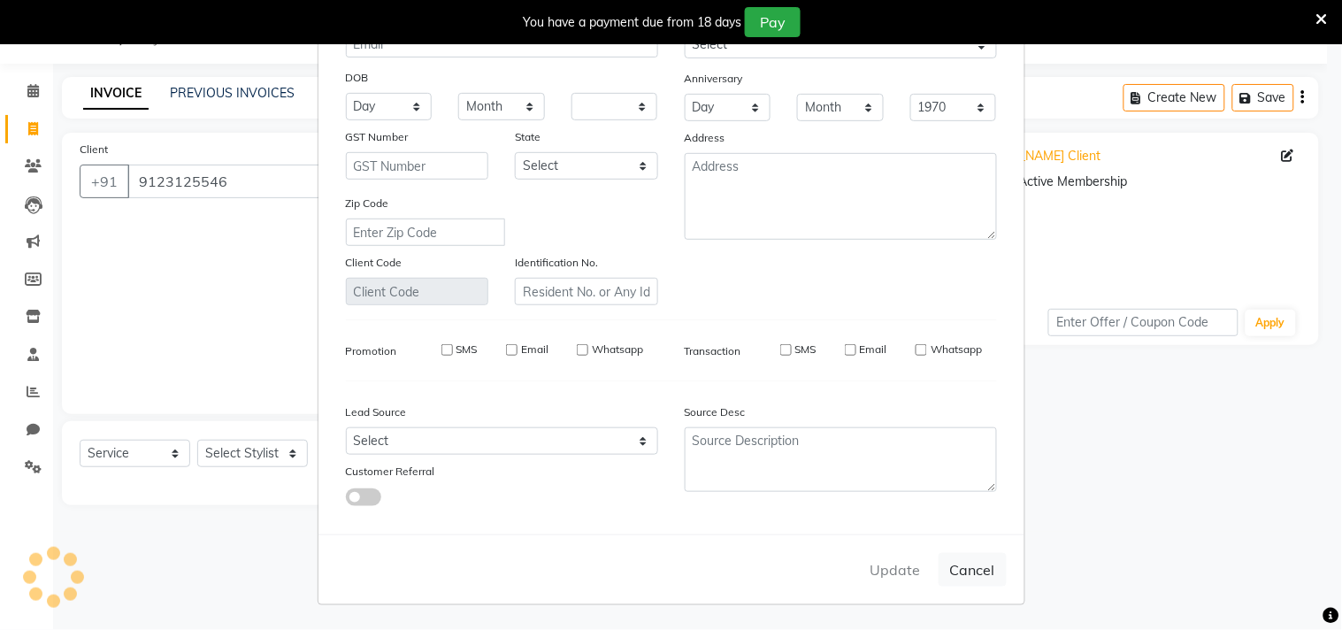
select select
checkbox input "false"
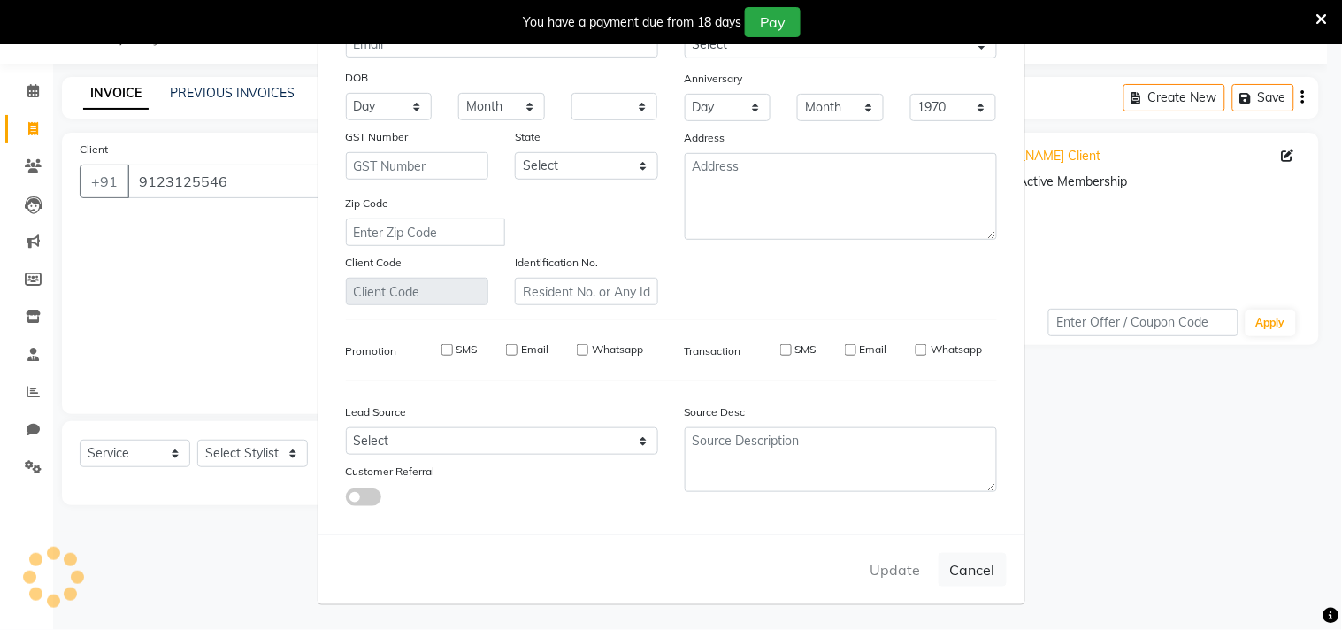
checkbox input "false"
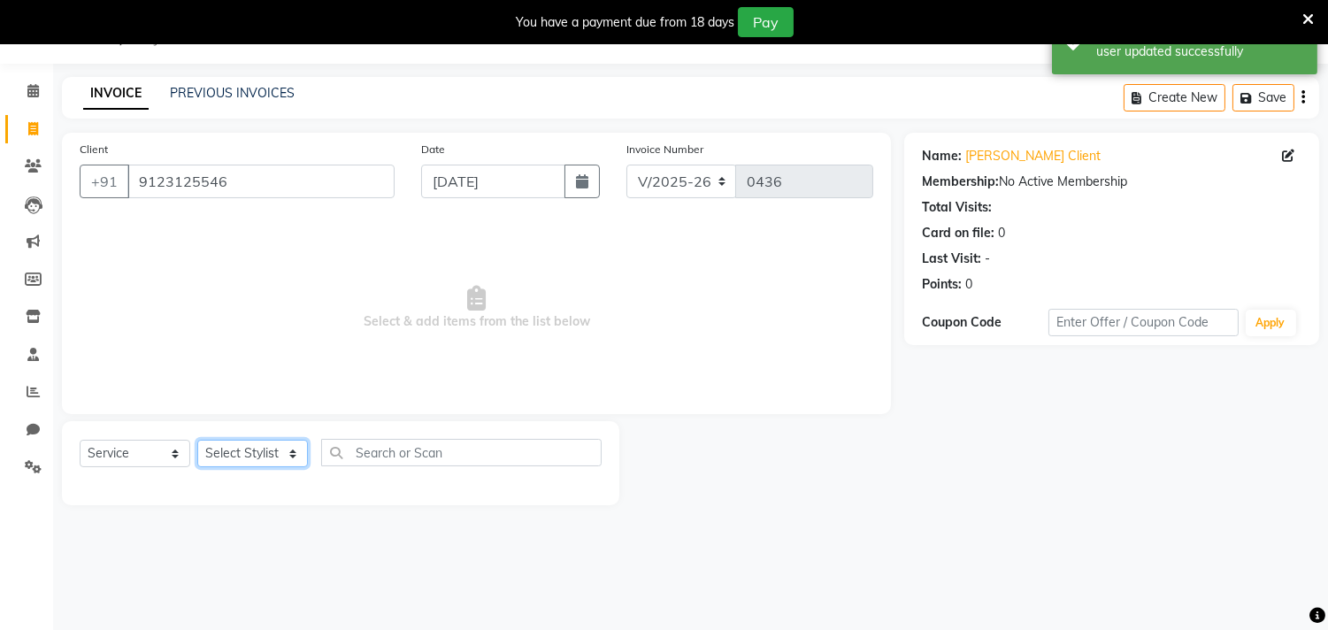
click at [257, 460] on select "Select Stylist Amla [PERSON_NAME] [PERSON_NAME] pornima [PERSON_NAME] [PERSON_N…" at bounding box center [252, 453] width 111 height 27
select select "87286"
click at [197, 440] on select "Select Stylist Amla [PERSON_NAME] [PERSON_NAME] pornima [PERSON_NAME] [PERSON_N…" at bounding box center [252, 453] width 111 height 27
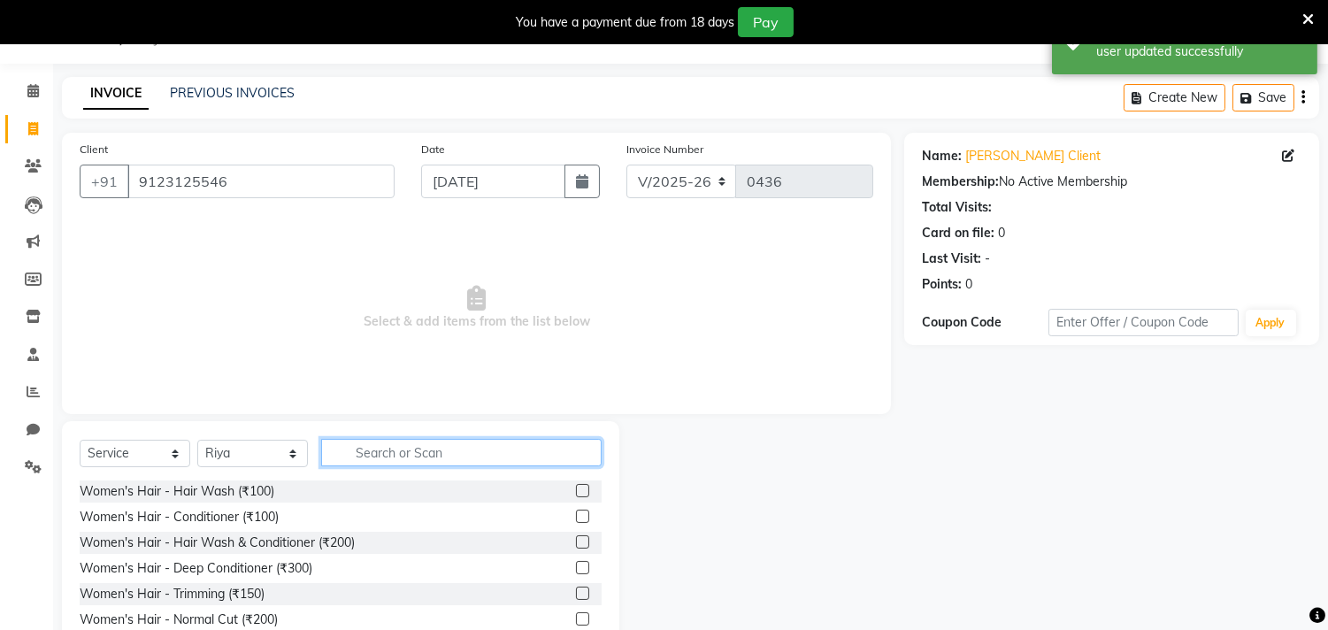
click at [369, 456] on input "text" at bounding box center [461, 452] width 280 height 27
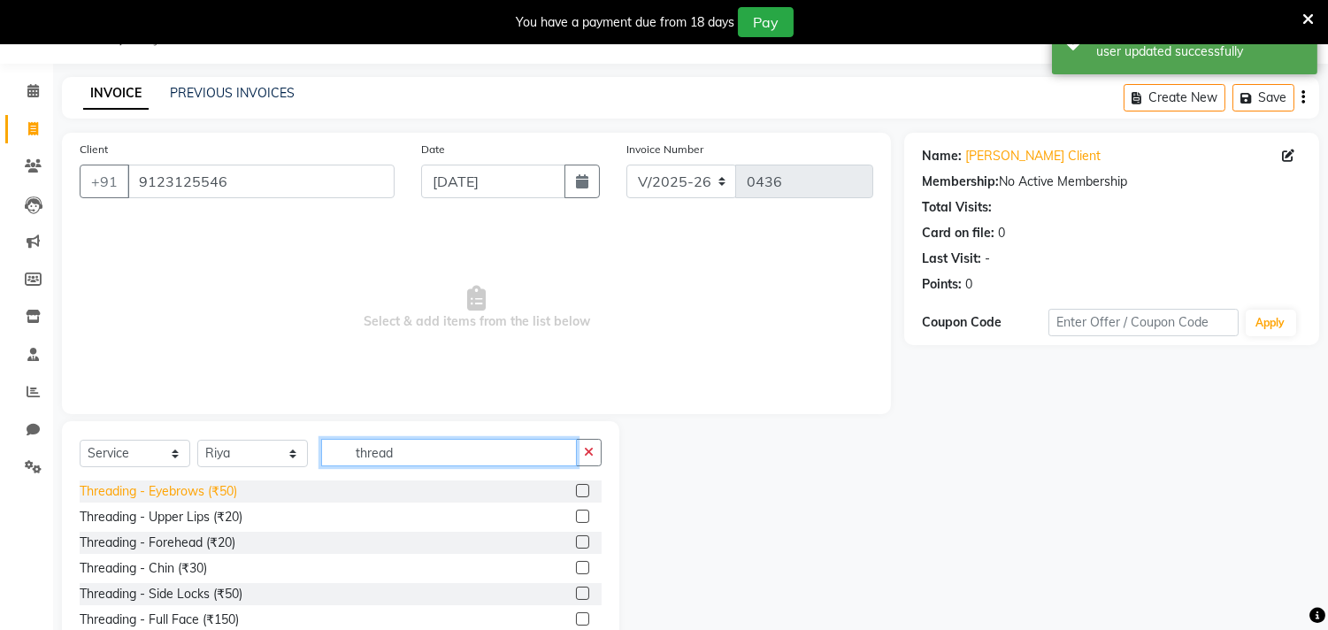
type input "thread"
click at [168, 497] on div "Threading - Eyebrows (₹50)" at bounding box center [158, 491] width 157 height 19
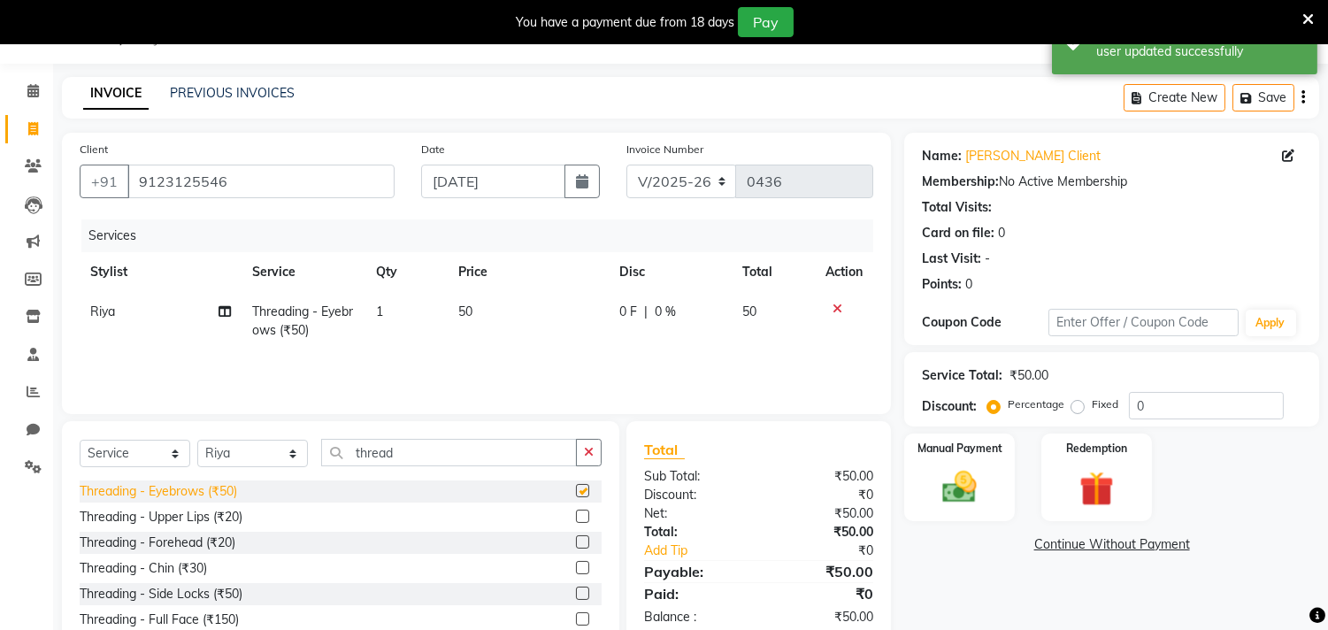
checkbox input "false"
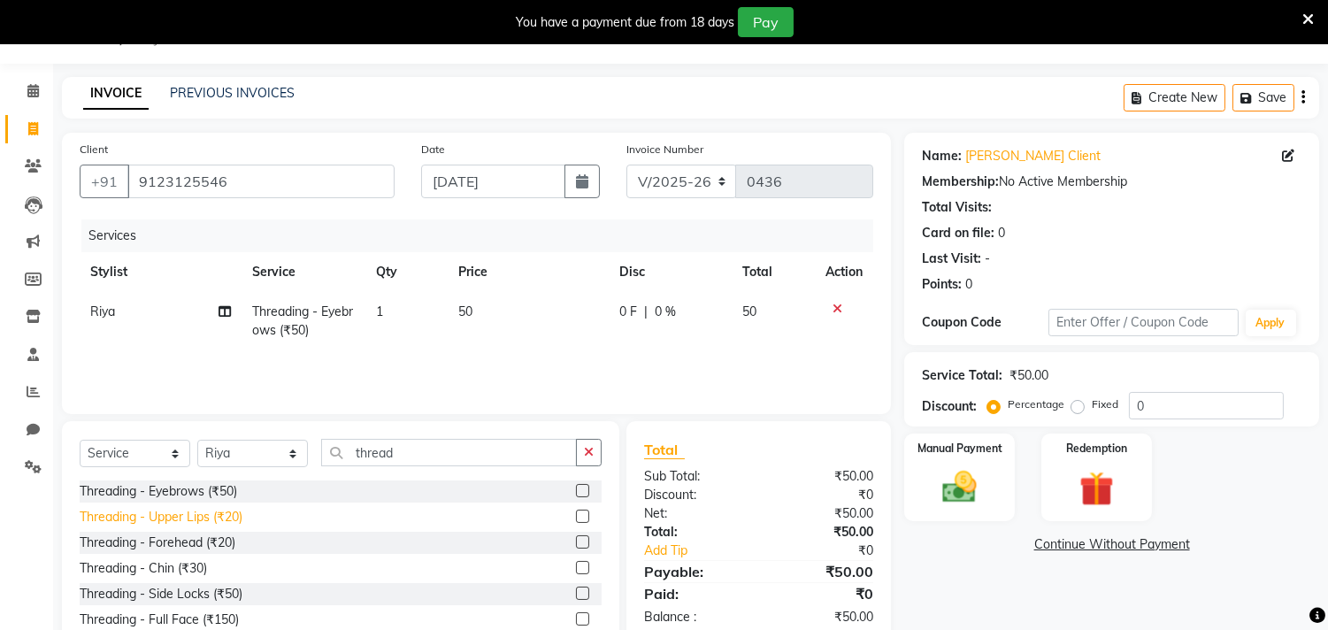
click at [179, 517] on div "Threading - Upper Lips (₹20)" at bounding box center [161, 517] width 163 height 19
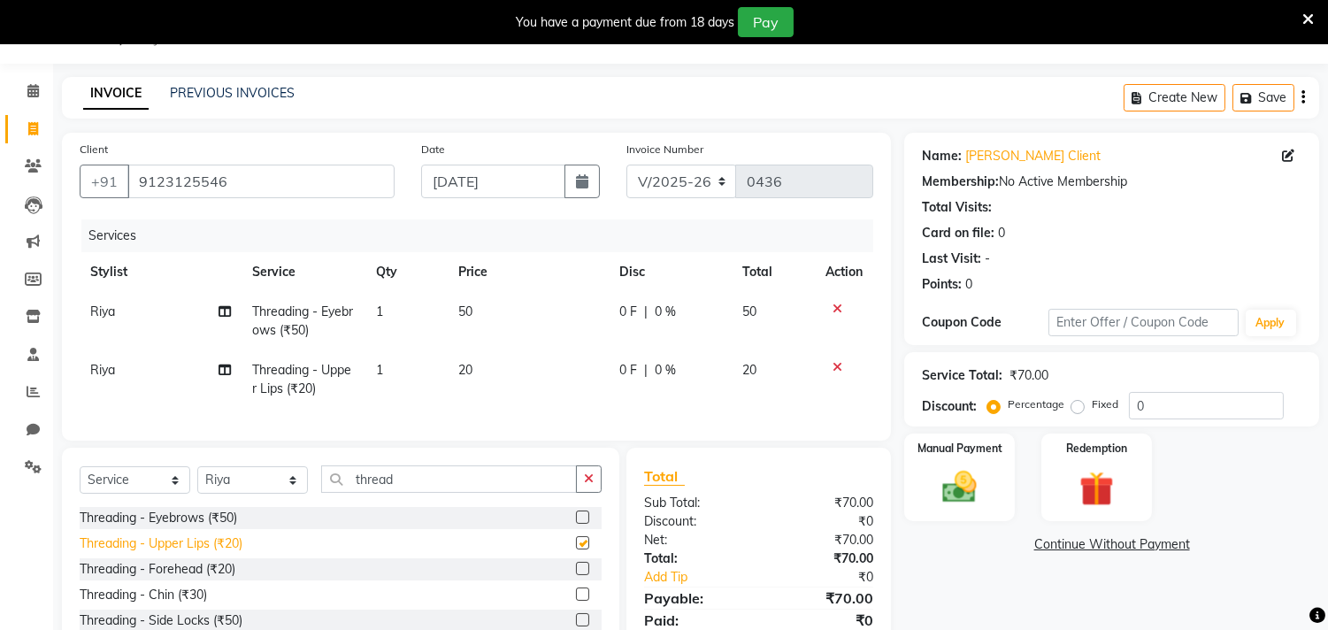
checkbox input "false"
click at [966, 480] on img at bounding box center [960, 488] width 58 height 42
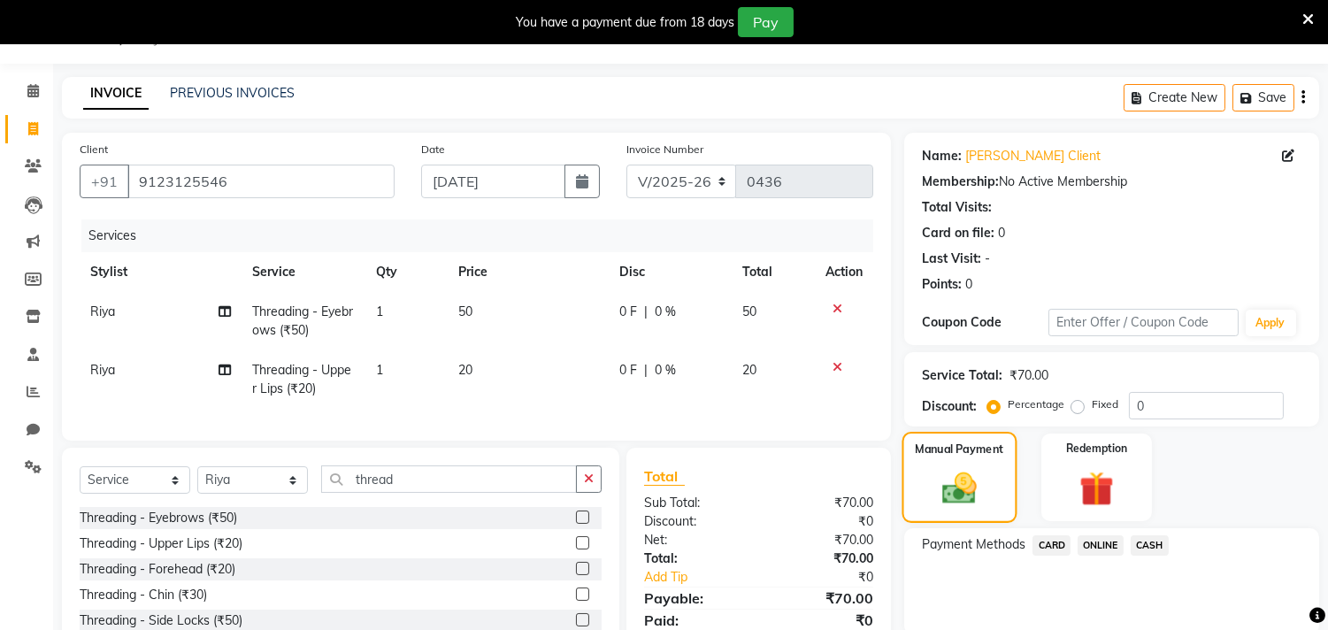
scroll to position [142, 0]
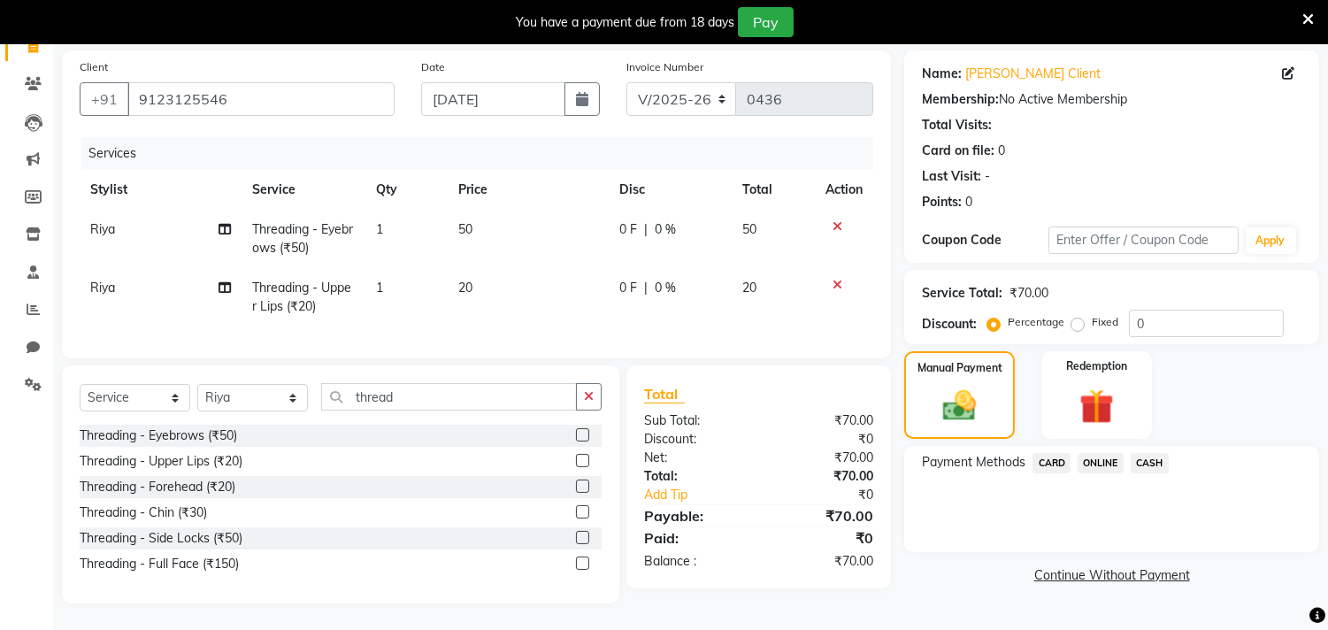
click at [1114, 453] on span "ONLINE" at bounding box center [1100, 463] width 46 height 20
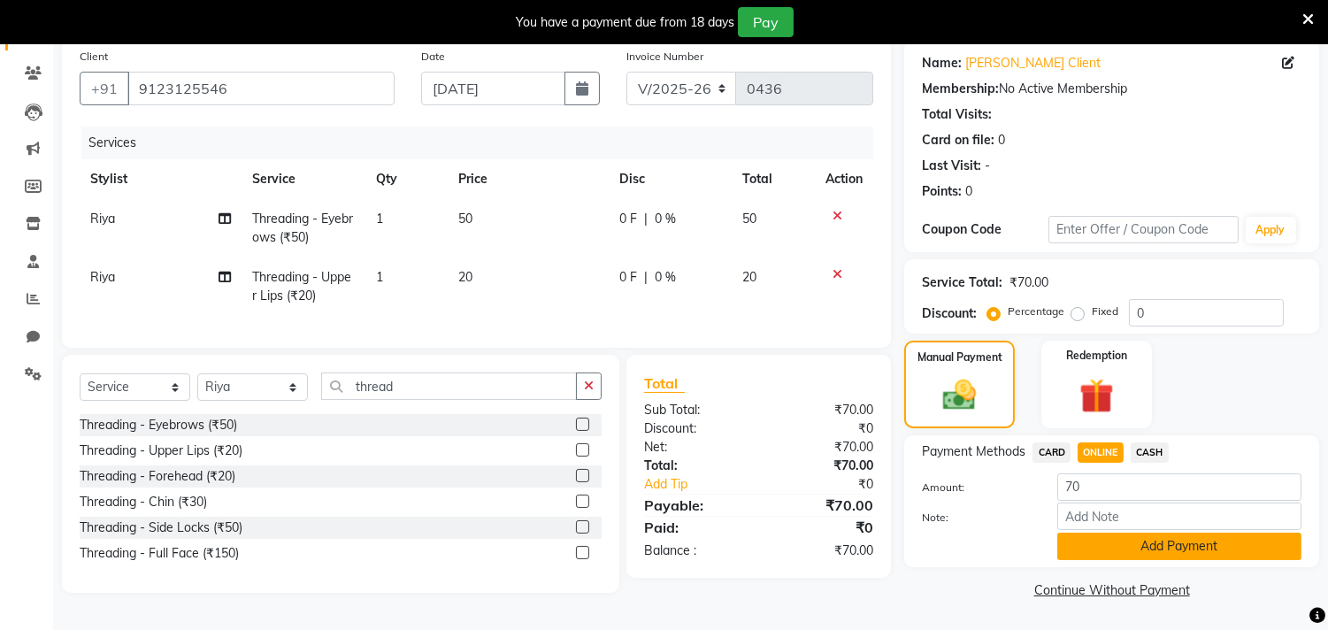
click at [1171, 540] on button "Add Payment" at bounding box center [1179, 545] width 244 height 27
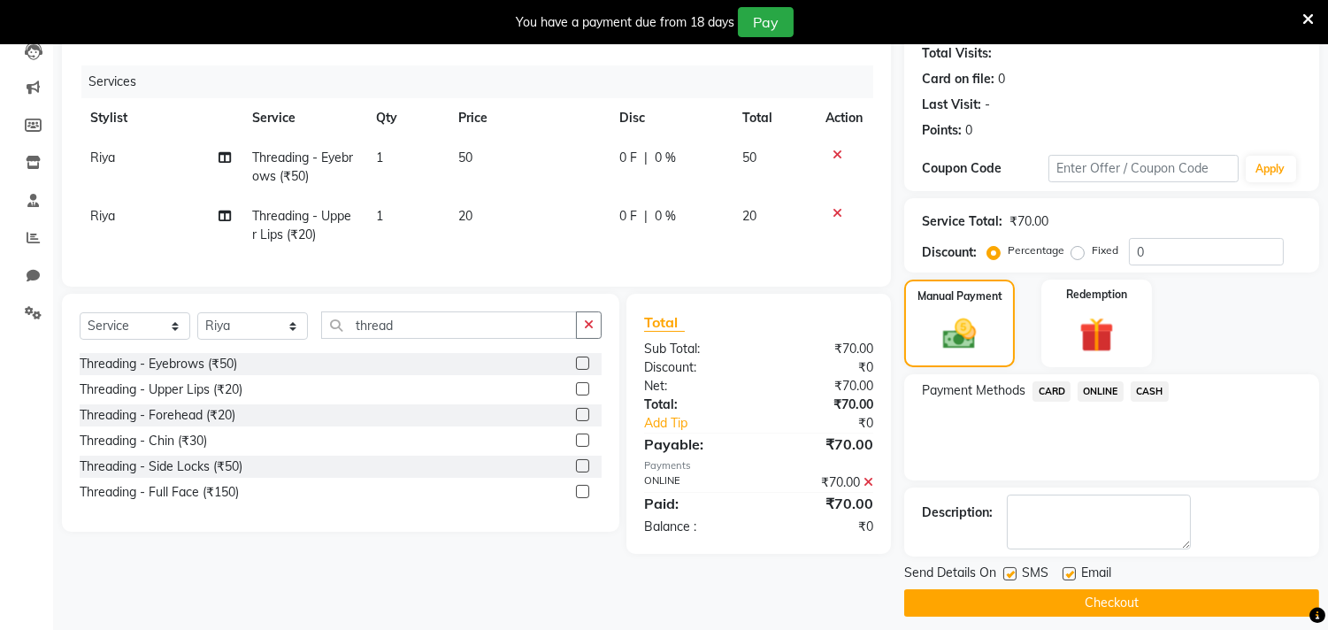
scroll to position [210, 0]
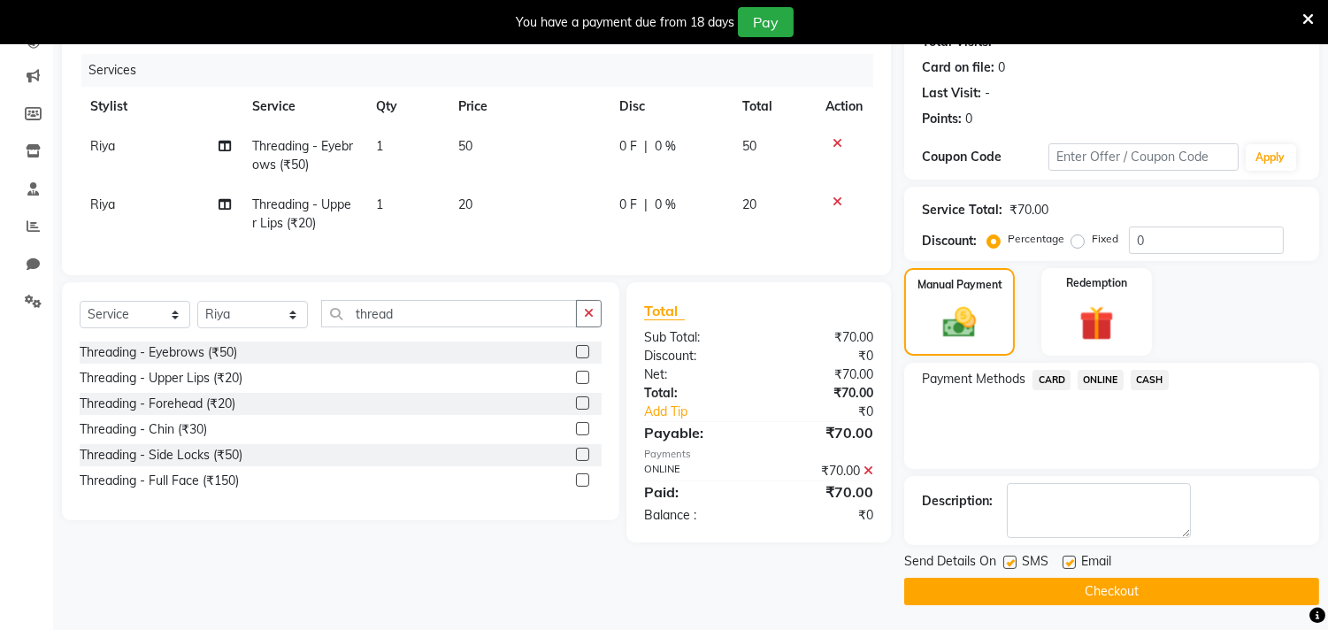
click at [1144, 586] on button "Checkout" at bounding box center [1111, 591] width 415 height 27
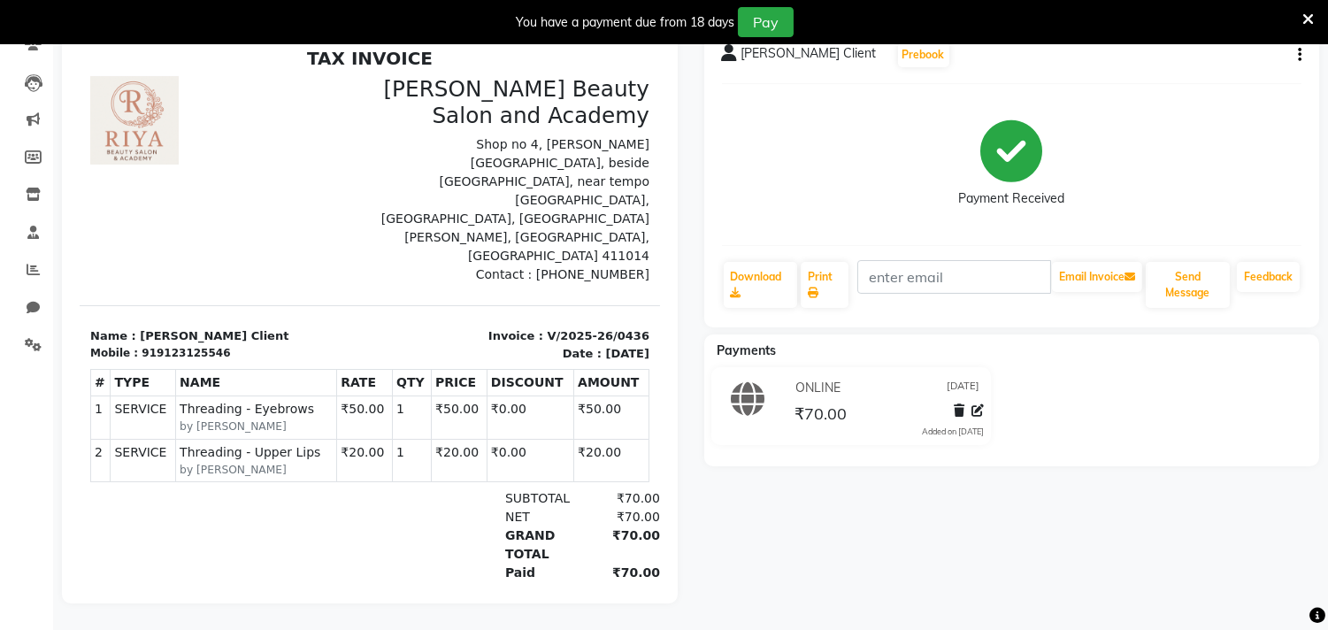
click at [1144, 586] on div "[PERSON_NAME] Client Prebook Payment Received Download Print Email Invoice Send…" at bounding box center [1012, 313] width 642 height 580
